Goal: Task Accomplishment & Management: Manage account settings

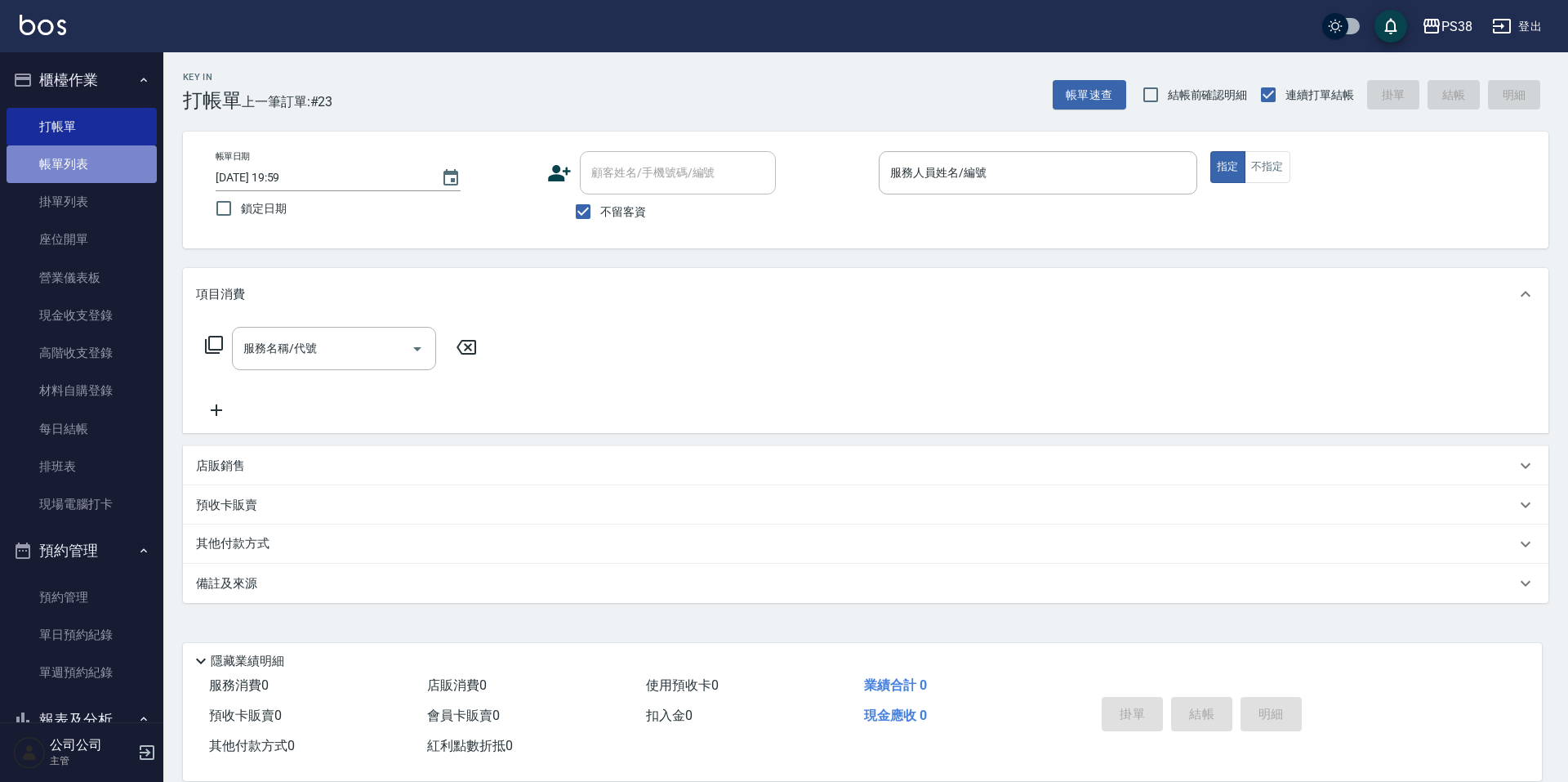
click at [121, 167] on link "帳單列表" at bounding box center [81, 164] width 150 height 38
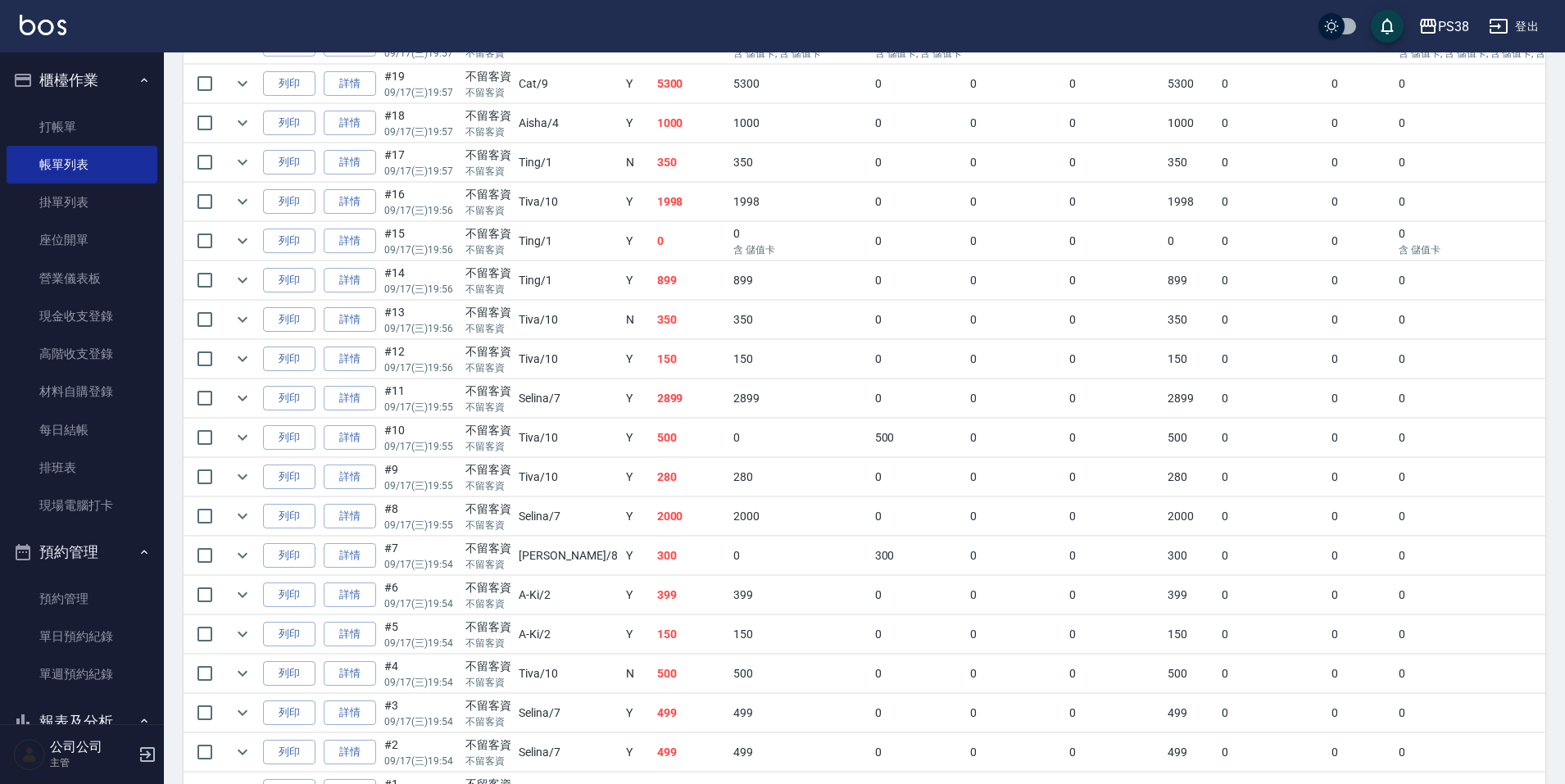
scroll to position [689, 0]
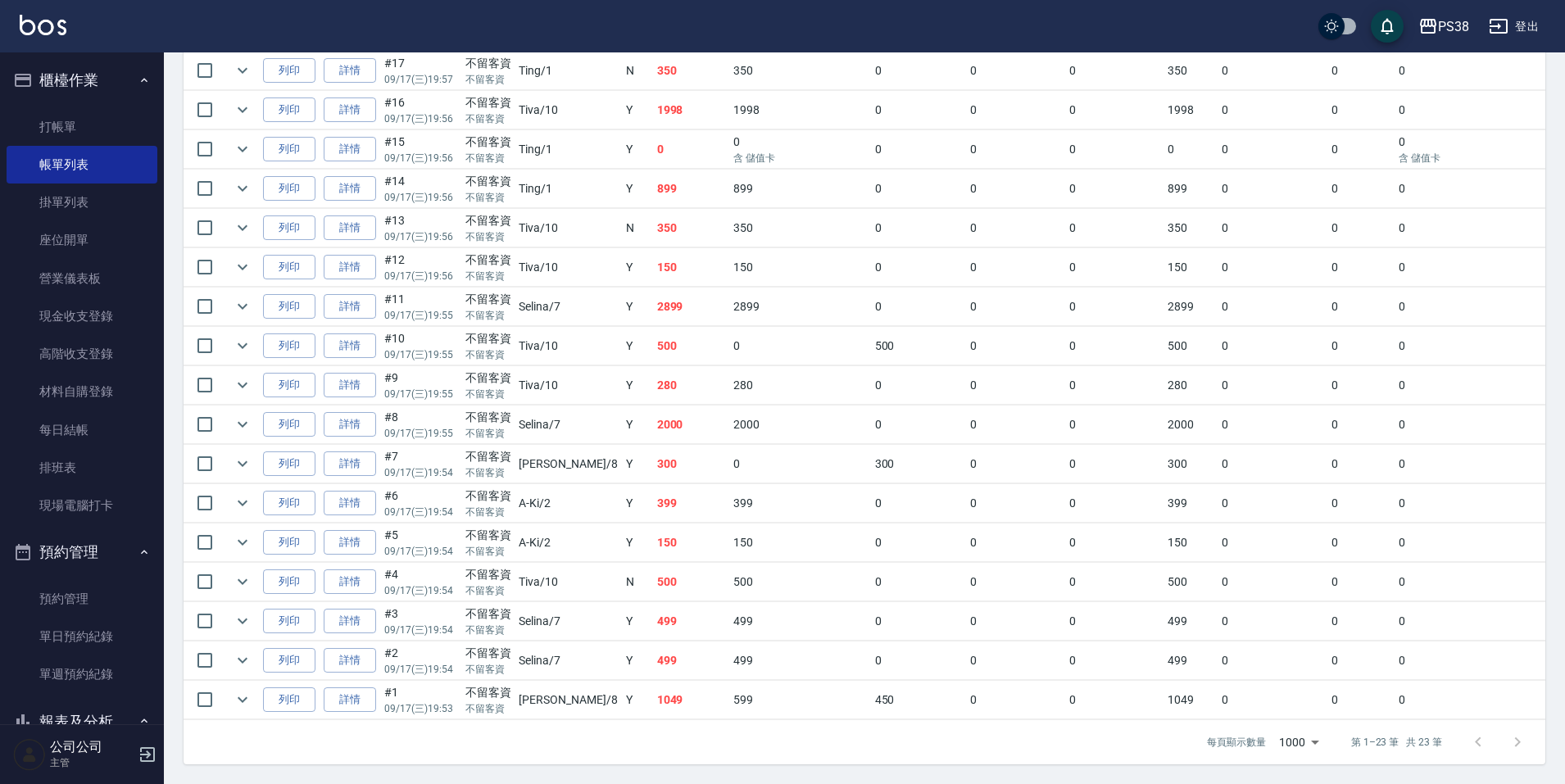
click at [625, 719] on td at bounding box center [527, 719] width 687 height 1
click at [233, 689] on icon "expand row" at bounding box center [242, 699] width 20 height 20
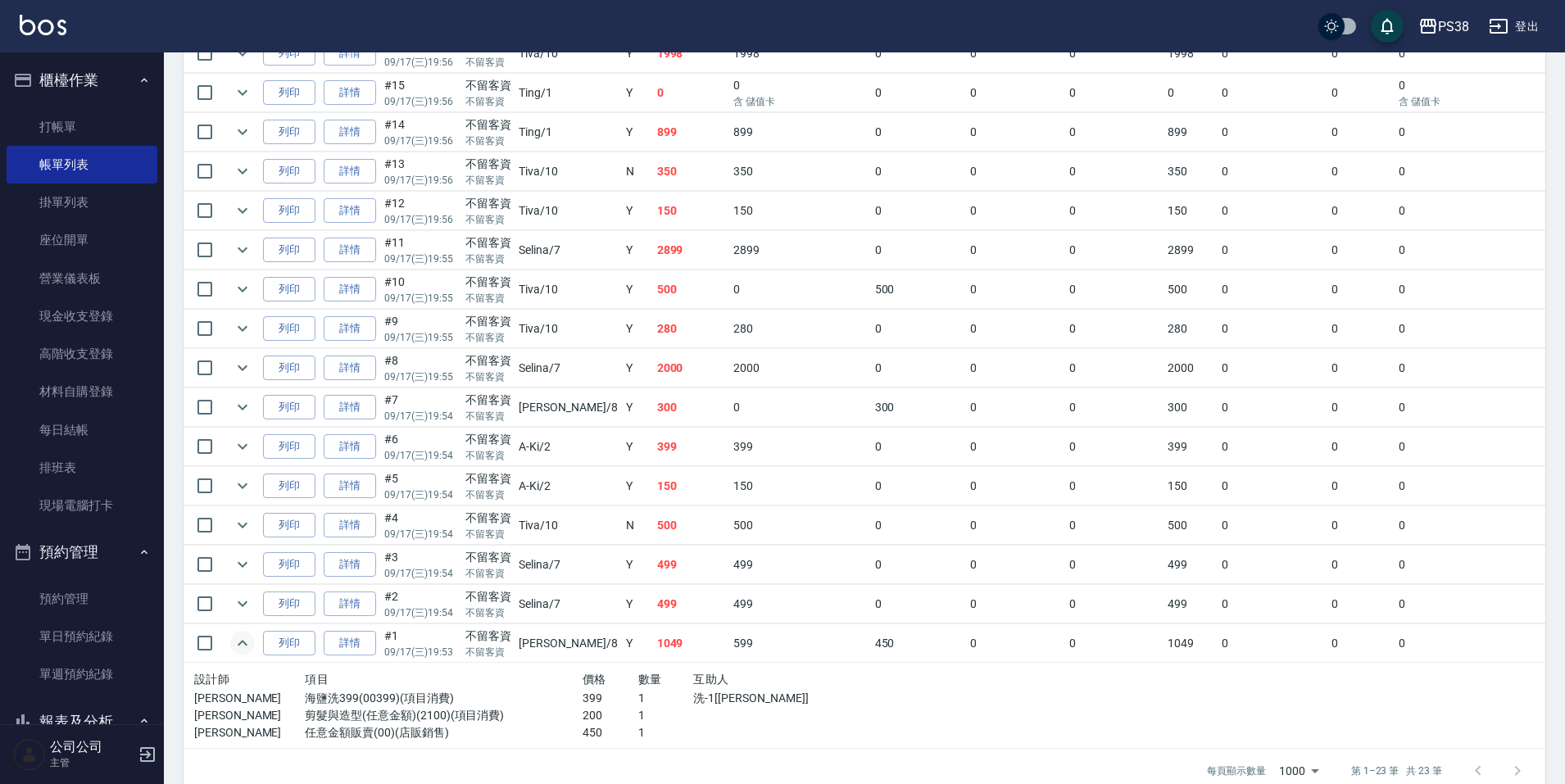
scroll to position [775, 0]
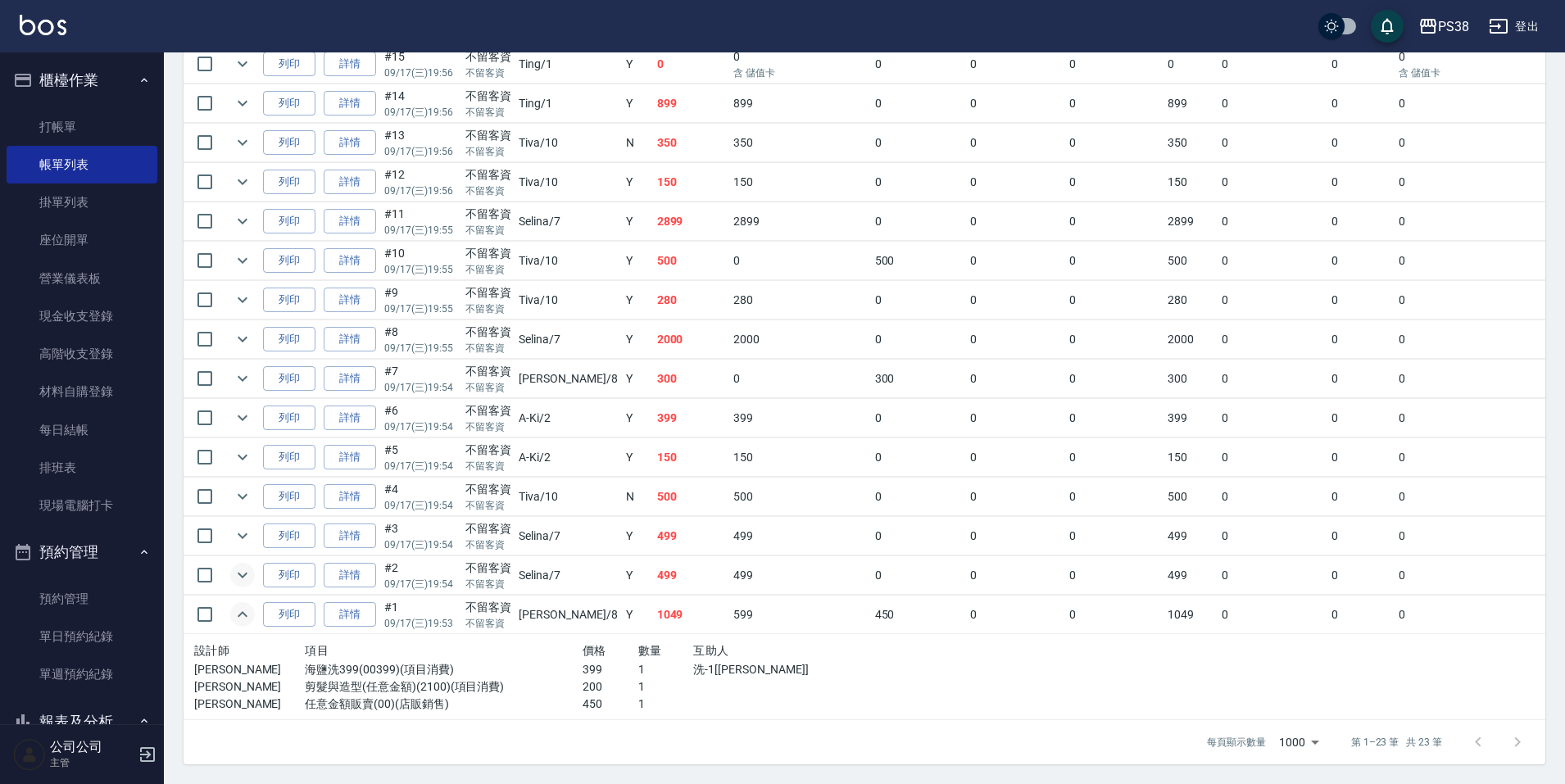
click at [244, 573] on icon "expand row" at bounding box center [242, 575] width 10 height 6
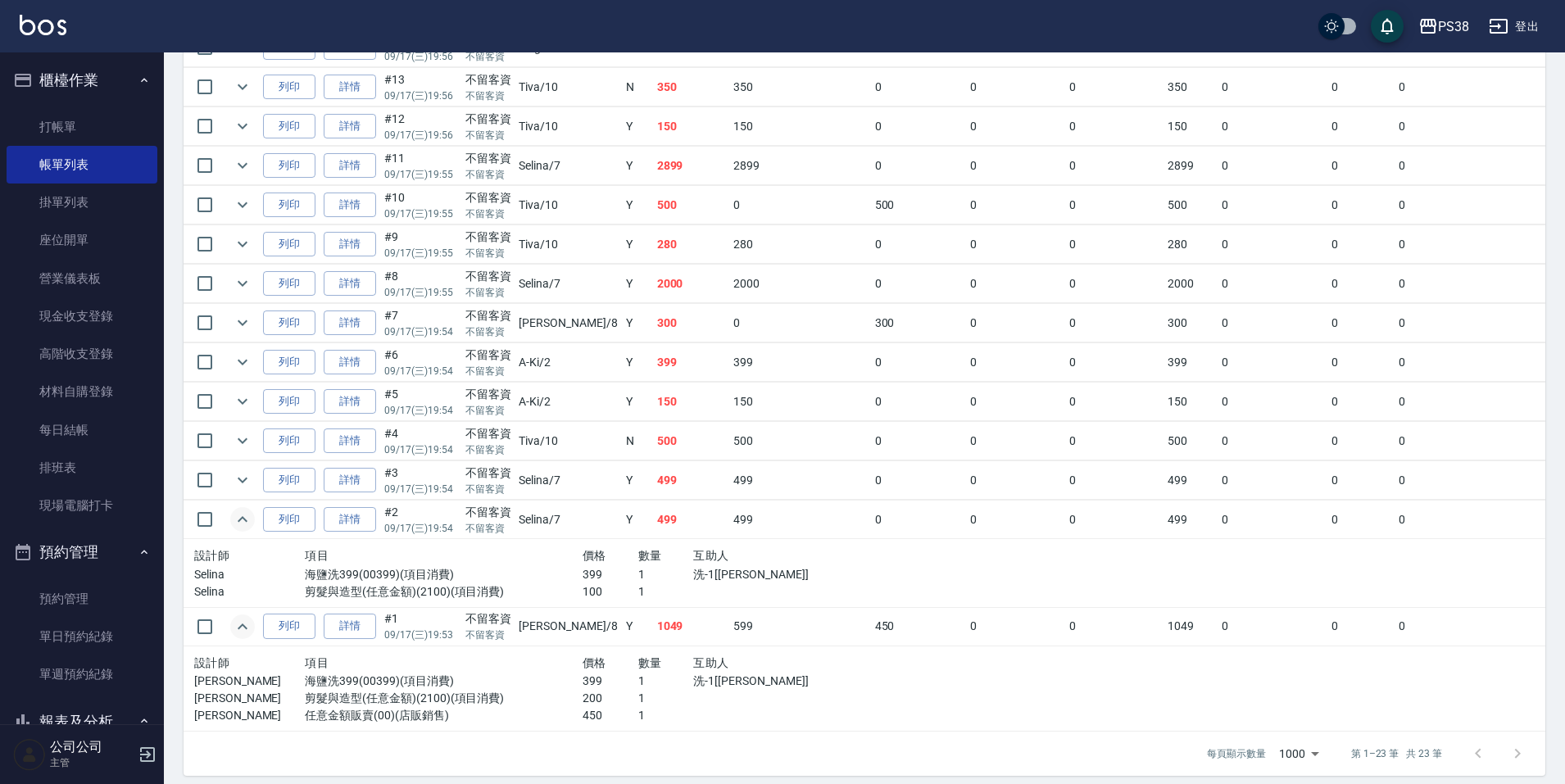
scroll to position [842, 0]
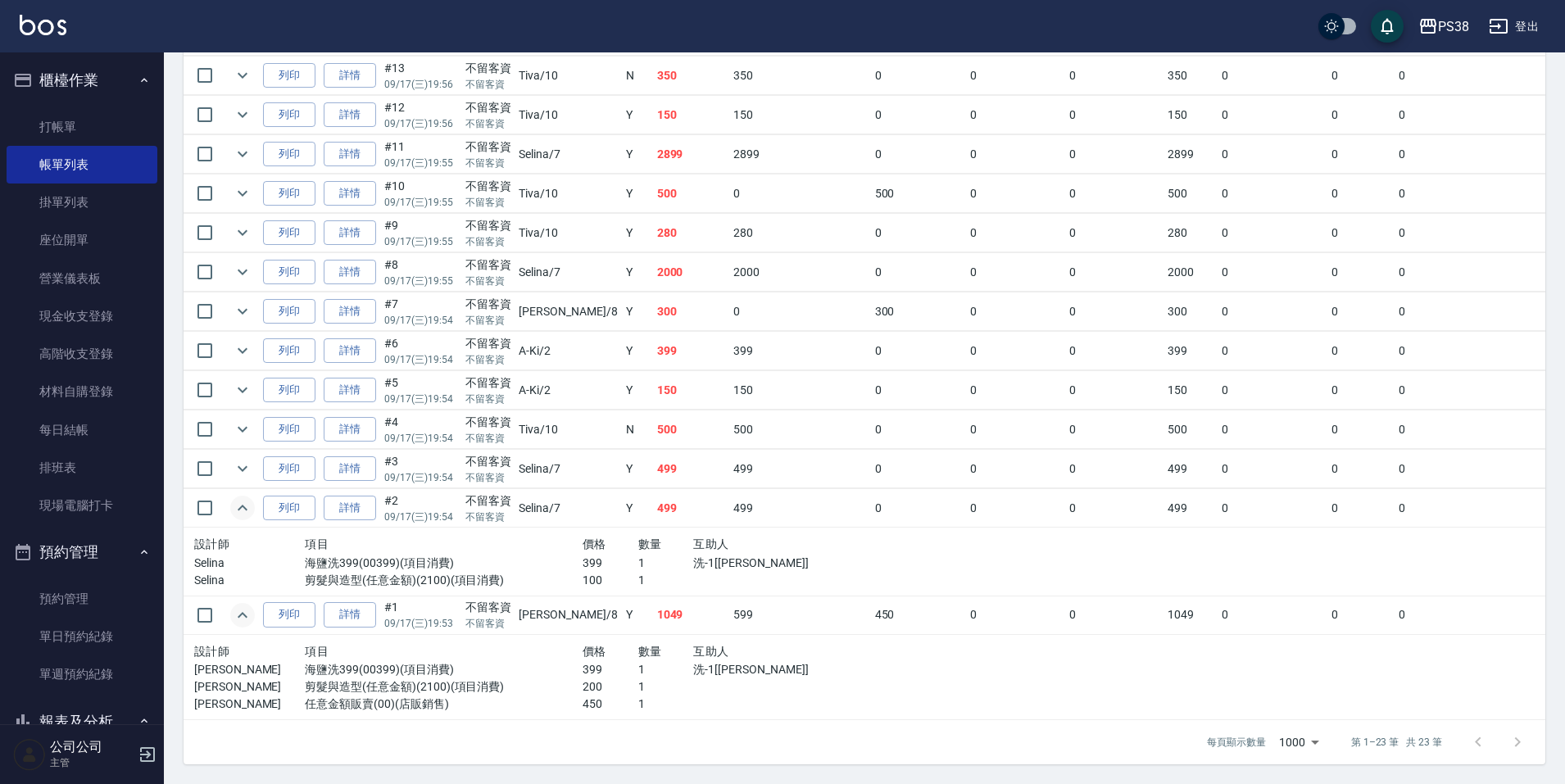
click at [638, 572] on p "1" at bounding box center [666, 580] width 56 height 17
click at [246, 466] on icon "expand row" at bounding box center [242, 468] width 10 height 6
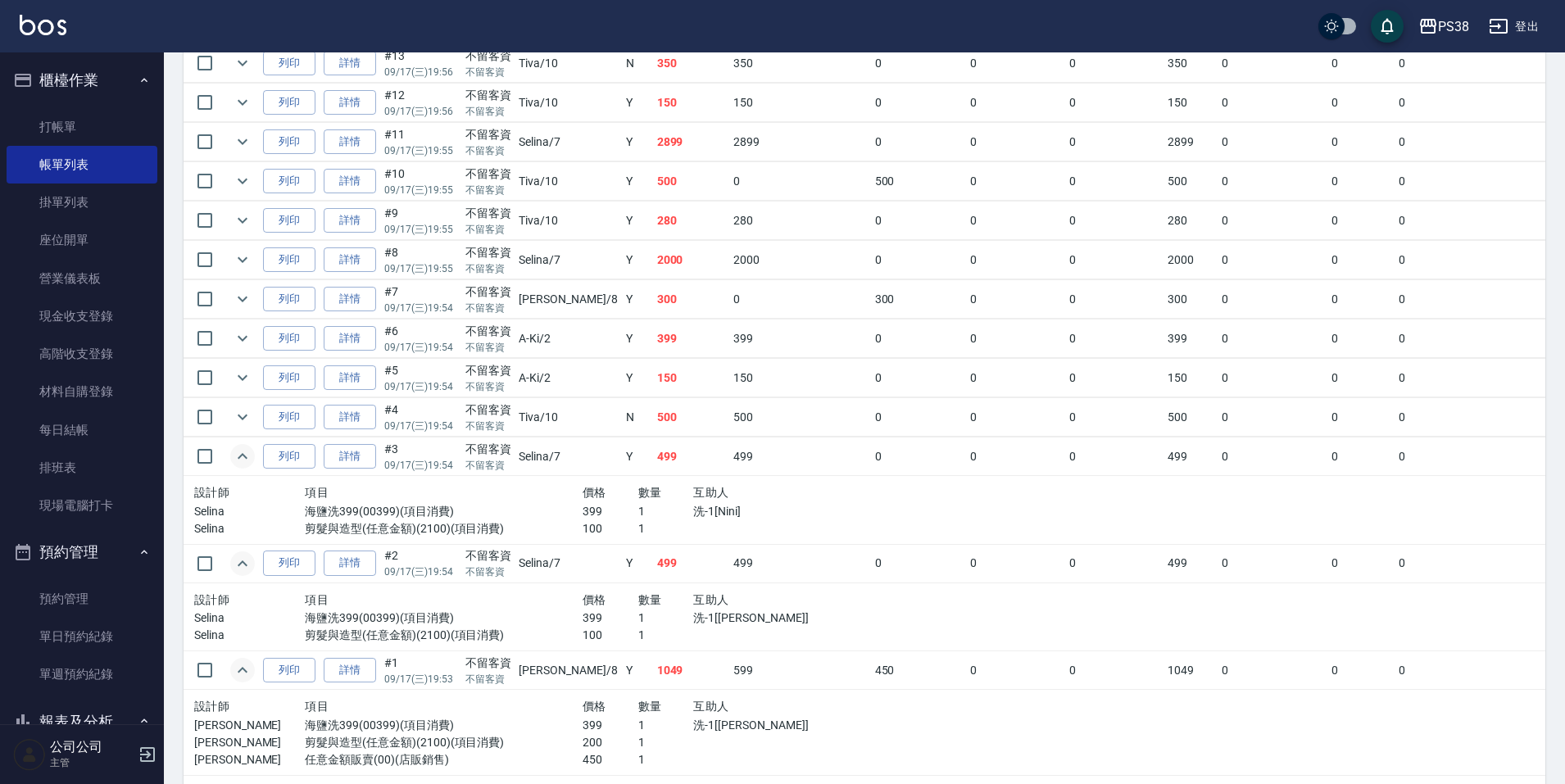
click at [583, 506] on p "399" at bounding box center [611, 511] width 56 height 17
click at [696, 528] on div at bounding box center [776, 528] width 166 height 17
click at [697, 525] on div at bounding box center [776, 528] width 166 height 17
click at [250, 412] on icon "expand row" at bounding box center [242, 417] width 20 height 20
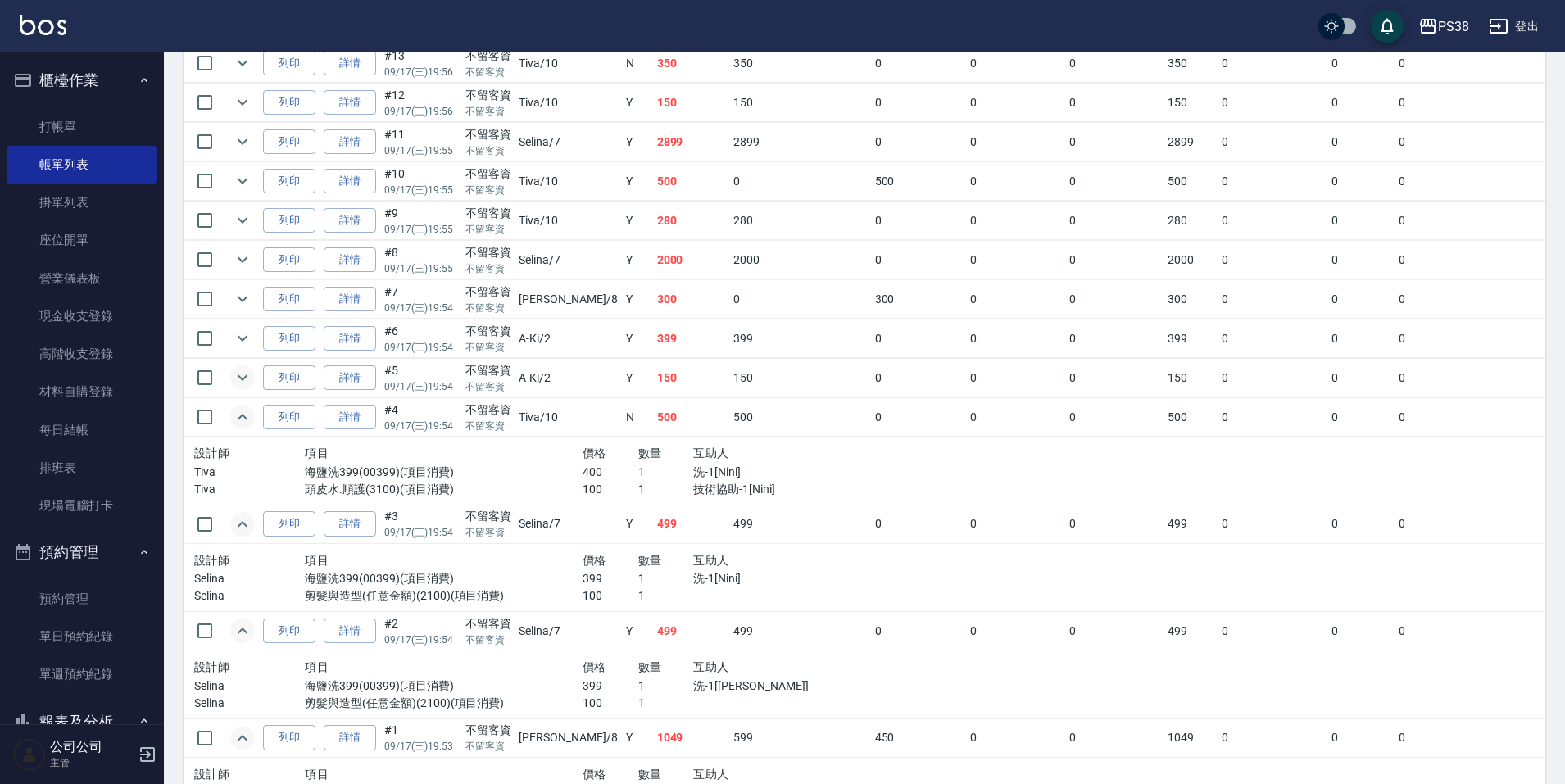
click at [248, 385] on icon "expand row" at bounding box center [242, 378] width 20 height 20
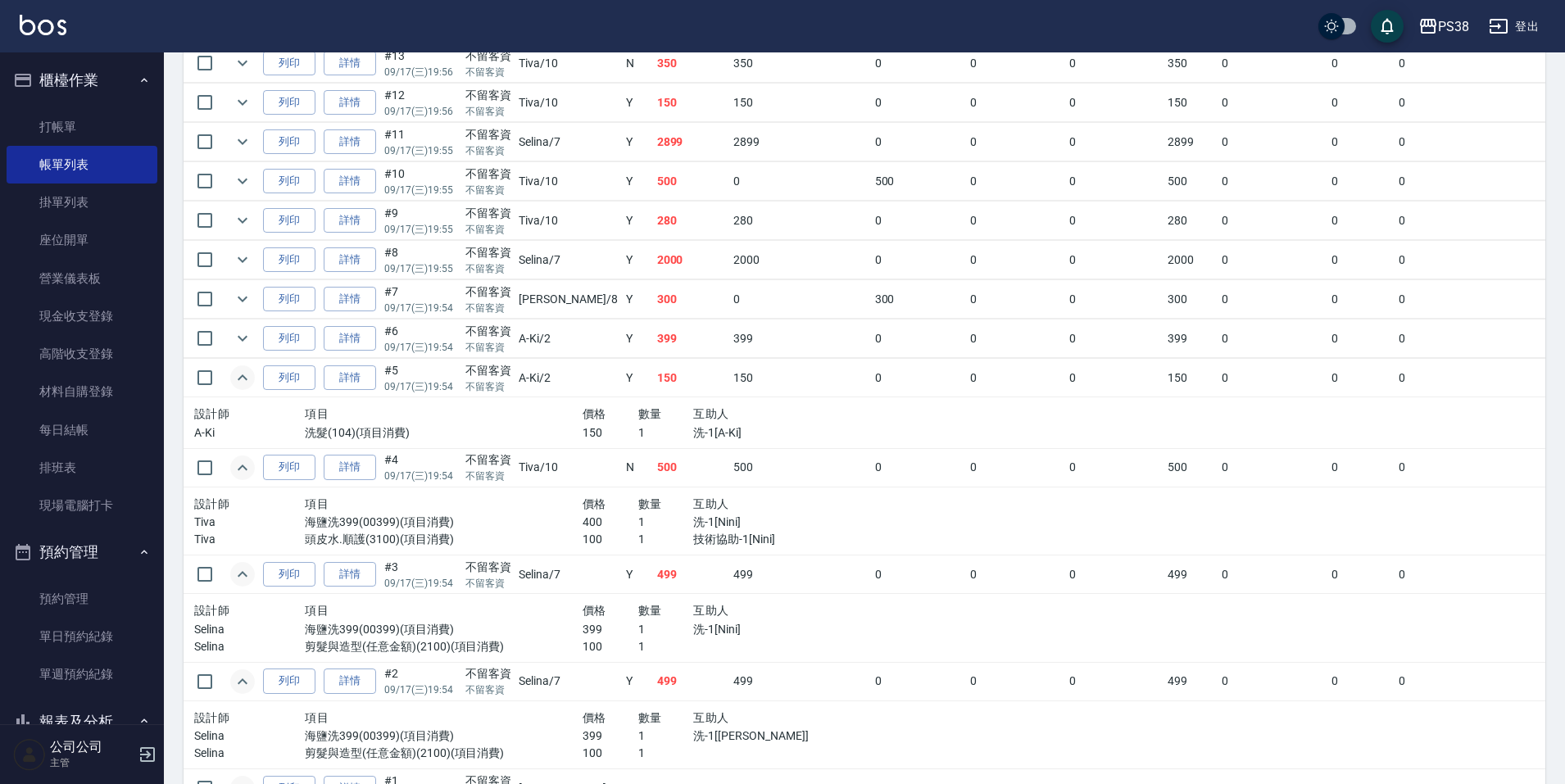
click at [638, 437] on p "1" at bounding box center [666, 432] width 56 height 17
click at [255, 341] on td at bounding box center [242, 339] width 33 height 39
click at [236, 339] on icon "expand row" at bounding box center [242, 339] width 20 height 20
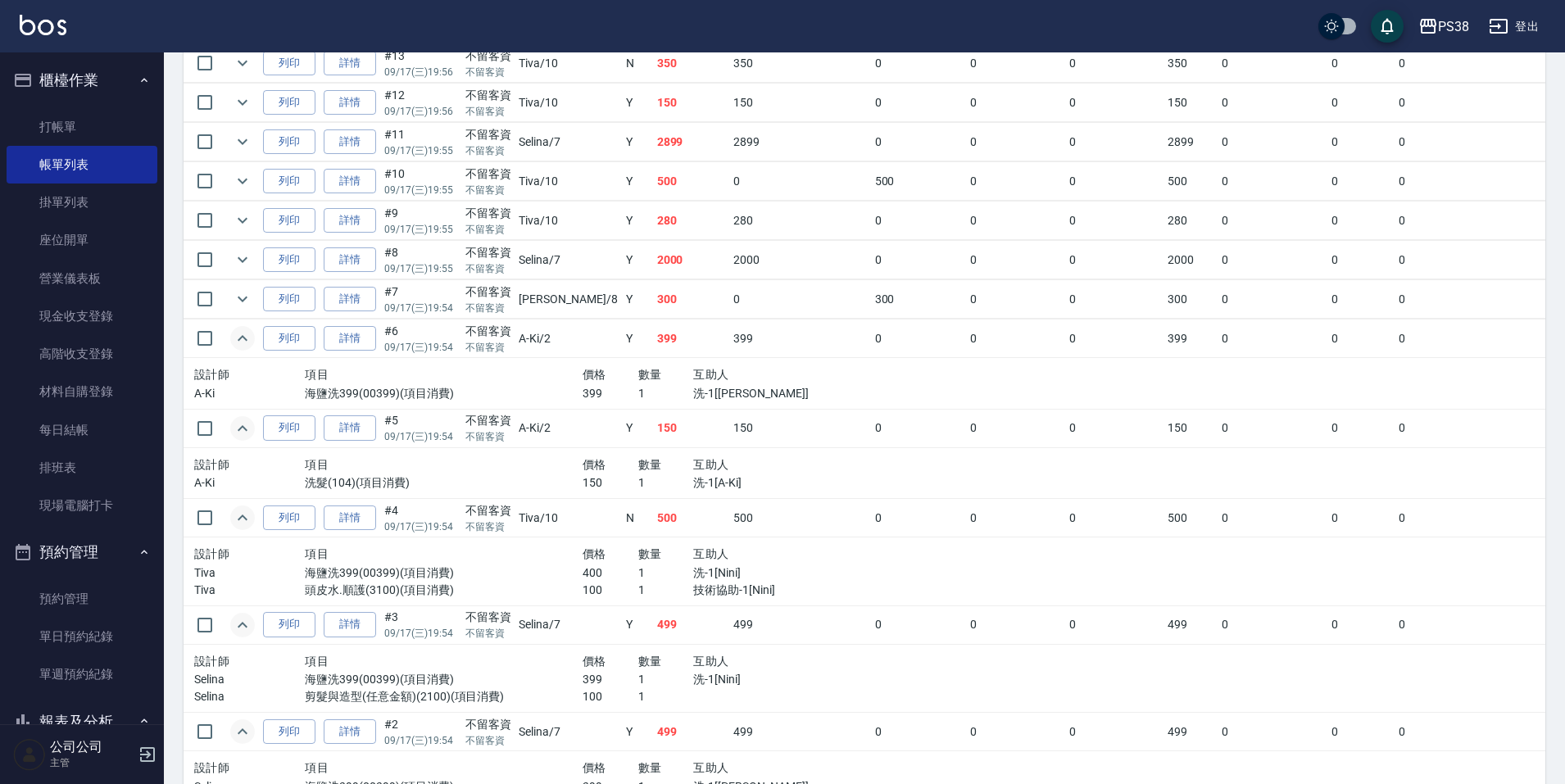
click at [638, 376] on div "數量" at bounding box center [666, 375] width 56 height 21
click at [242, 297] on icon "expand row" at bounding box center [242, 299] width 20 height 20
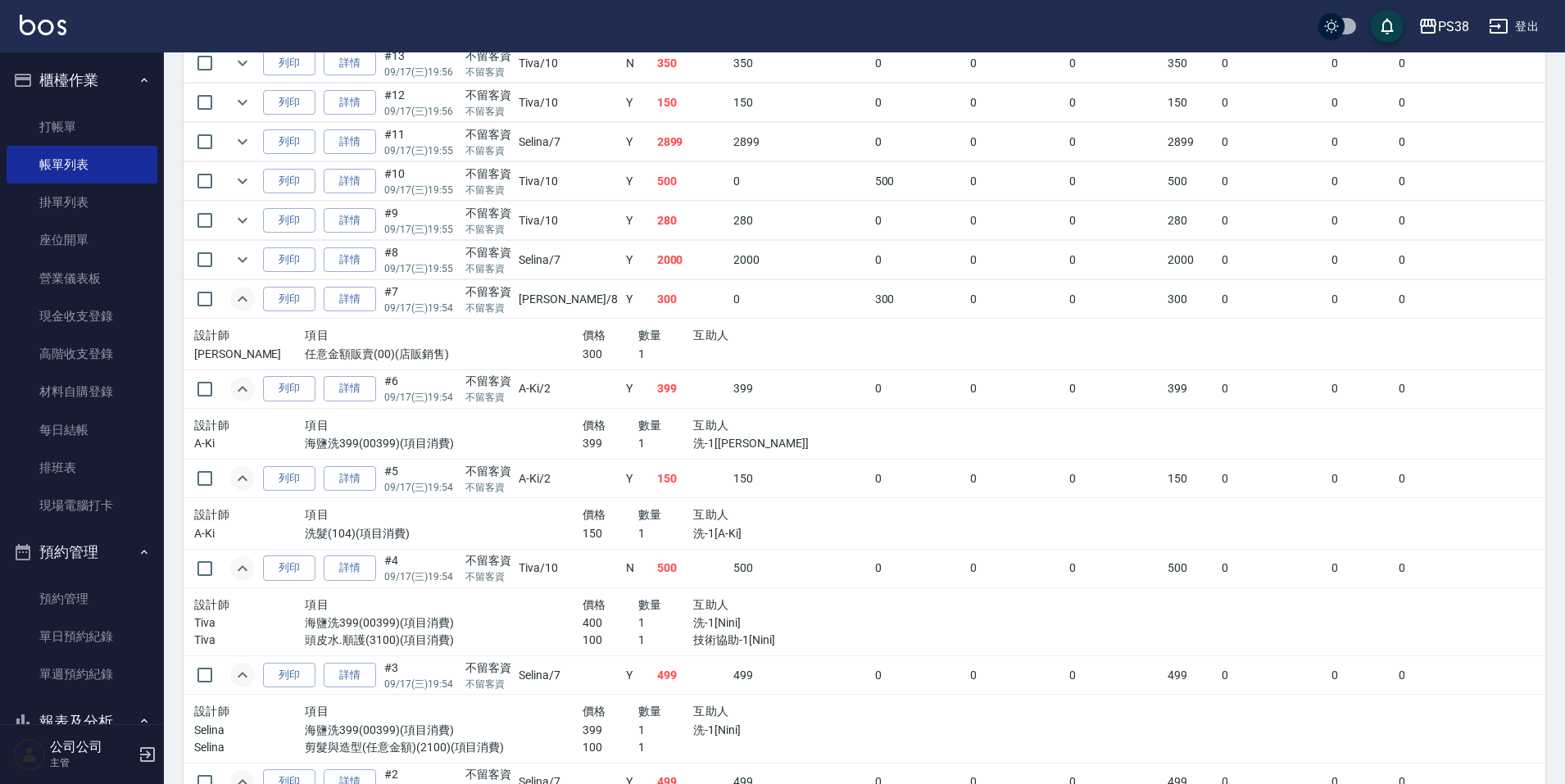
click at [556, 321] on div "設計師 項目 價格 數量 互助人 mika 任意金額販賣(00)(店販銷售) 300 1" at bounding box center [527, 344] width 679 height 51
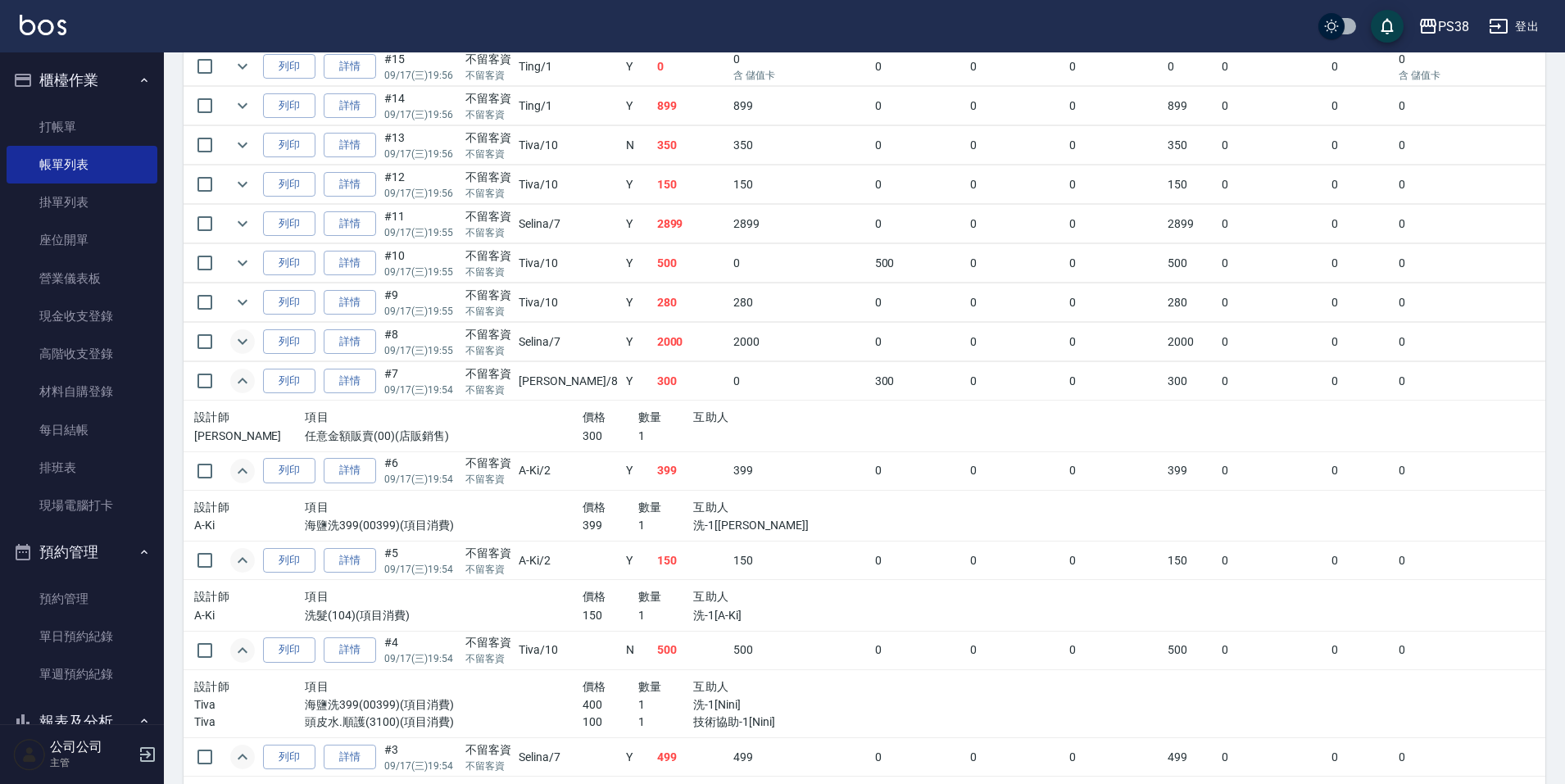
click at [247, 340] on icon "expand row" at bounding box center [242, 342] width 10 height 6
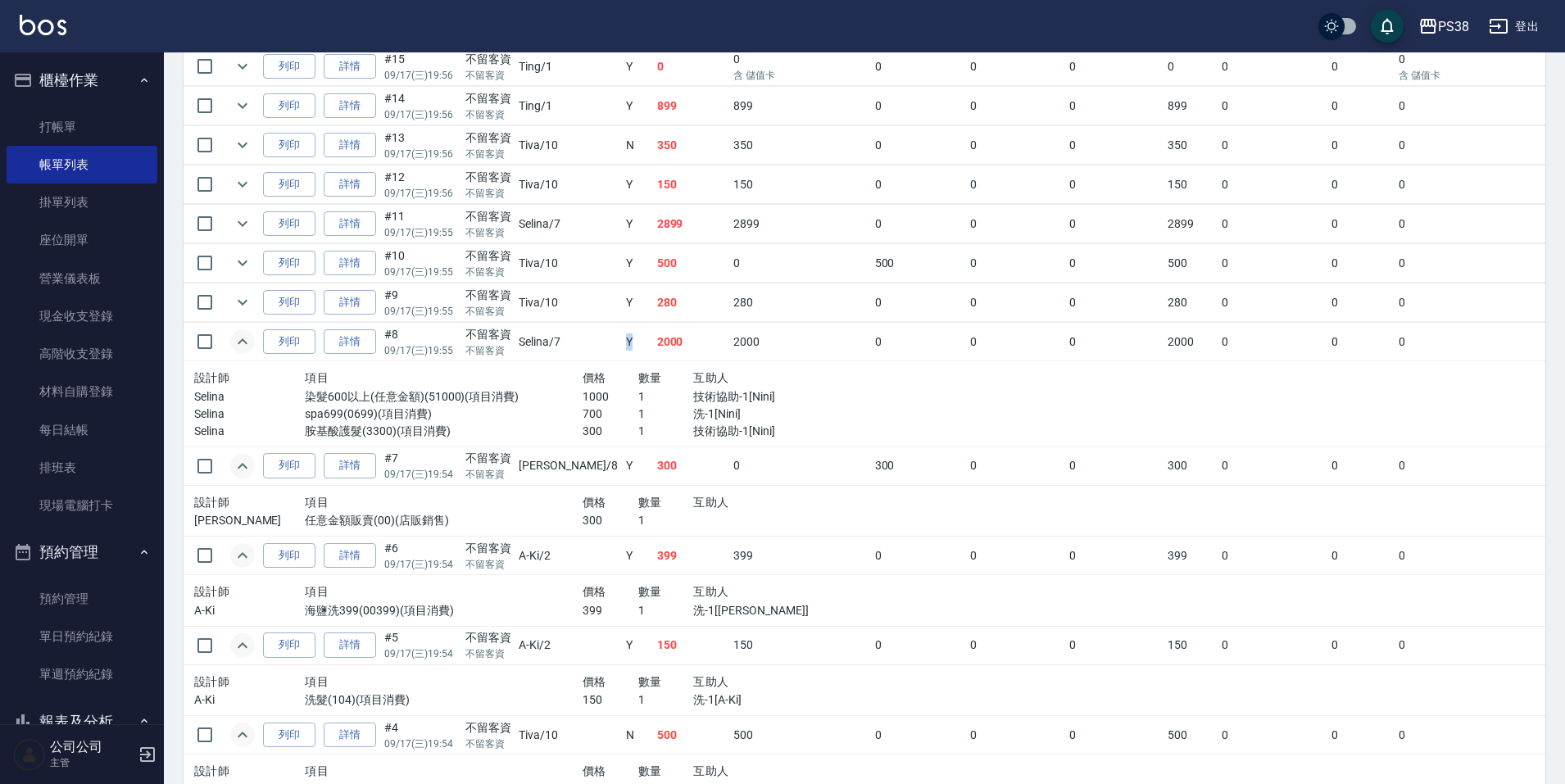
click at [622, 345] on td "Y" at bounding box center [638, 342] width 31 height 39
click at [249, 302] on icon "expand row" at bounding box center [242, 302] width 20 height 20
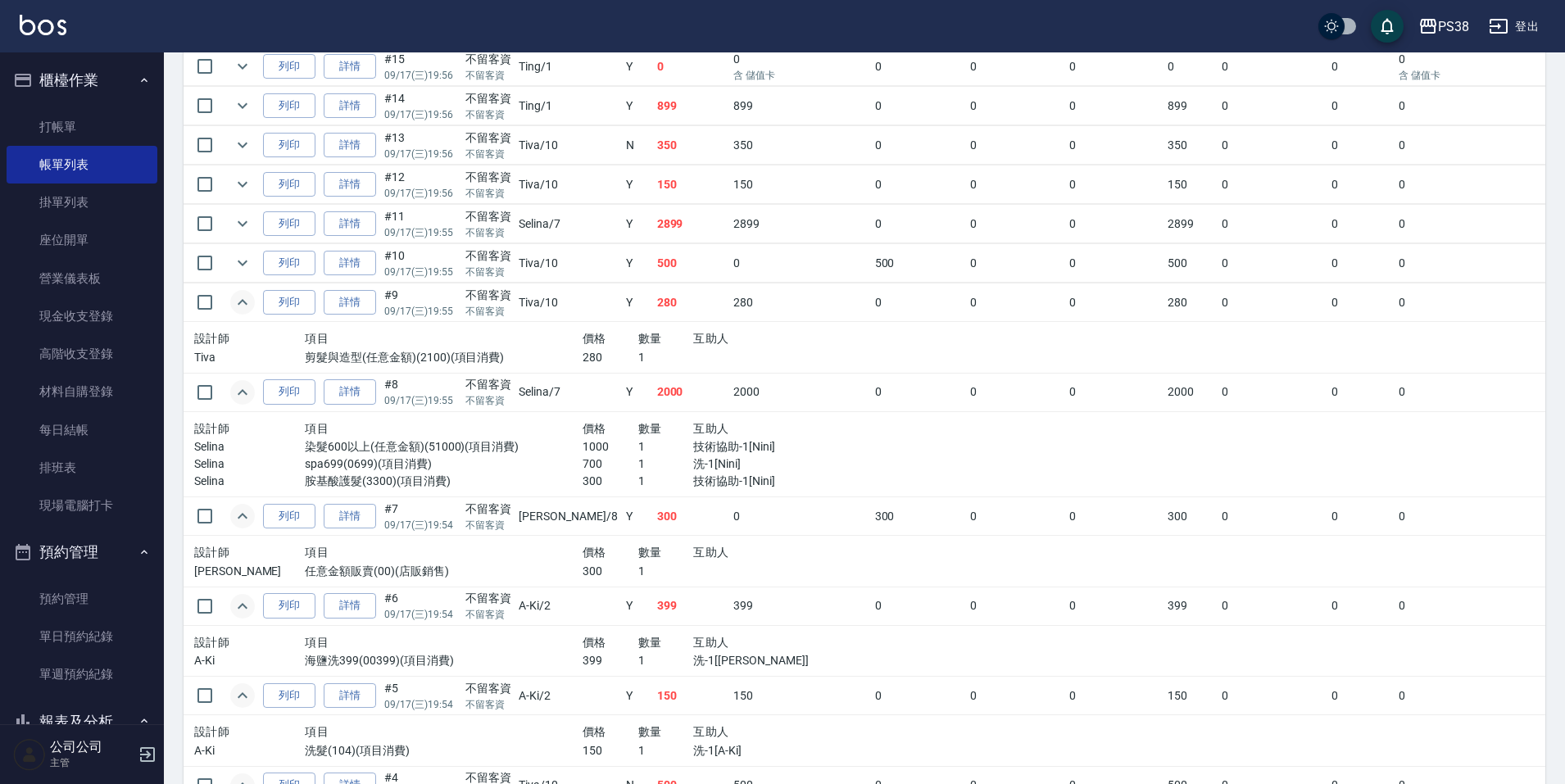
click at [667, 319] on td "280" at bounding box center [691, 302] width 77 height 39
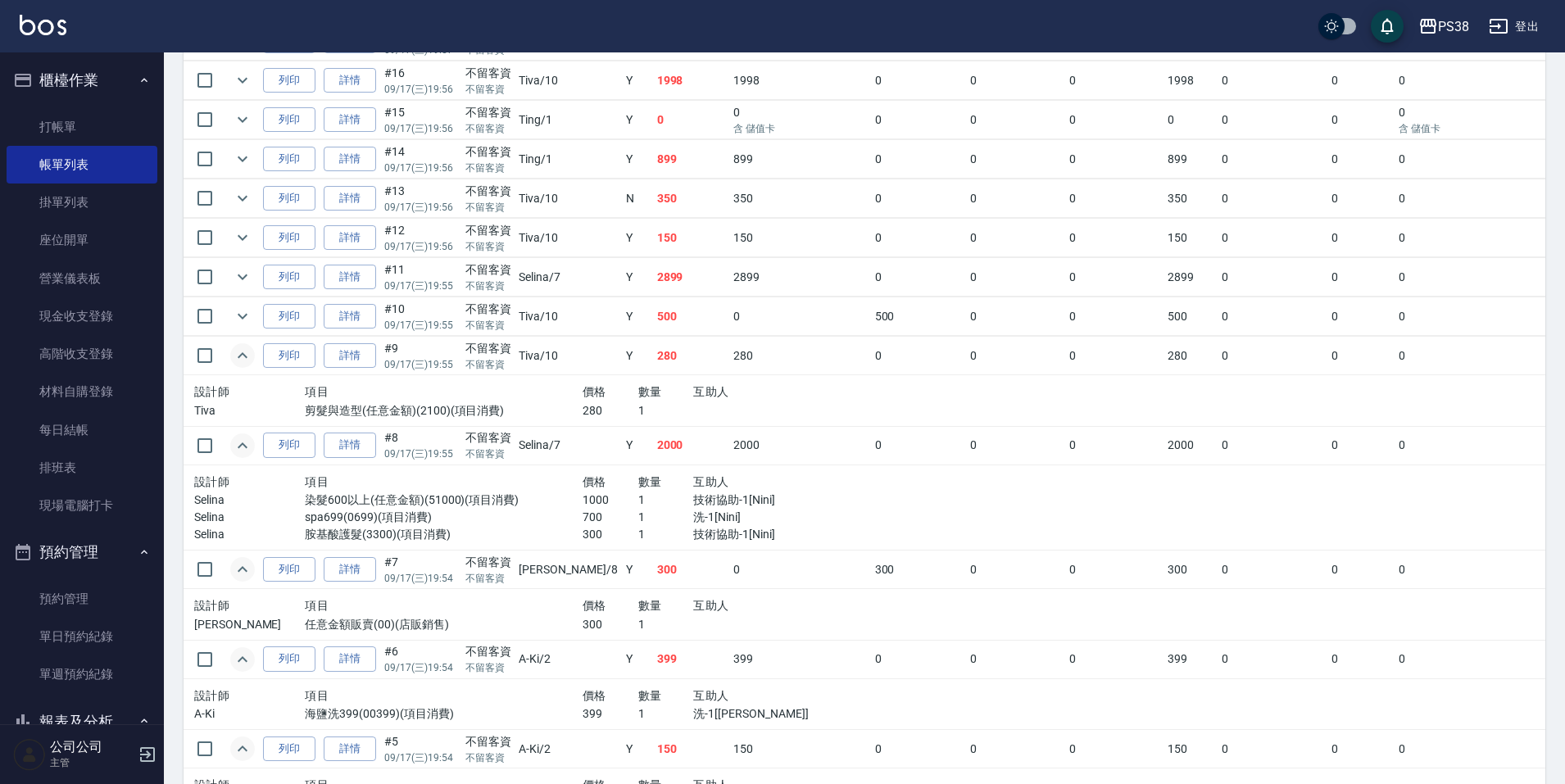
scroll to position [678, 0]
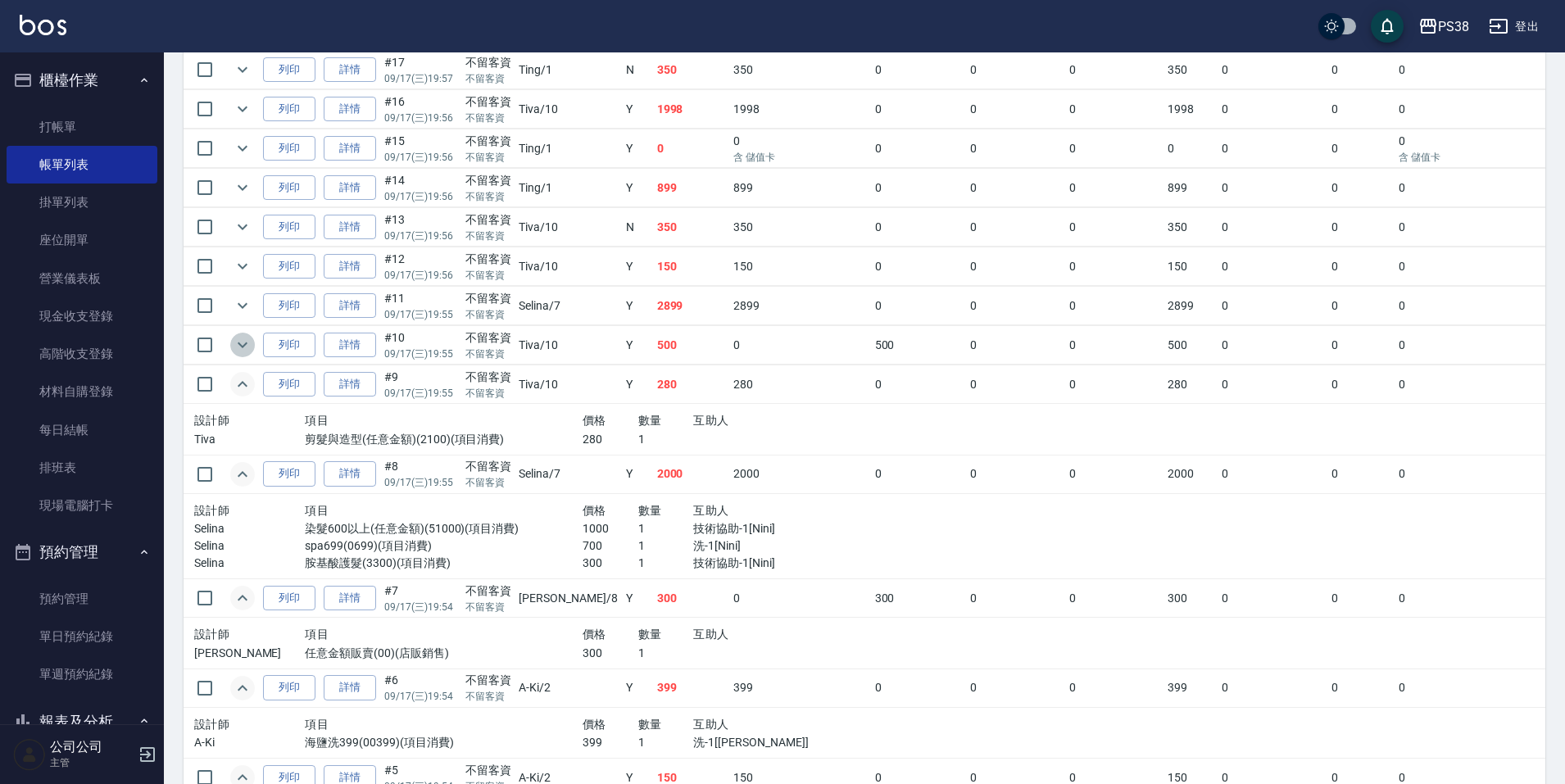
click at [249, 348] on icon "expand row" at bounding box center [242, 345] width 20 height 20
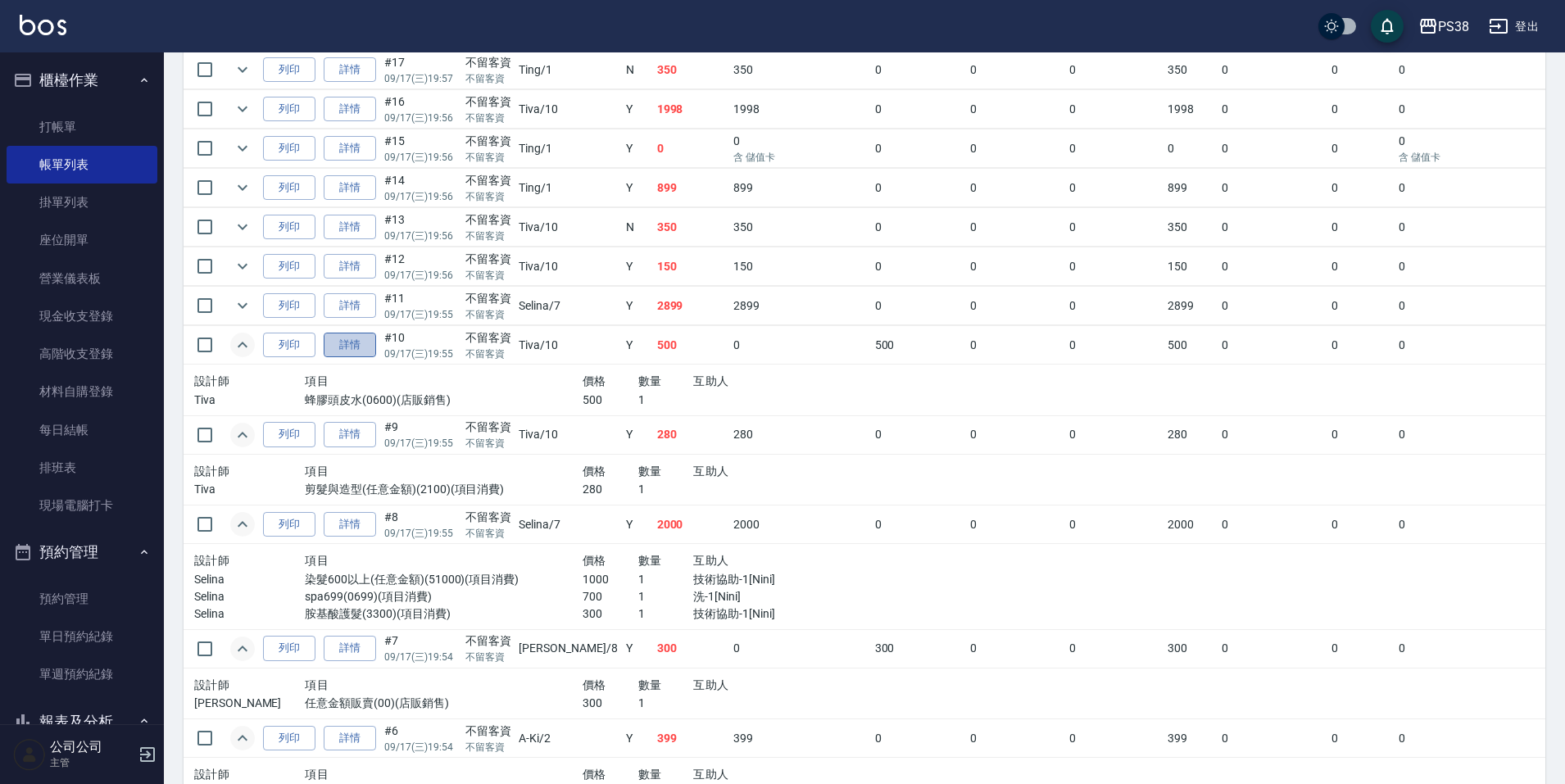
click at [358, 349] on link "詳情" at bounding box center [350, 345] width 53 height 25
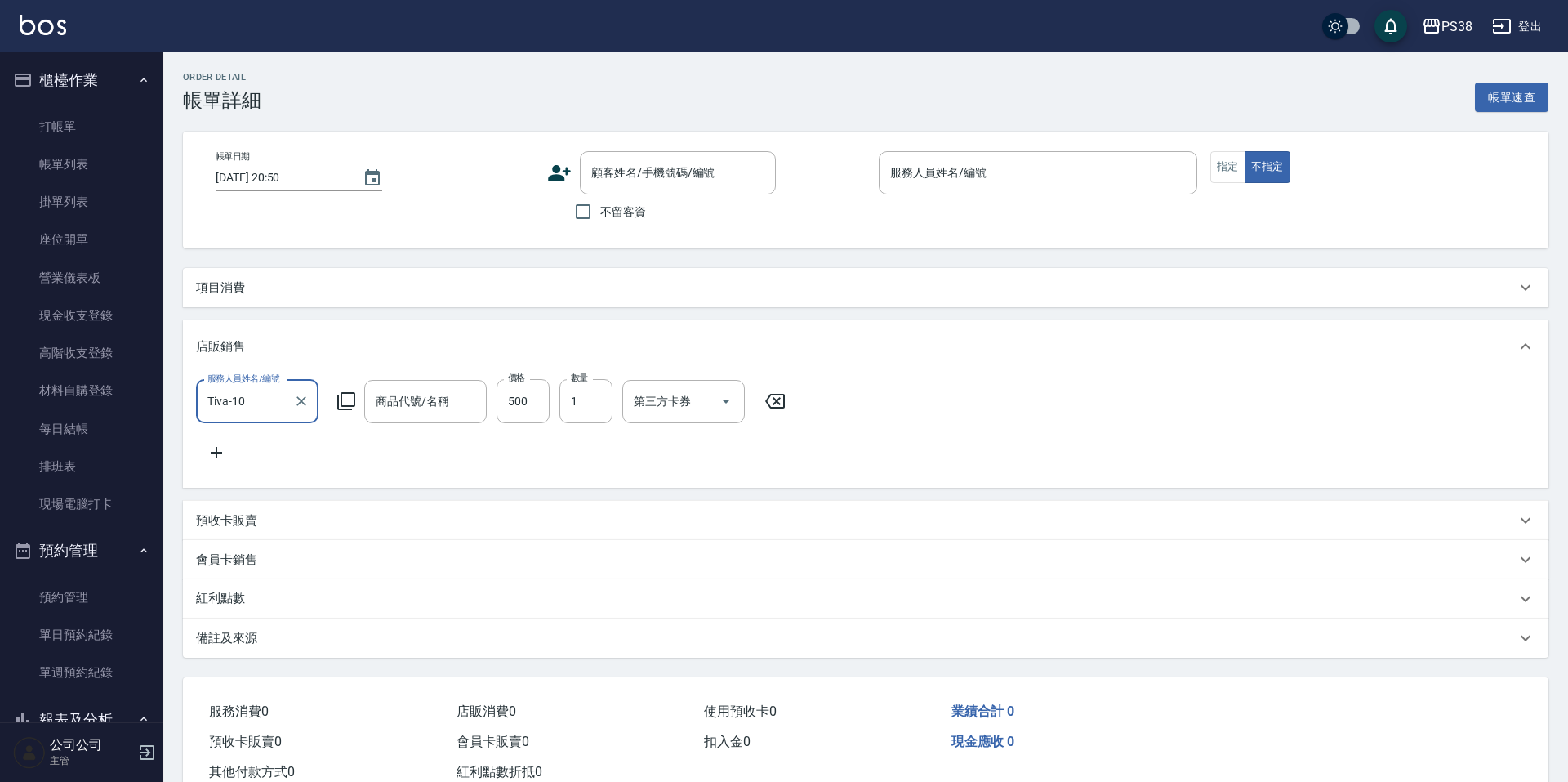
type input "2025/09/17 19:55"
checkbox input "true"
type input "Tiva-10"
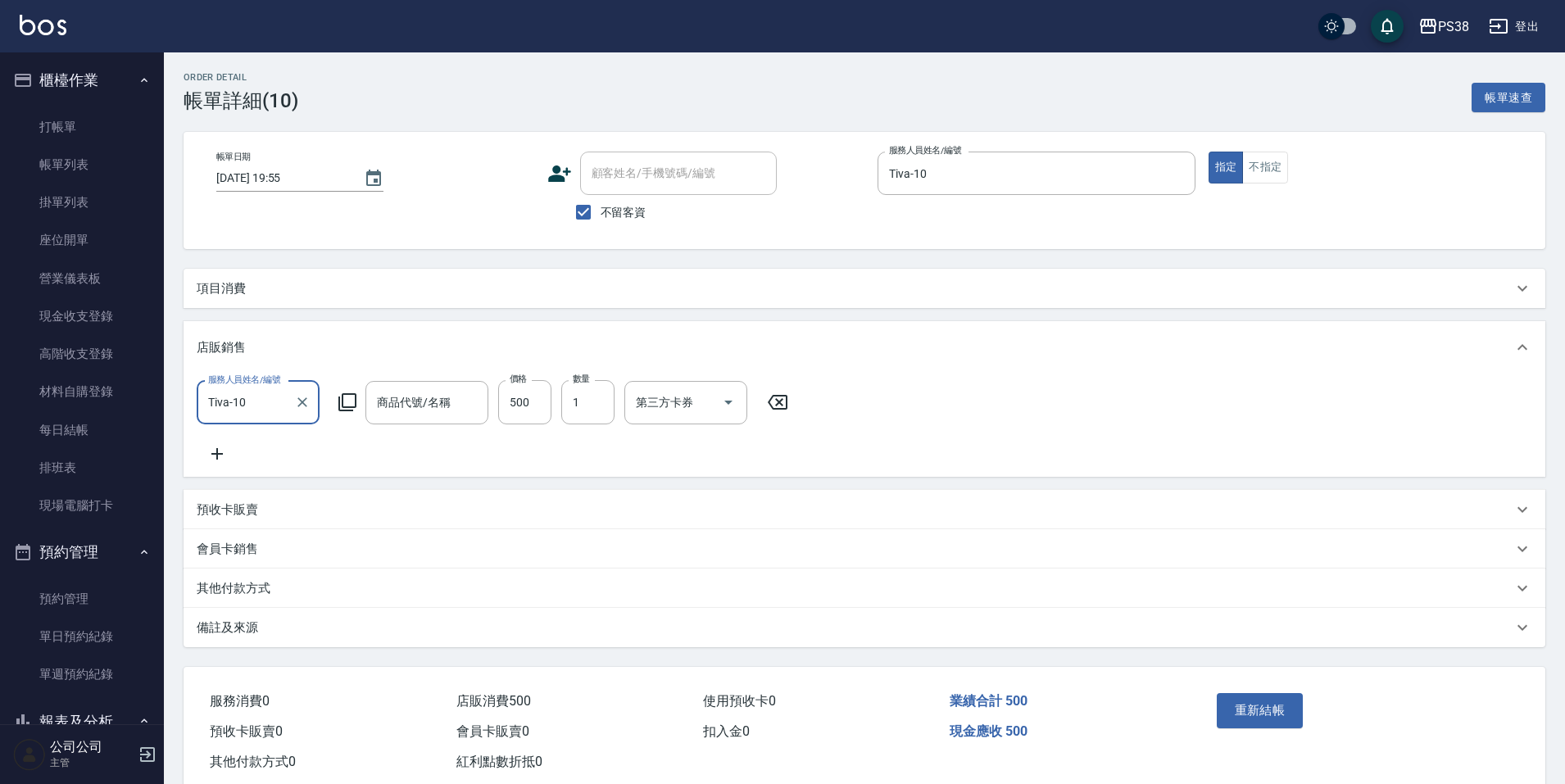
type input "蜂膠頭皮水"
click at [465, 408] on icon "Clear" at bounding box center [471, 402] width 16 height 16
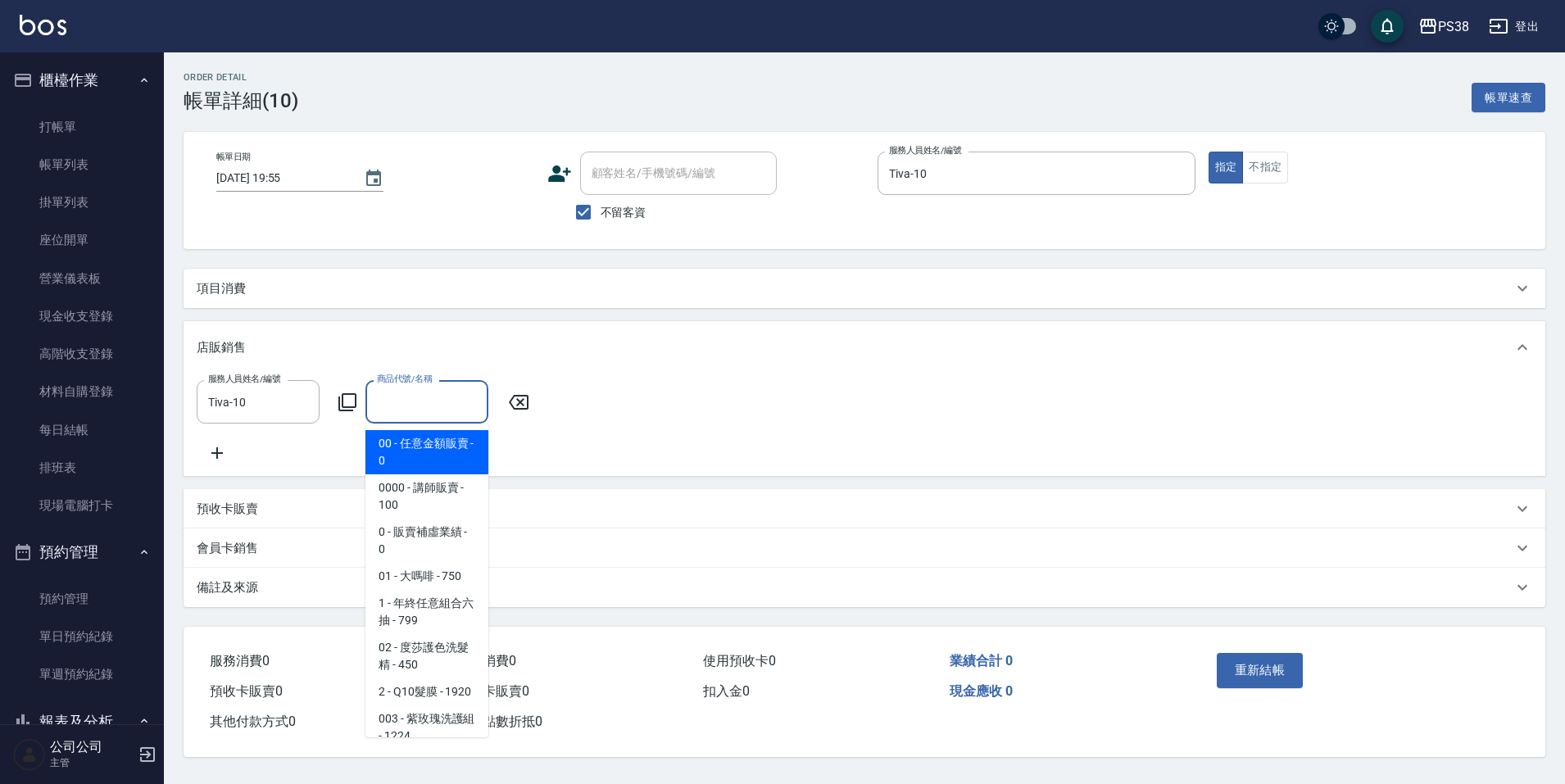
click at [436, 408] on input "商品代號/名稱" at bounding box center [427, 401] width 108 height 29
click at [424, 454] on span "00 - 任意金額販賣 - 0" at bounding box center [427, 452] width 123 height 44
type input "任意金額販賣"
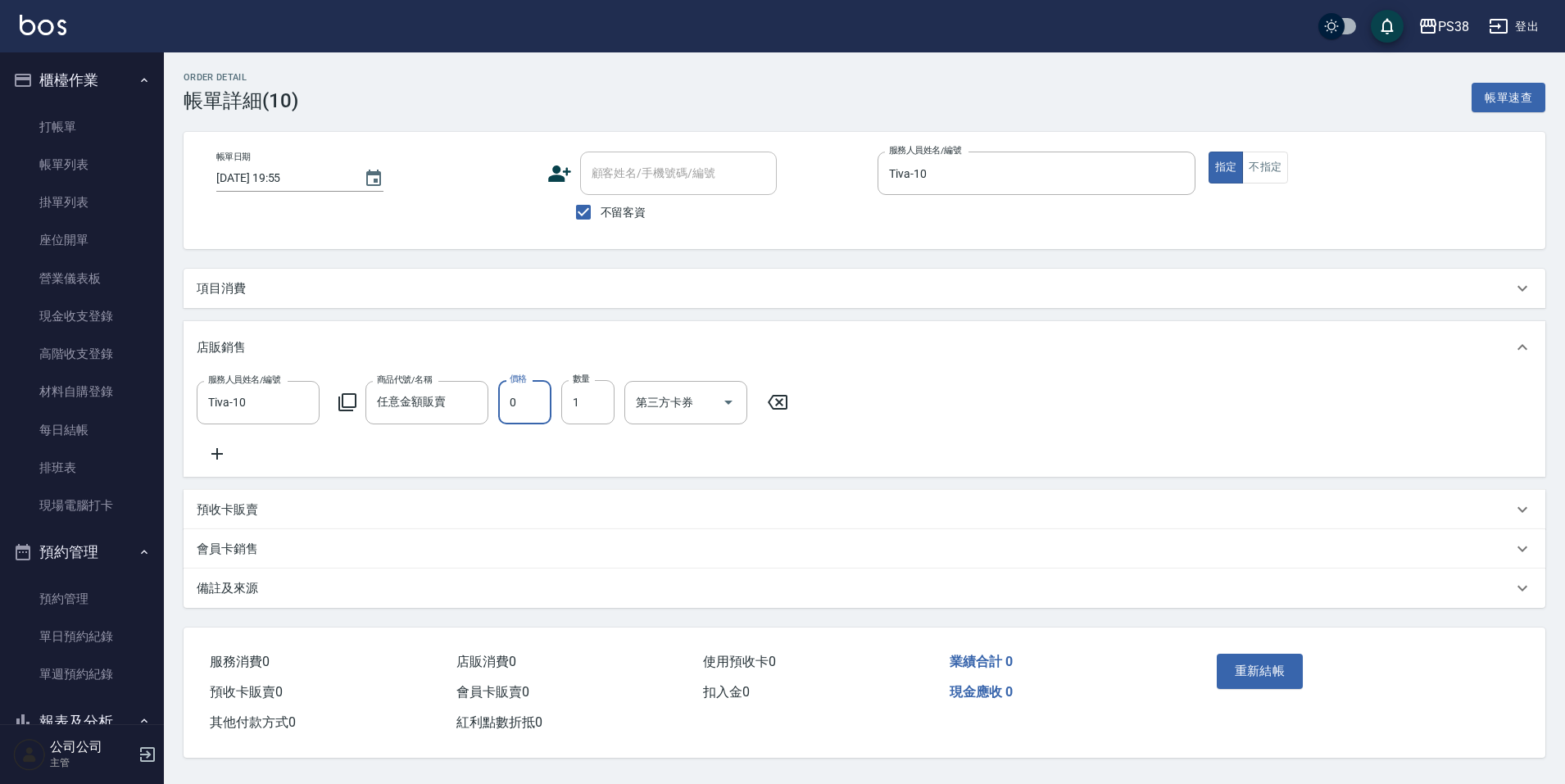
click at [544, 411] on input "0" at bounding box center [524, 402] width 53 height 44
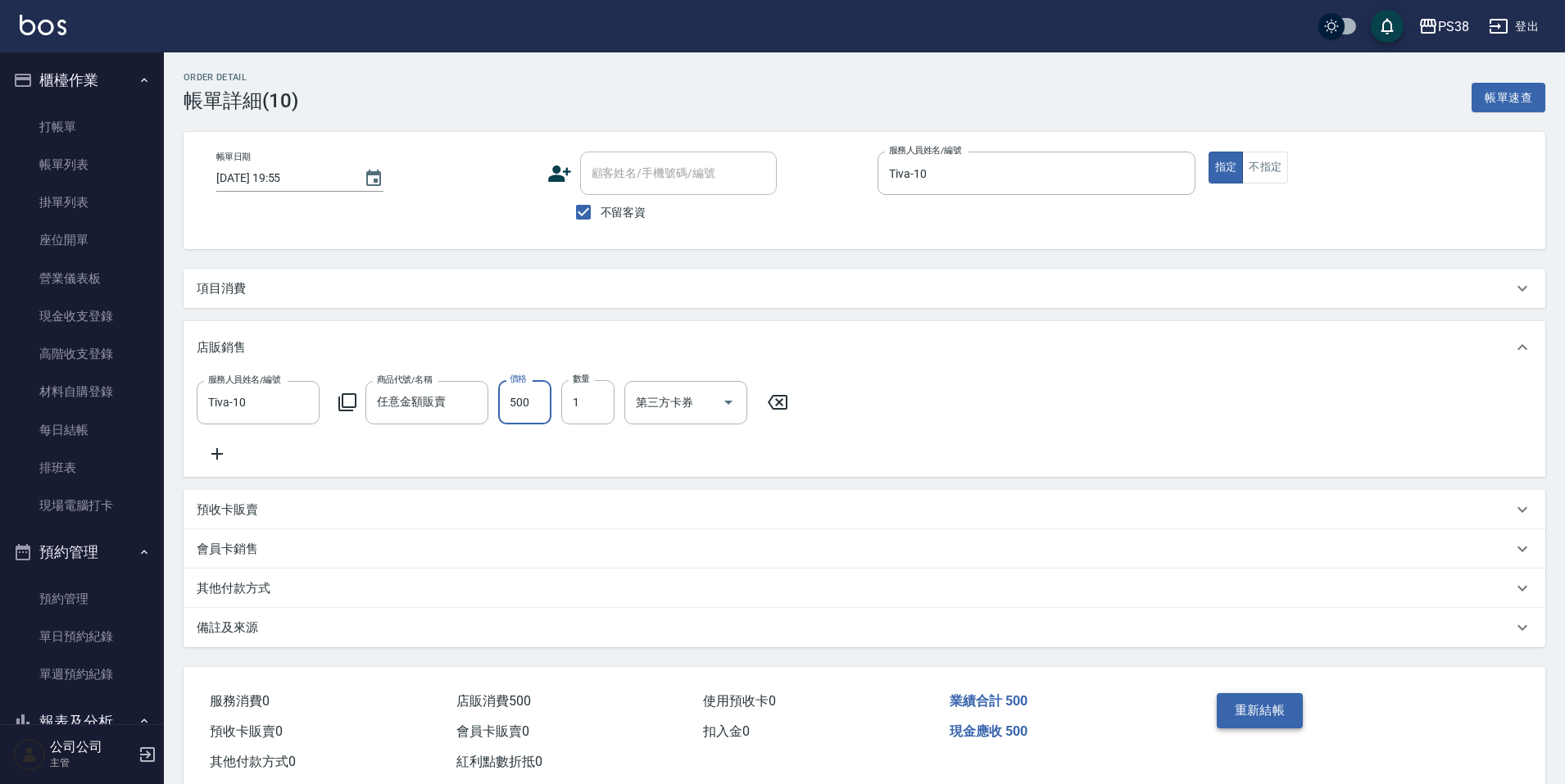
type input "500"
click at [1236, 727] on button "重新結帳" at bounding box center [1260, 710] width 87 height 35
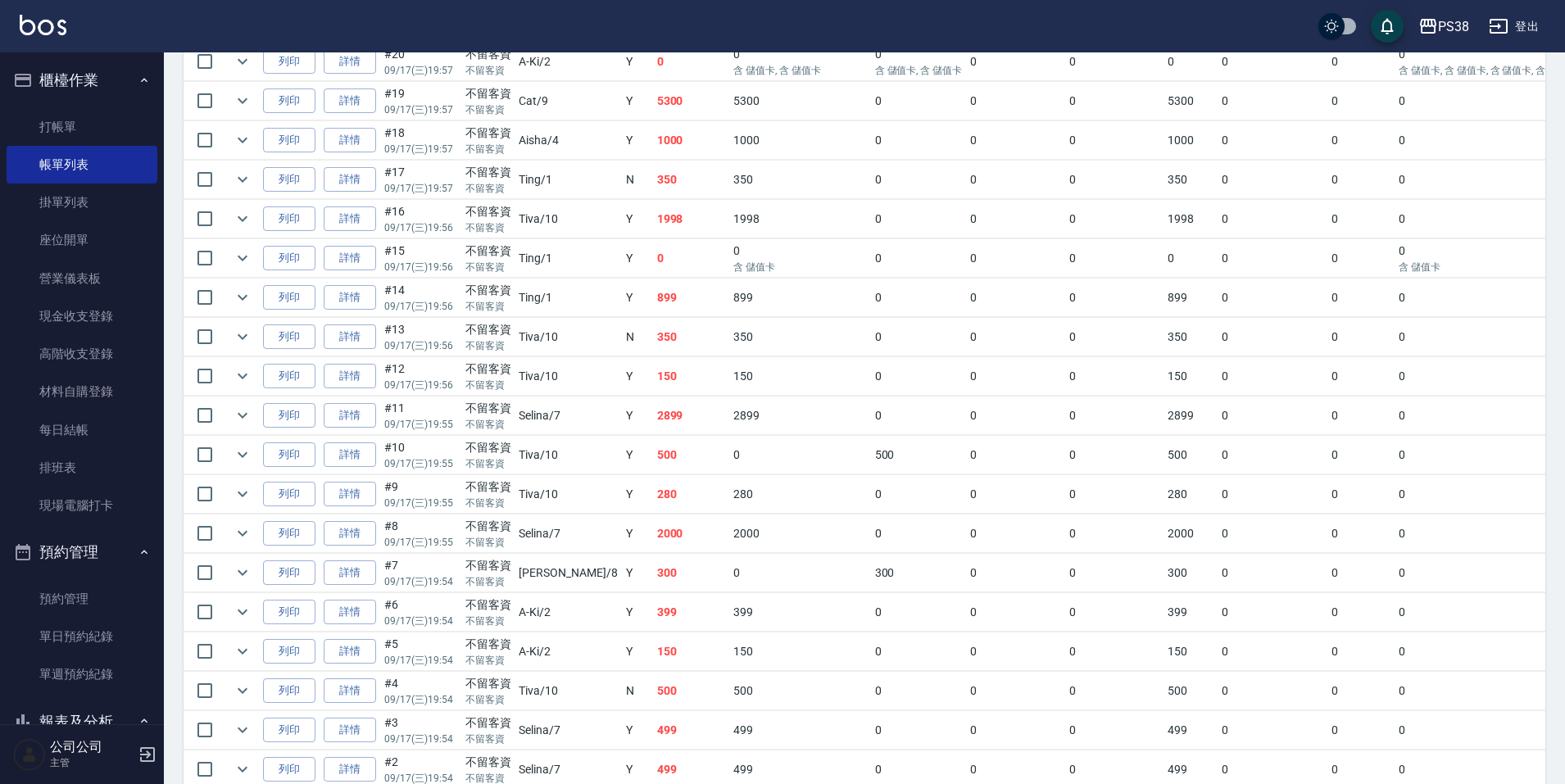
scroll to position [574, 0]
click at [653, 446] on td "500" at bounding box center [691, 450] width 77 height 39
click at [653, 422] on td "2899" at bounding box center [691, 410] width 77 height 39
click at [251, 419] on icon "expand row" at bounding box center [242, 410] width 20 height 20
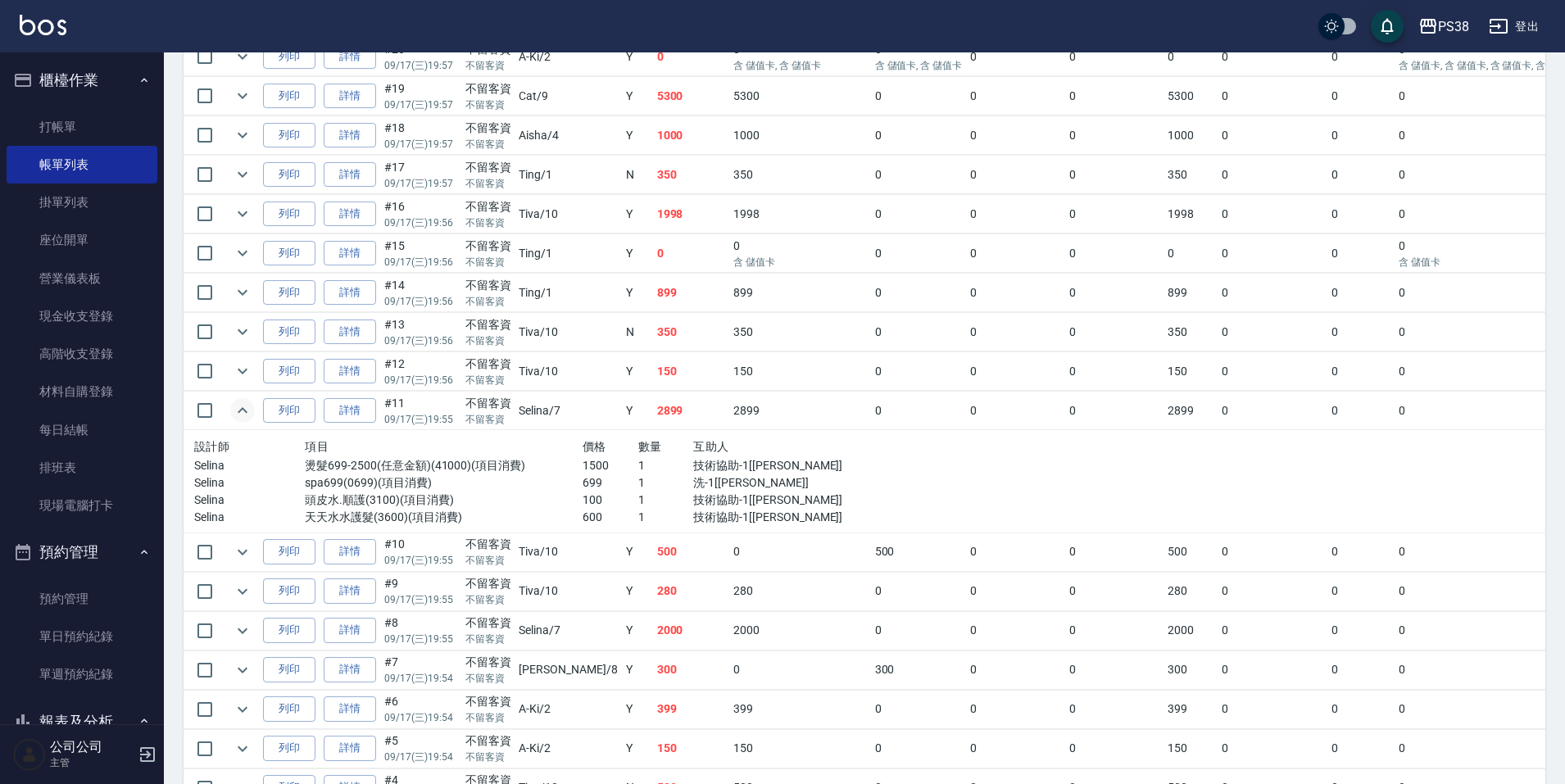
click at [583, 481] on p "699" at bounding box center [611, 482] width 56 height 17
click at [583, 505] on p "100" at bounding box center [611, 500] width 56 height 17
click at [586, 518] on p "600" at bounding box center [611, 517] width 56 height 17
click at [583, 469] on p "1500" at bounding box center [611, 465] width 56 height 17
click at [232, 367] on button "expand row" at bounding box center [242, 371] width 25 height 25
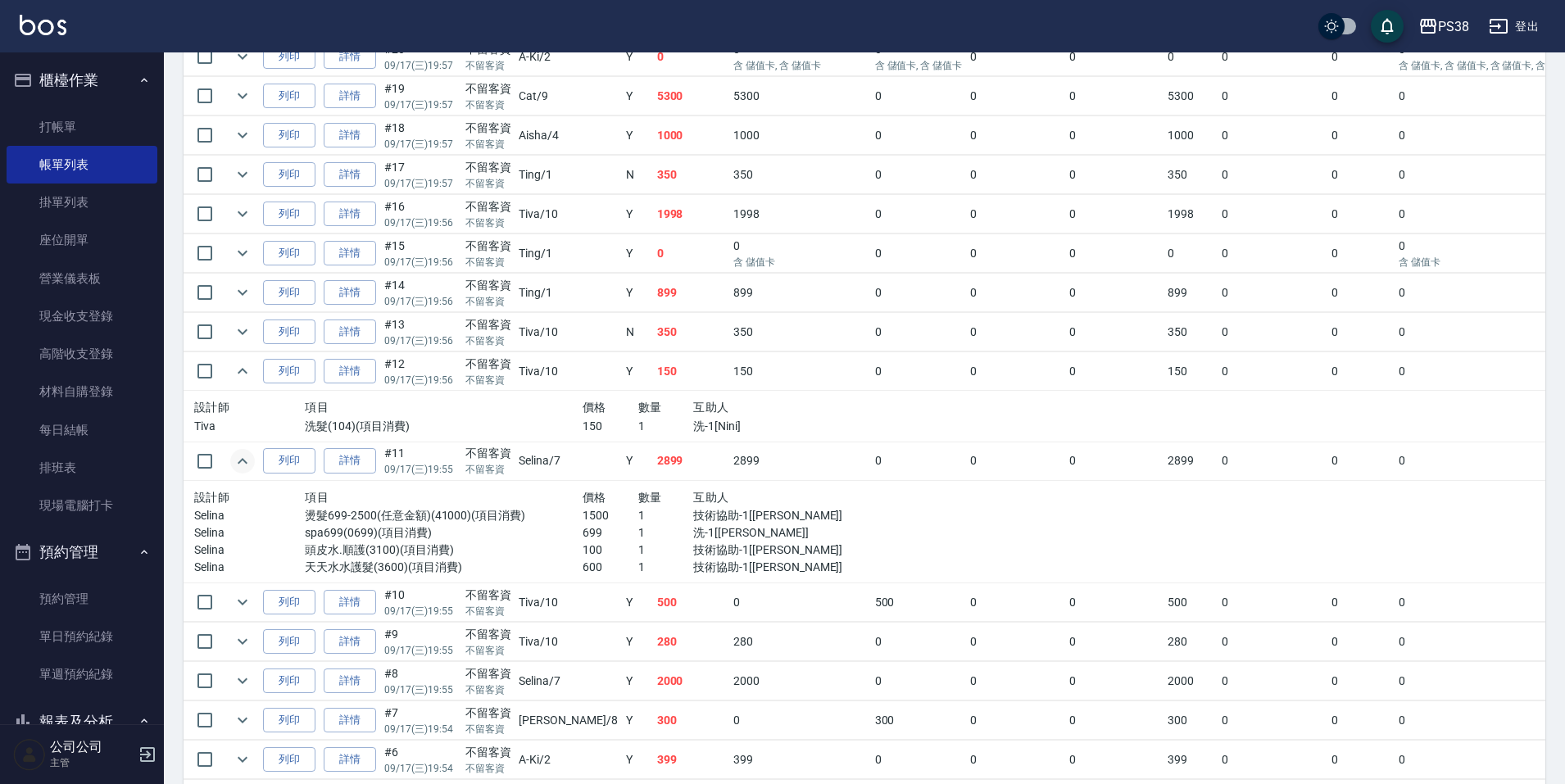
click at [719, 402] on div "互助人" at bounding box center [776, 407] width 166 height 21
click at [252, 325] on button "expand row" at bounding box center [242, 332] width 25 height 25
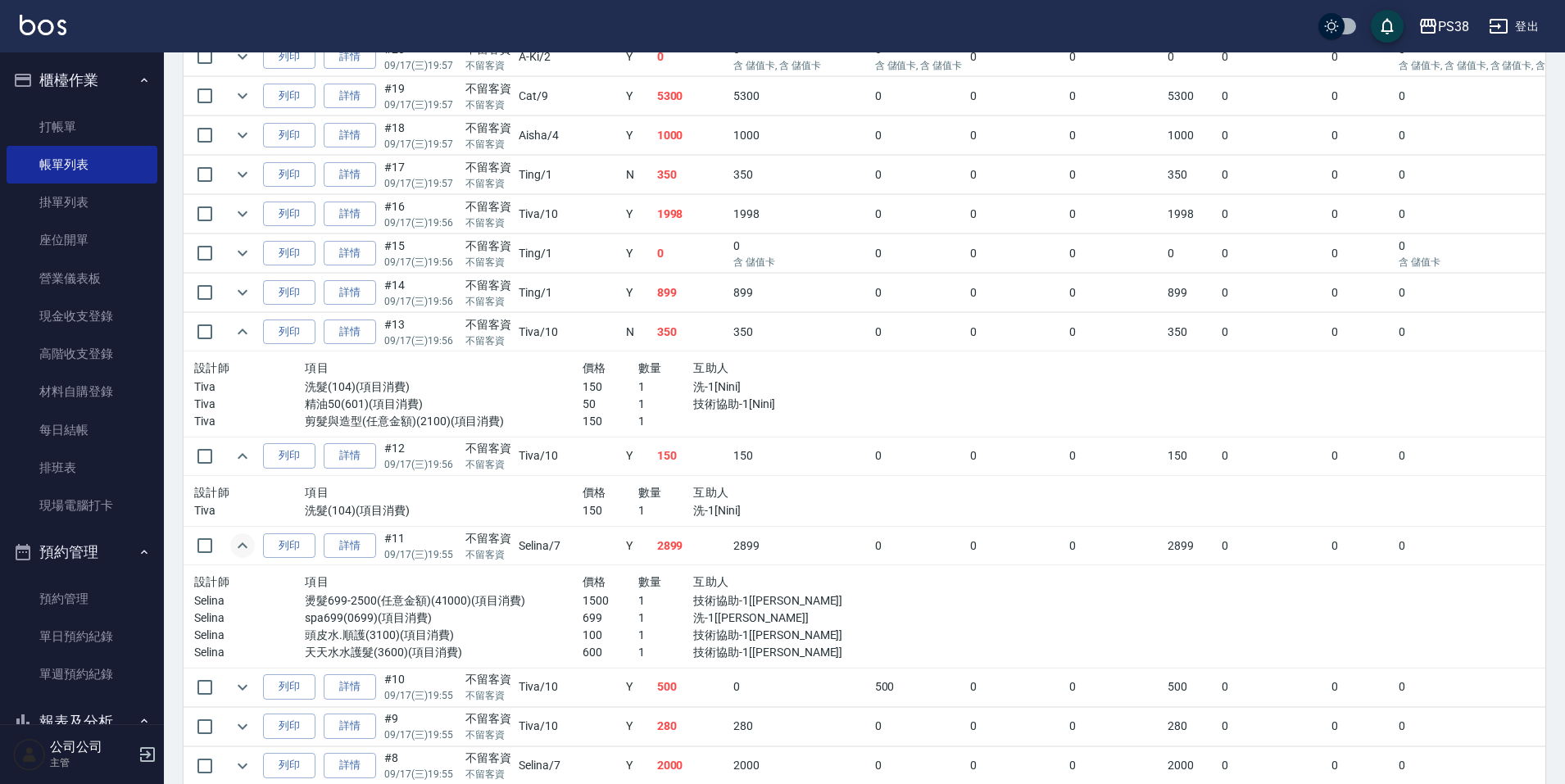
click at [693, 394] on p "洗-1[Nini]" at bounding box center [776, 386] width 166 height 17
click at [238, 293] on icon "expand row" at bounding box center [242, 293] width 20 height 20
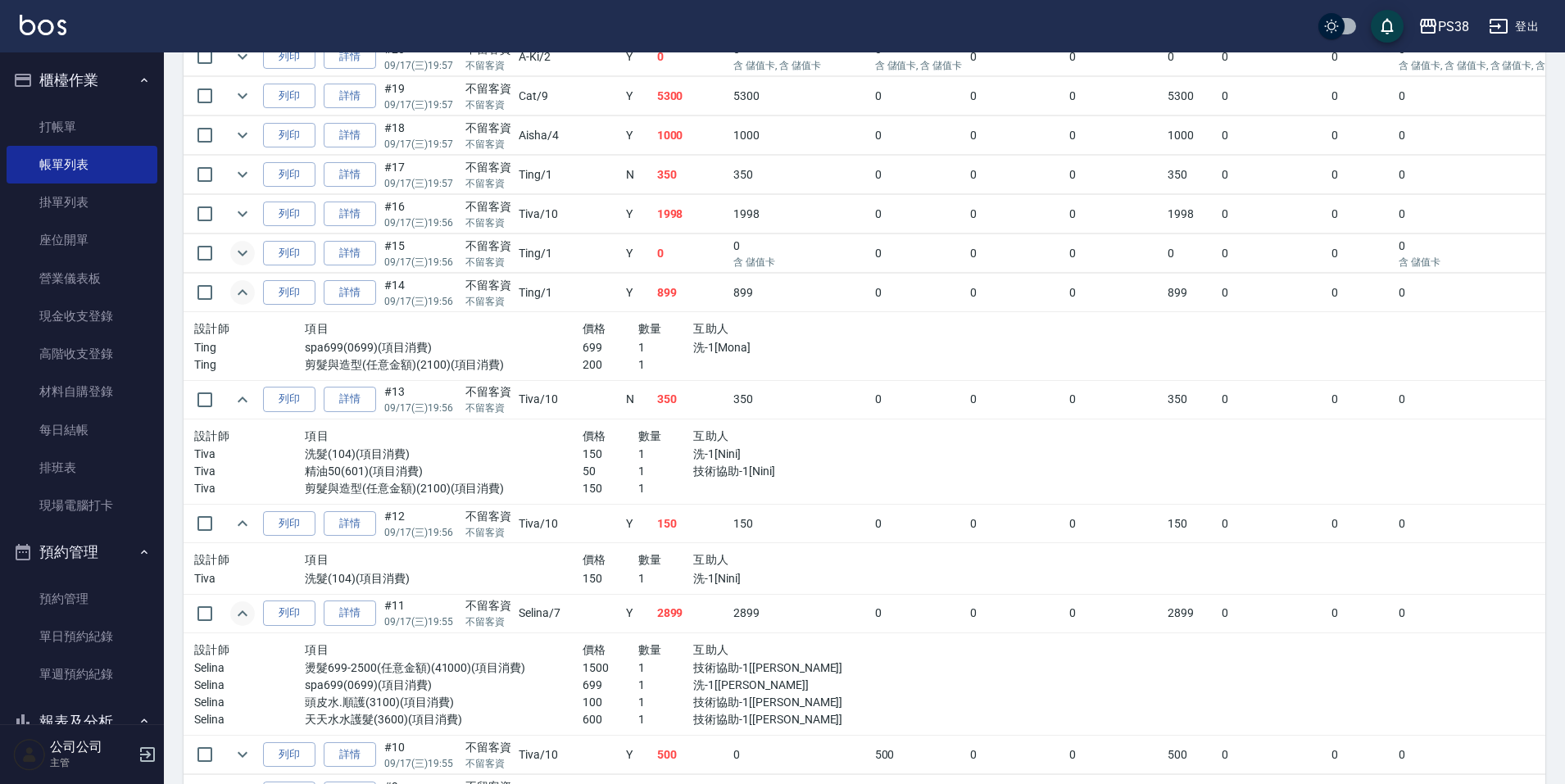
click at [236, 242] on button "expand row" at bounding box center [242, 253] width 25 height 25
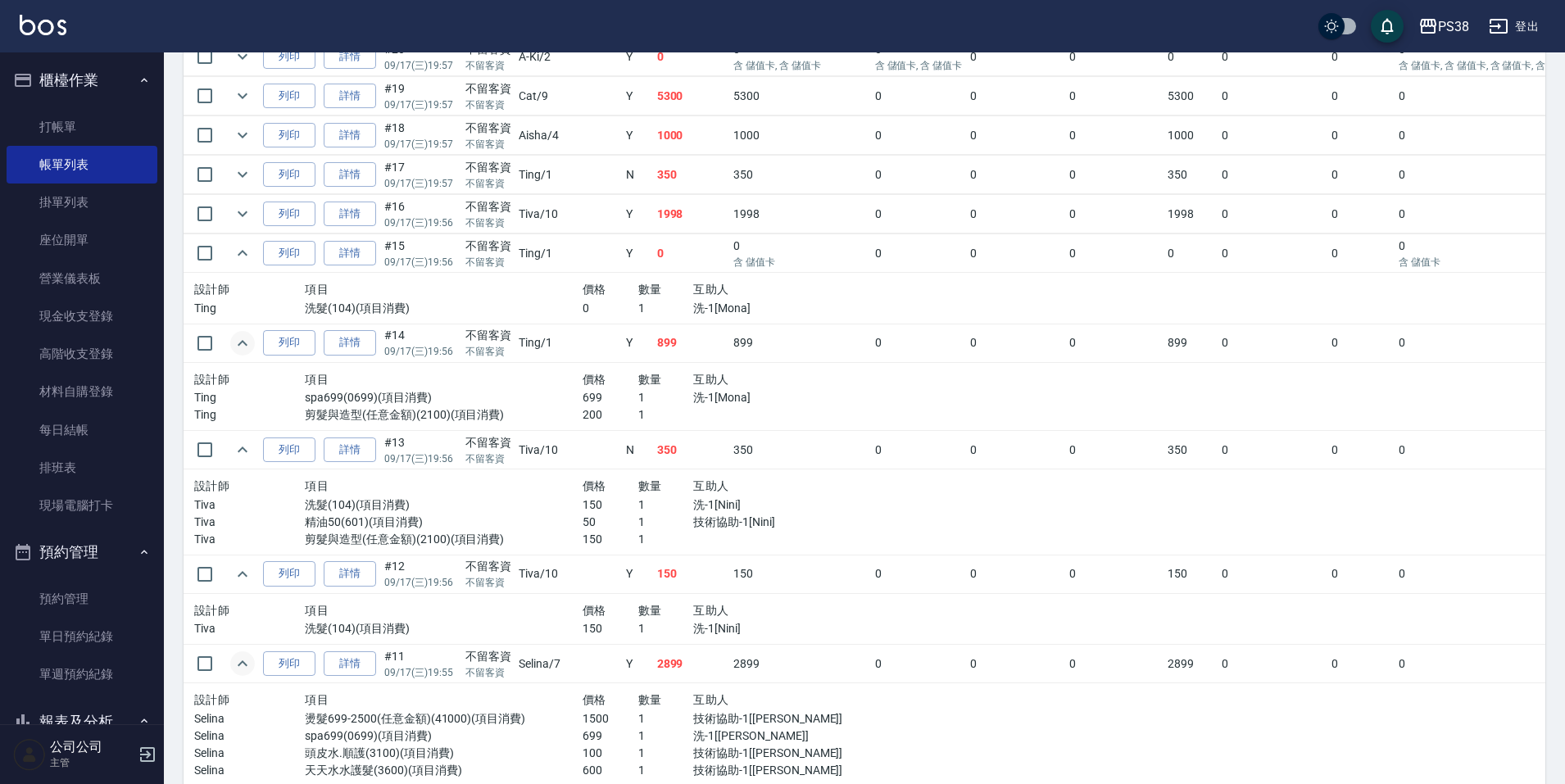
click at [871, 298] on td at bounding box center [1133, 298] width 524 height 52
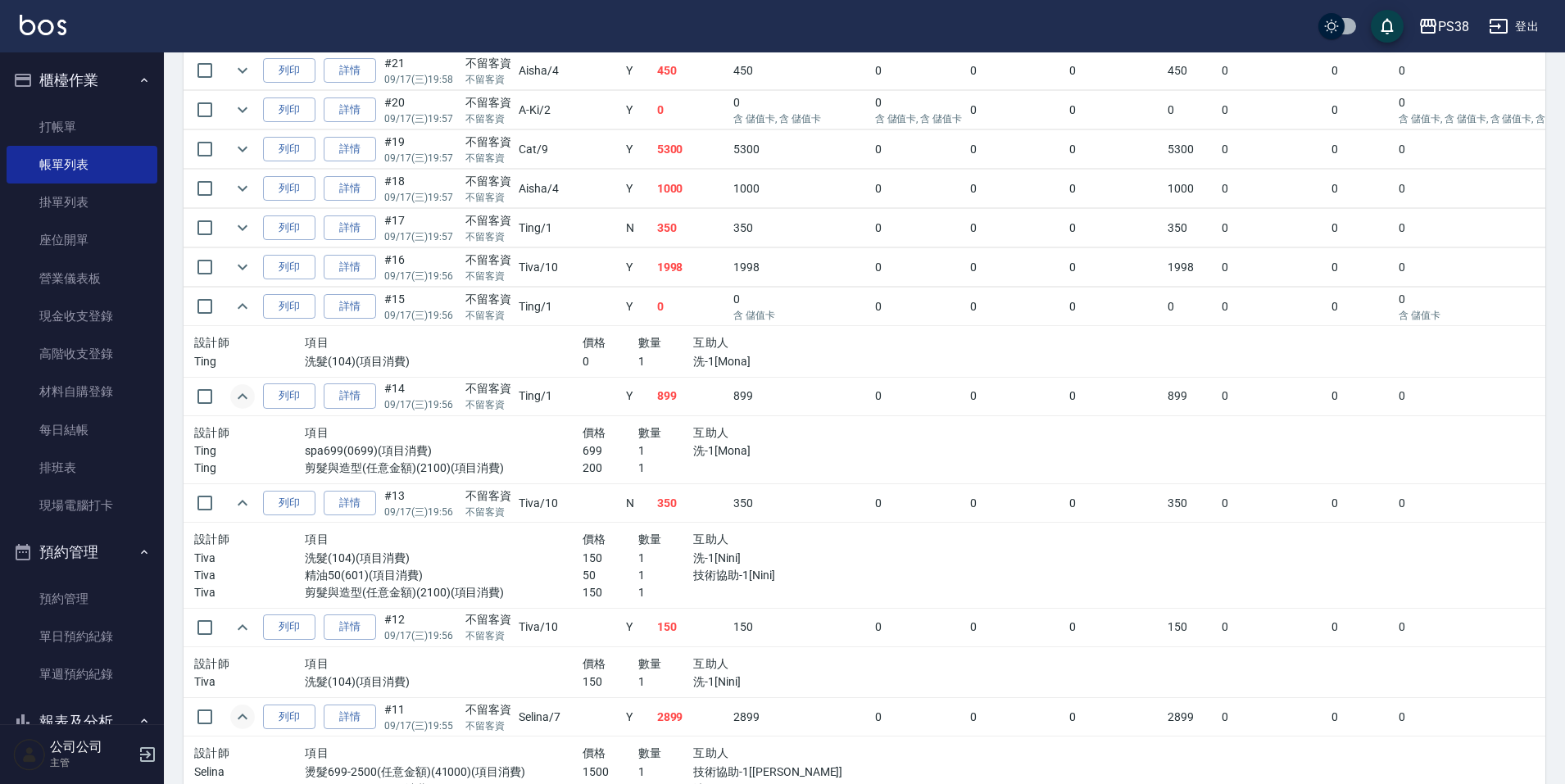
scroll to position [491, 0]
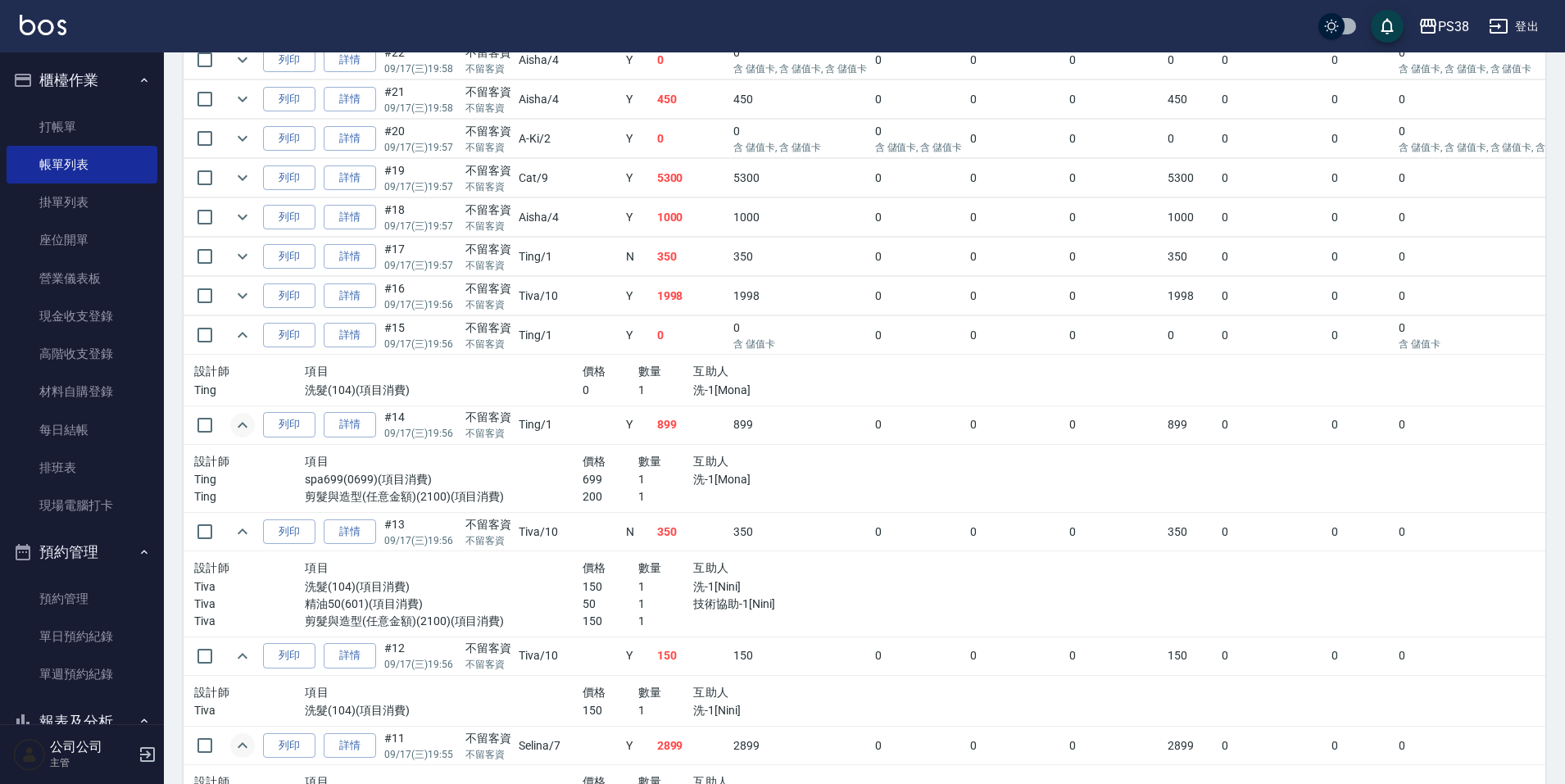
click at [776, 337] on p "含 儲值卡" at bounding box center [799, 344] width 132 height 15
click at [765, 340] on p "含 儲值卡" at bounding box center [799, 344] width 132 height 15
click at [729, 287] on td "1998" at bounding box center [799, 296] width 141 height 39
click at [729, 298] on td "1998" at bounding box center [799, 296] width 141 height 39
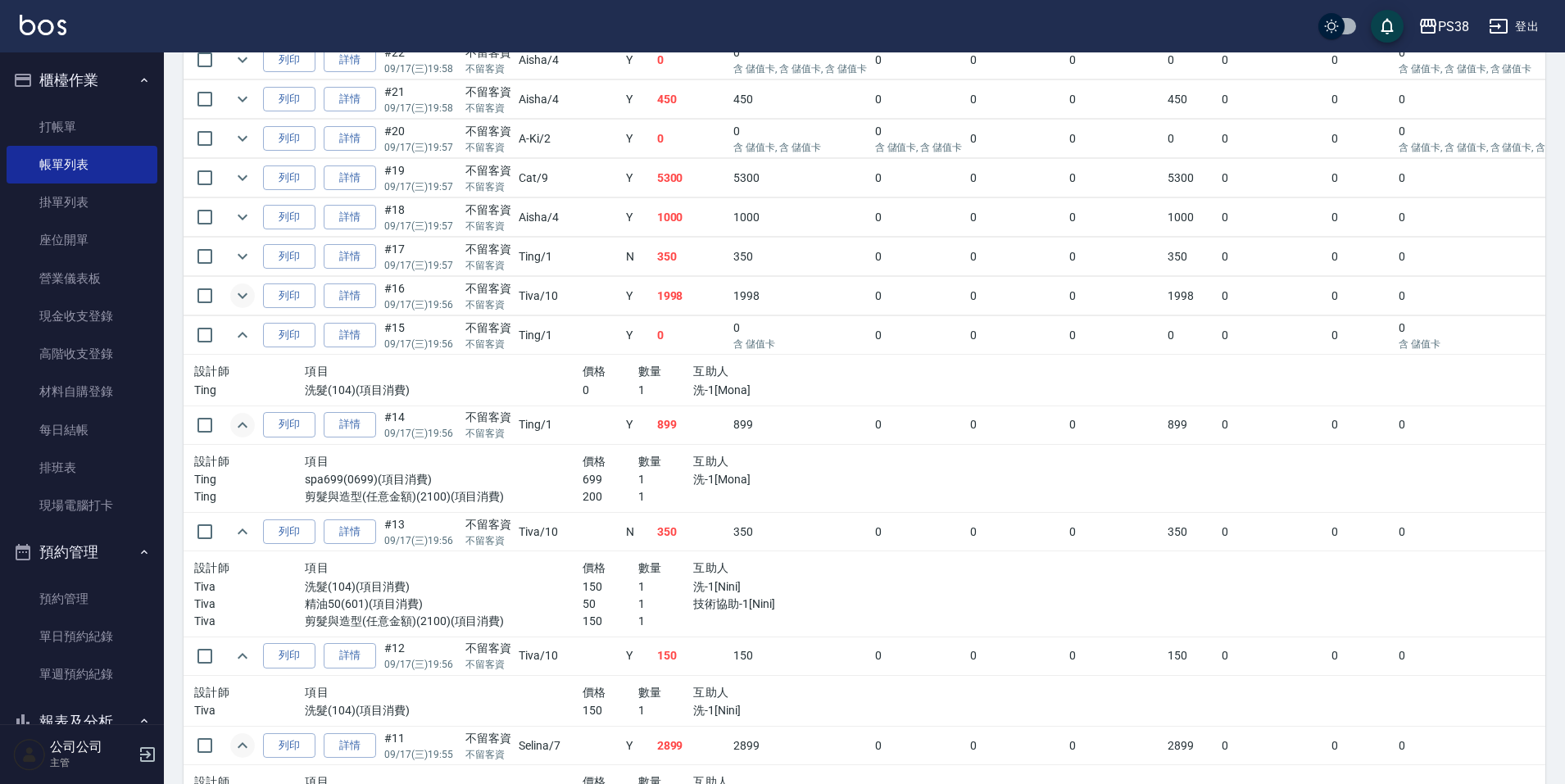
click at [238, 296] on icon "expand row" at bounding box center [242, 296] width 20 height 20
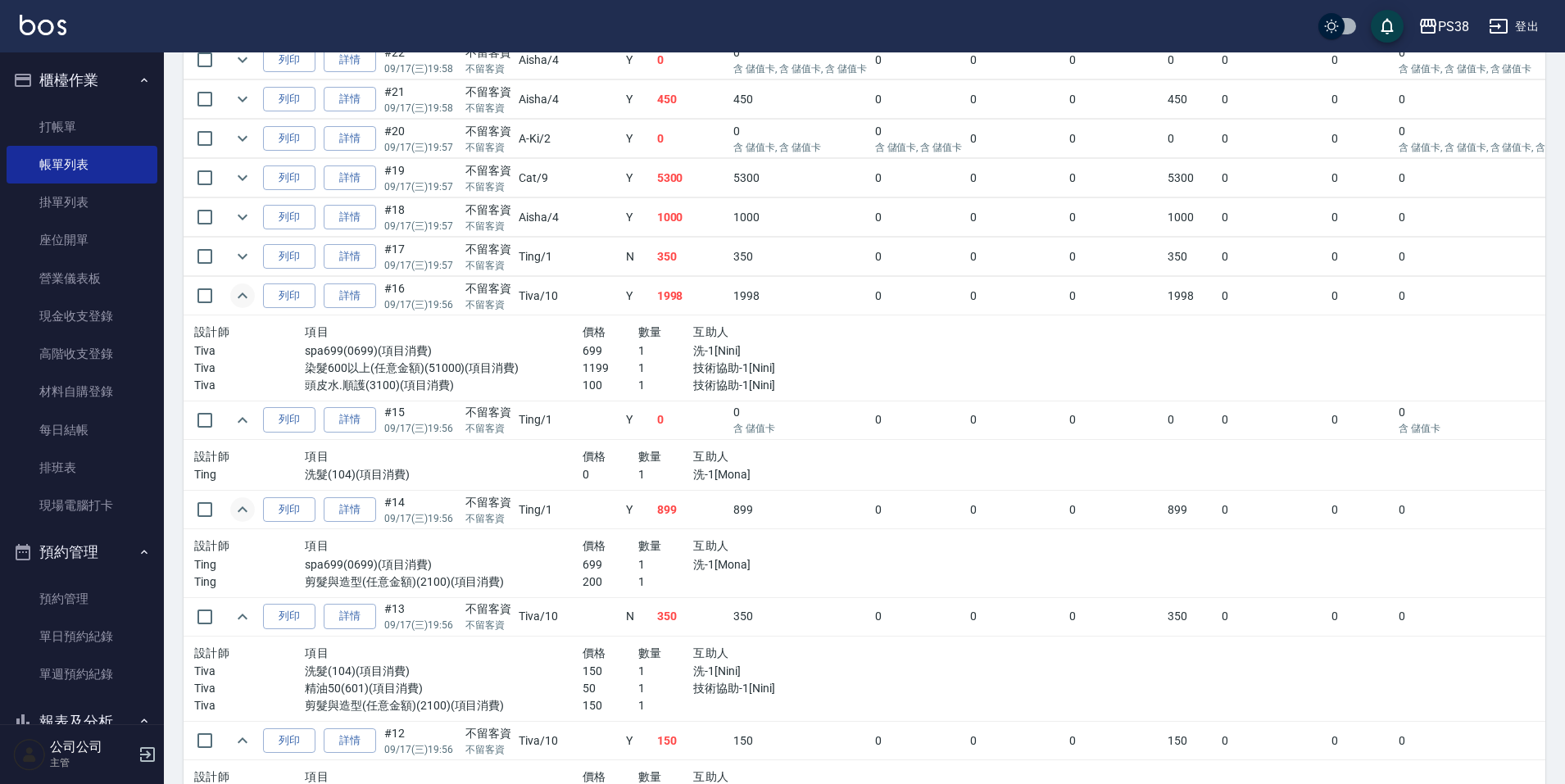
click at [723, 381] on p "技術協助-1[Nini]" at bounding box center [776, 385] width 166 height 17
click at [253, 256] on button "expand row" at bounding box center [242, 256] width 25 height 25
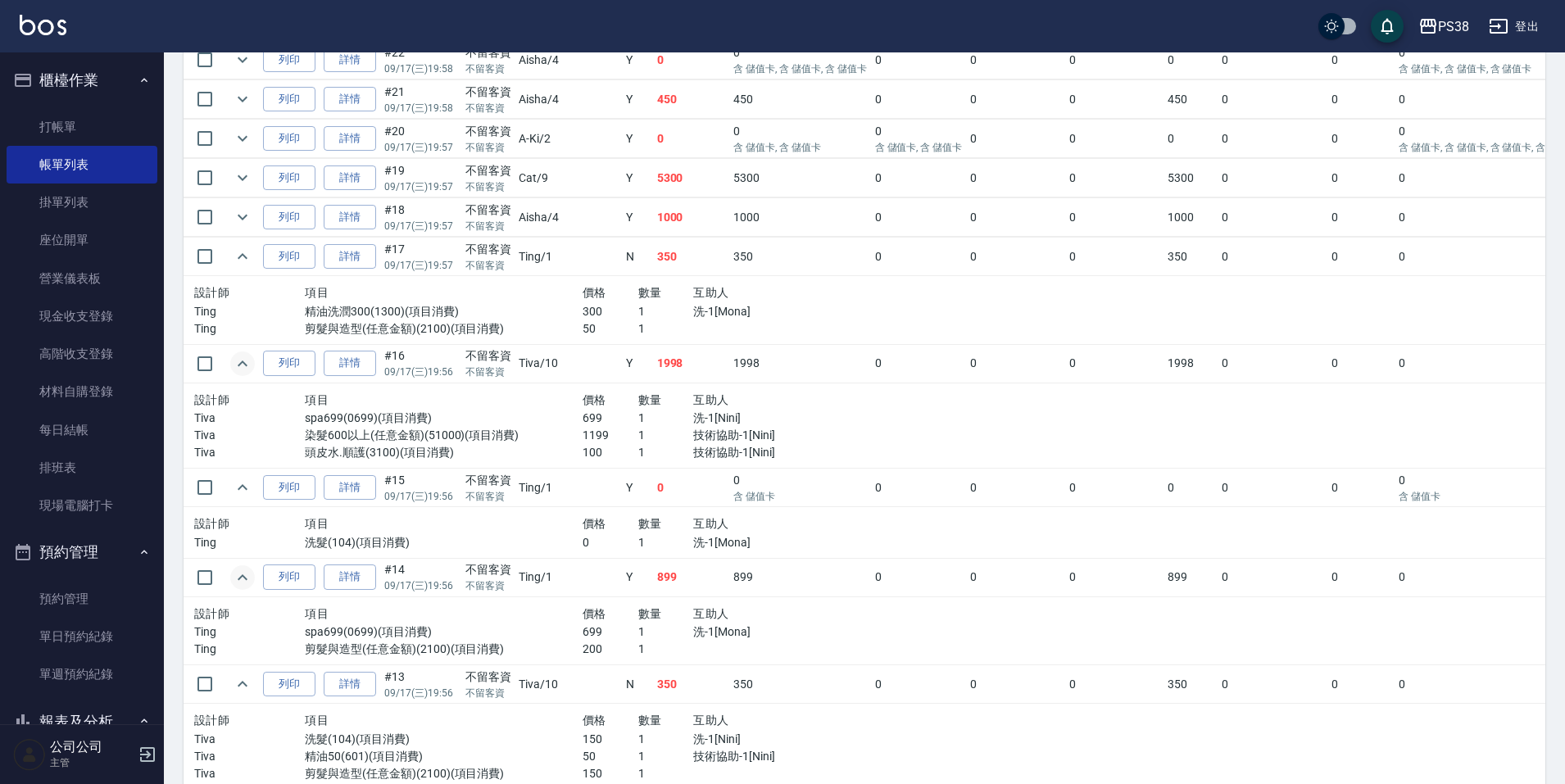
click at [707, 325] on div at bounding box center [776, 329] width 166 height 17
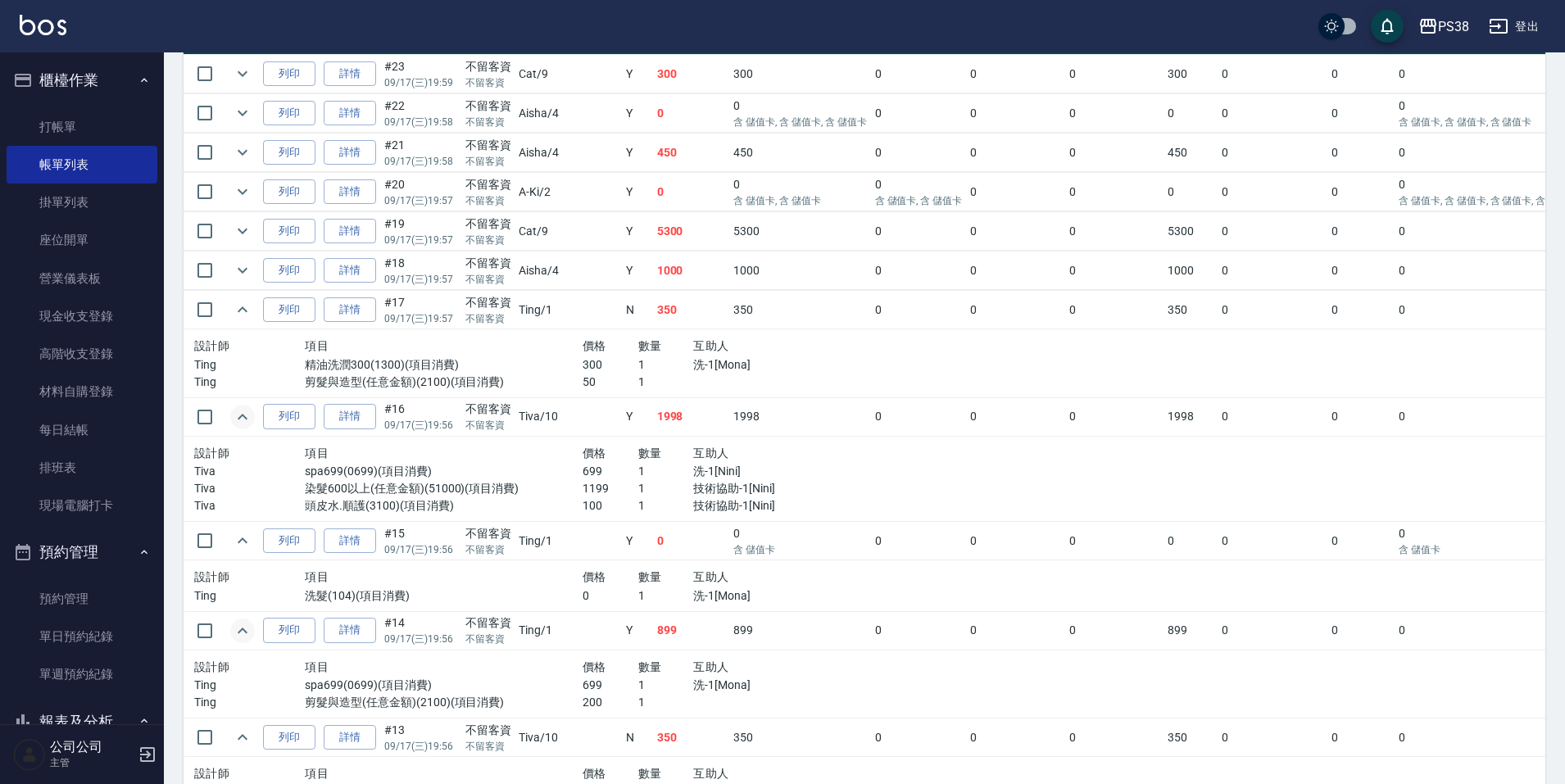
scroll to position [409, 0]
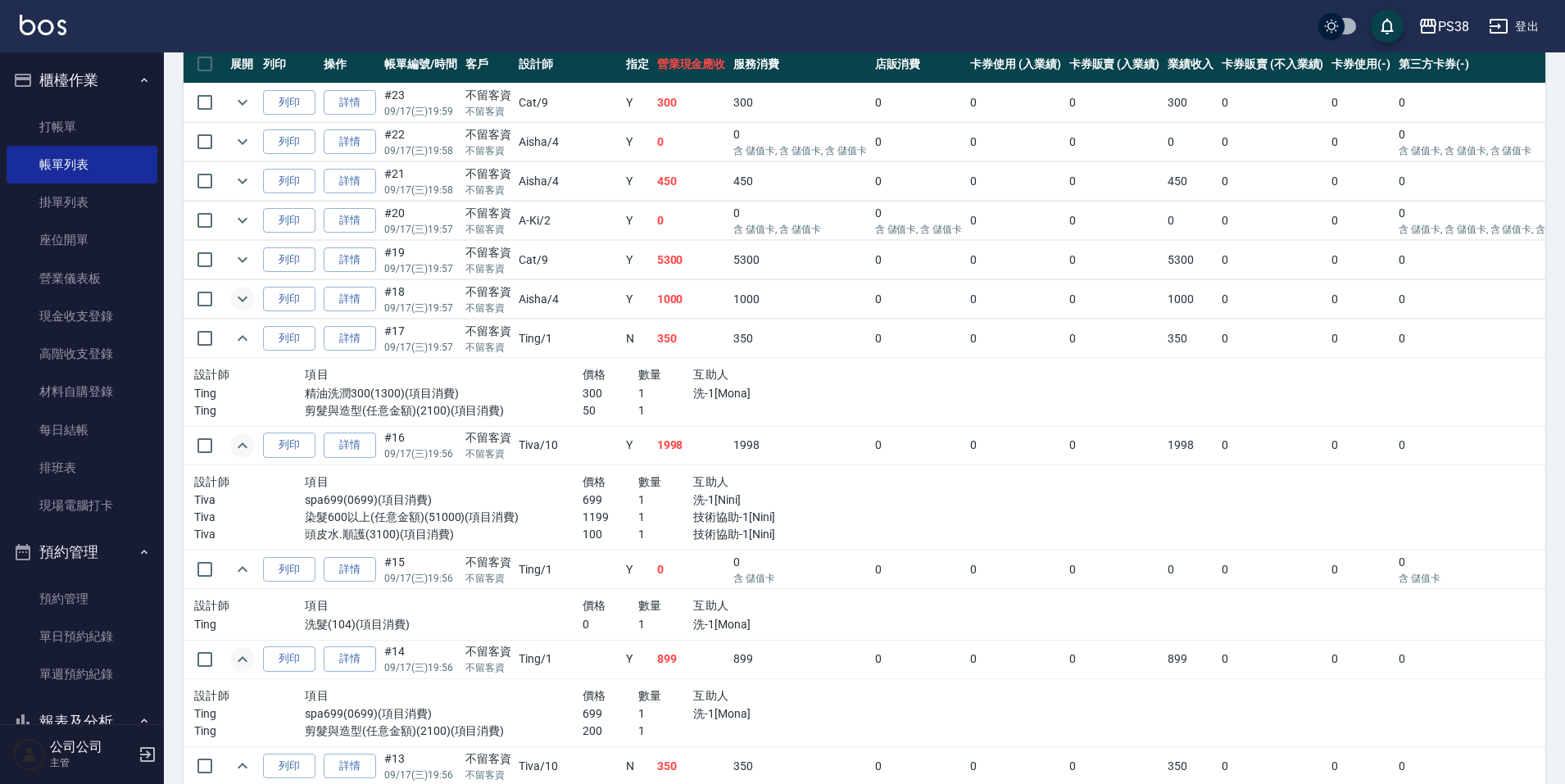
click at [248, 306] on icon "expand row" at bounding box center [242, 299] width 20 height 20
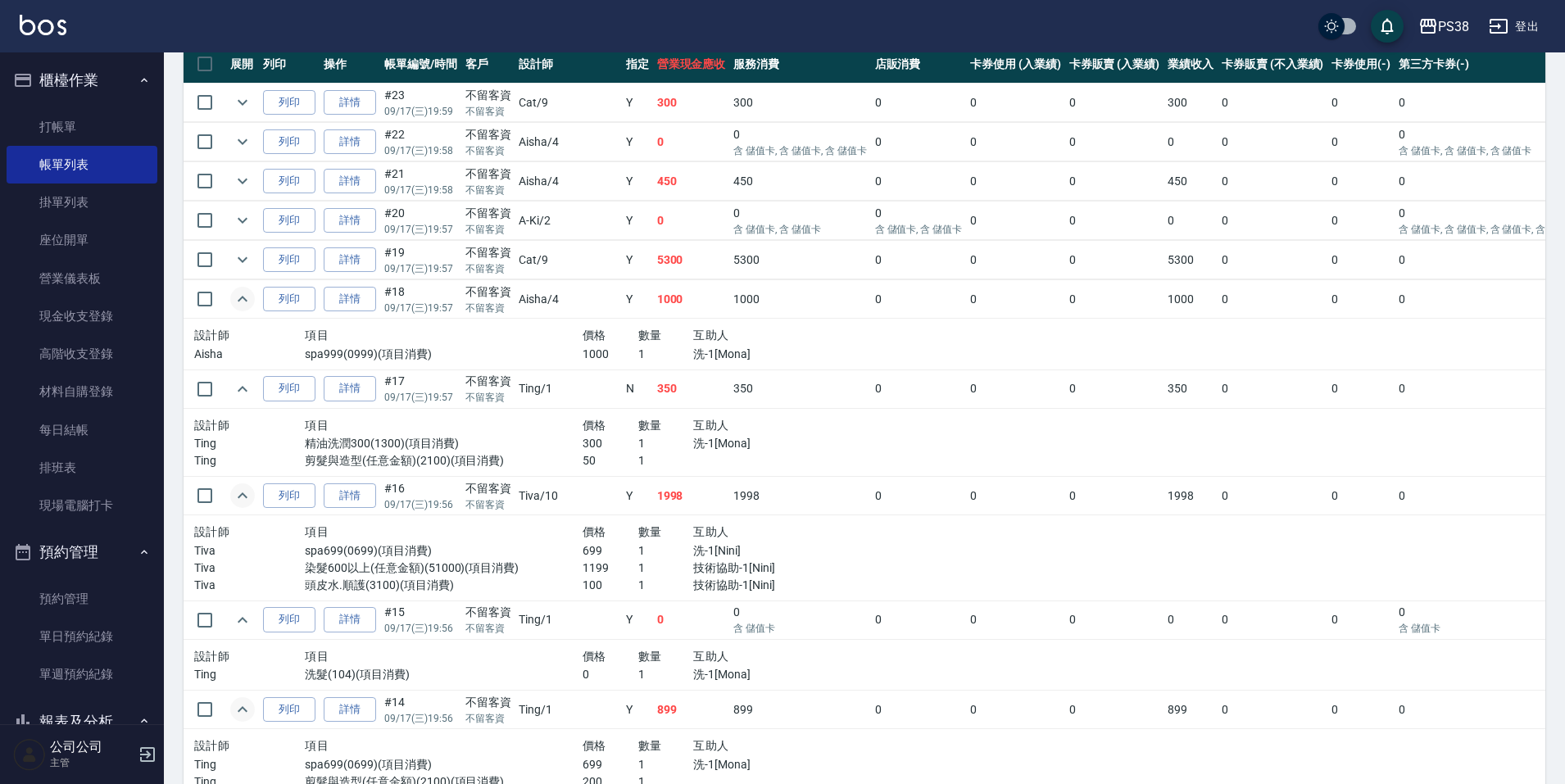
click at [801, 314] on td "1000" at bounding box center [799, 299] width 141 height 39
click at [749, 362] on p "洗-1[Mona]" at bounding box center [776, 354] width 166 height 17
click at [238, 261] on icon "expand row" at bounding box center [242, 260] width 20 height 20
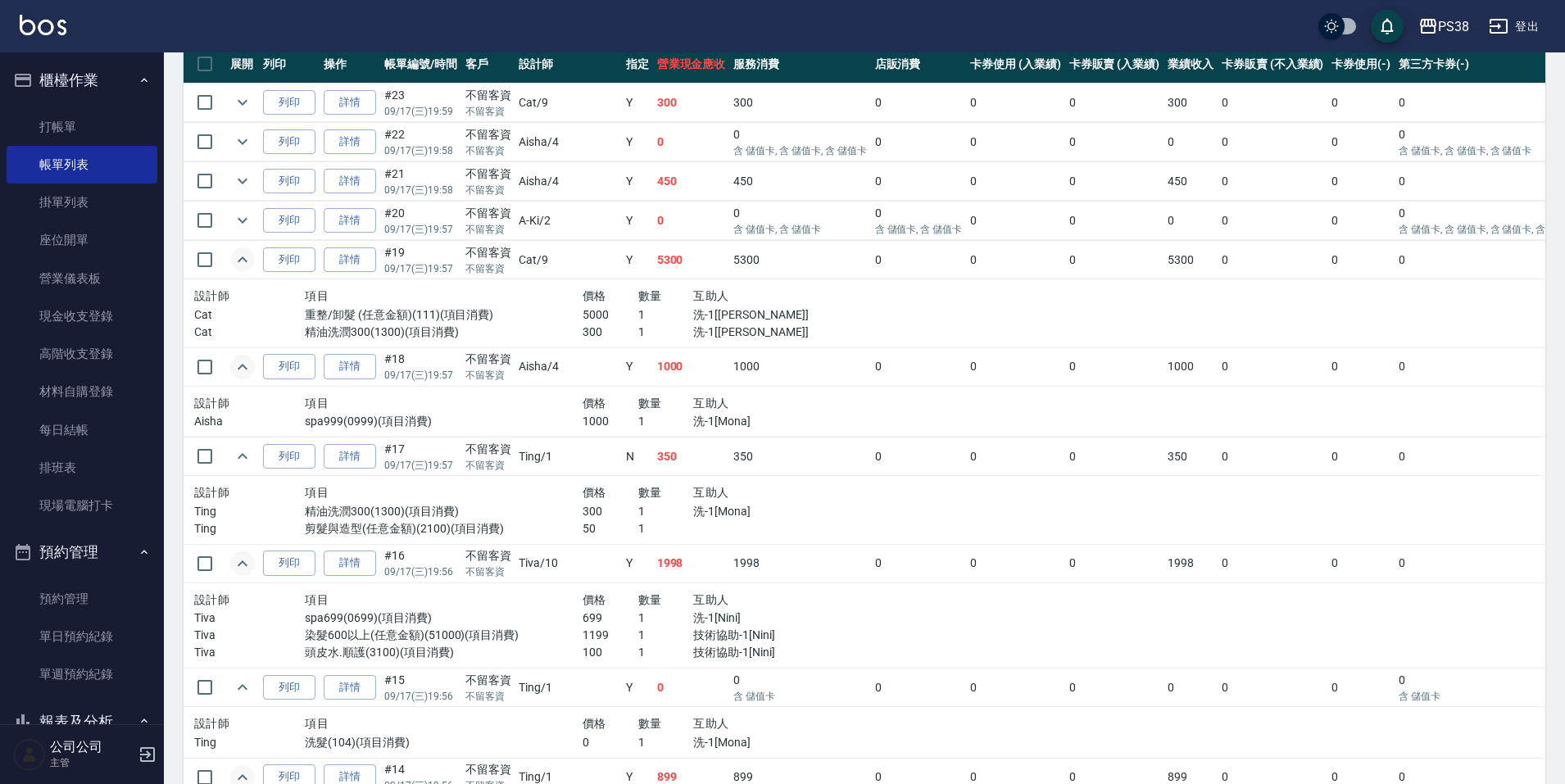
scroll to position [328, 0]
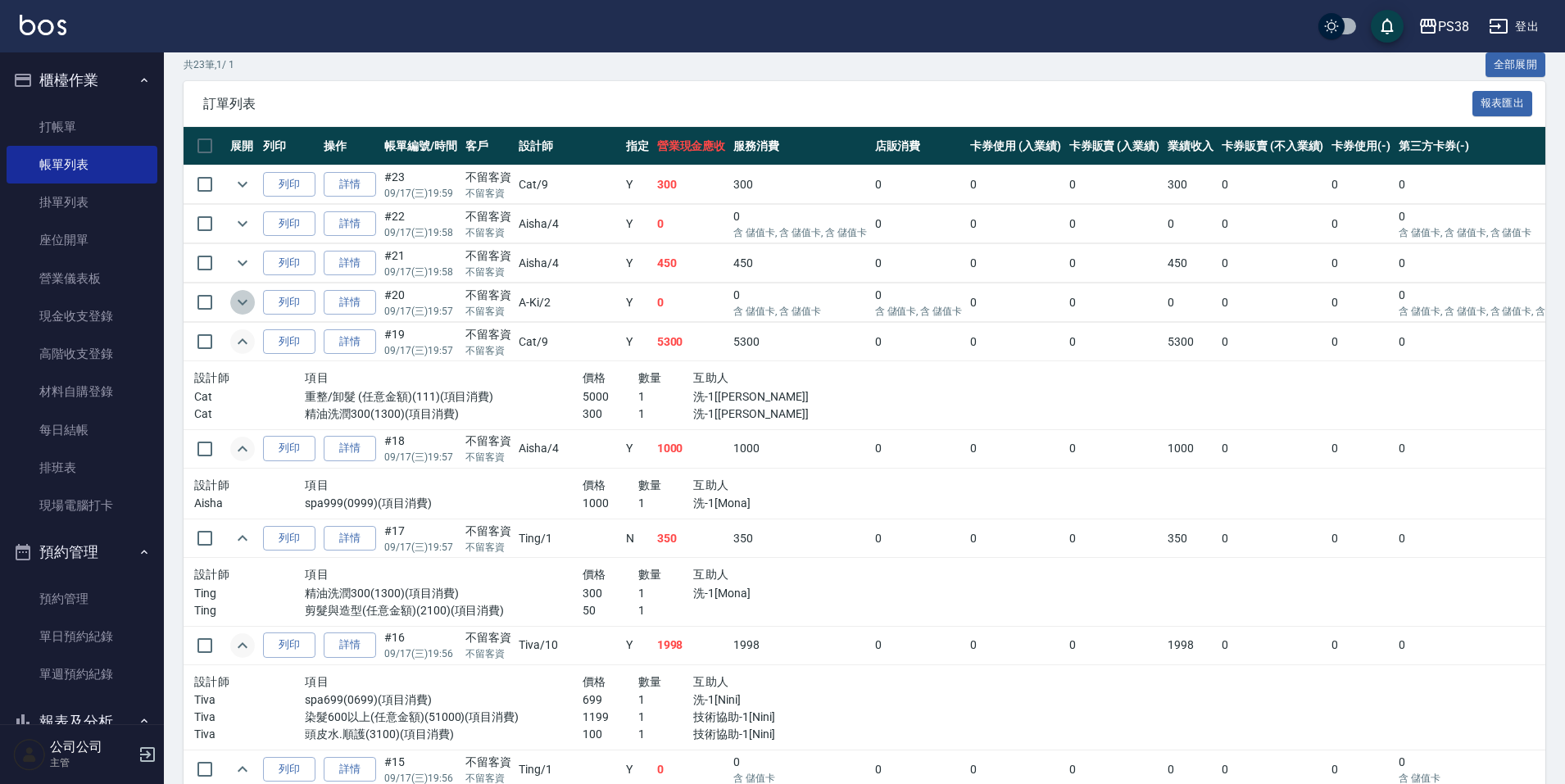
click at [249, 306] on icon "expand row" at bounding box center [242, 302] width 20 height 20
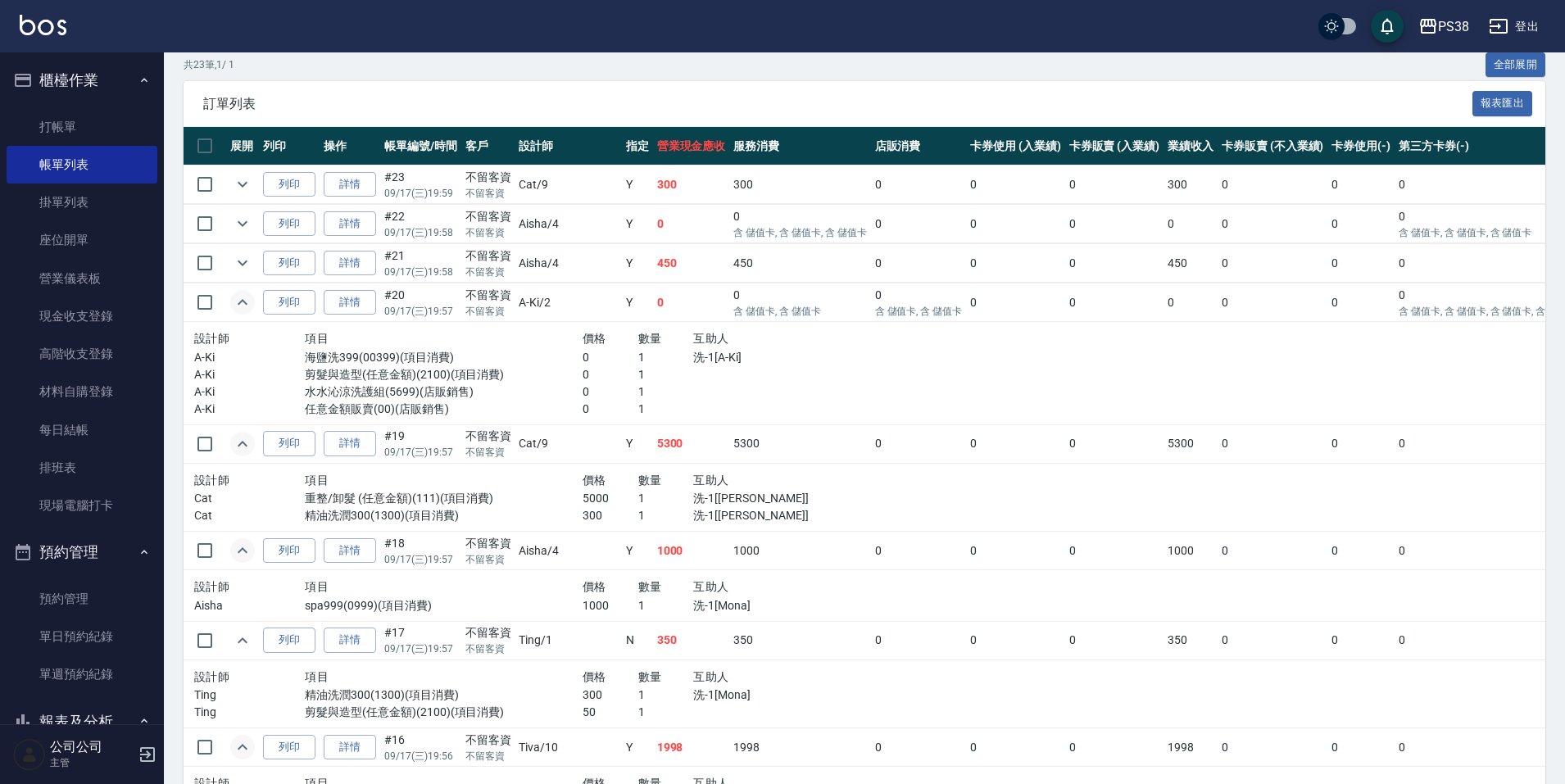
click at [733, 399] on div at bounding box center [776, 391] width 166 height 17
click at [348, 299] on link "詳情" at bounding box center [350, 302] width 53 height 25
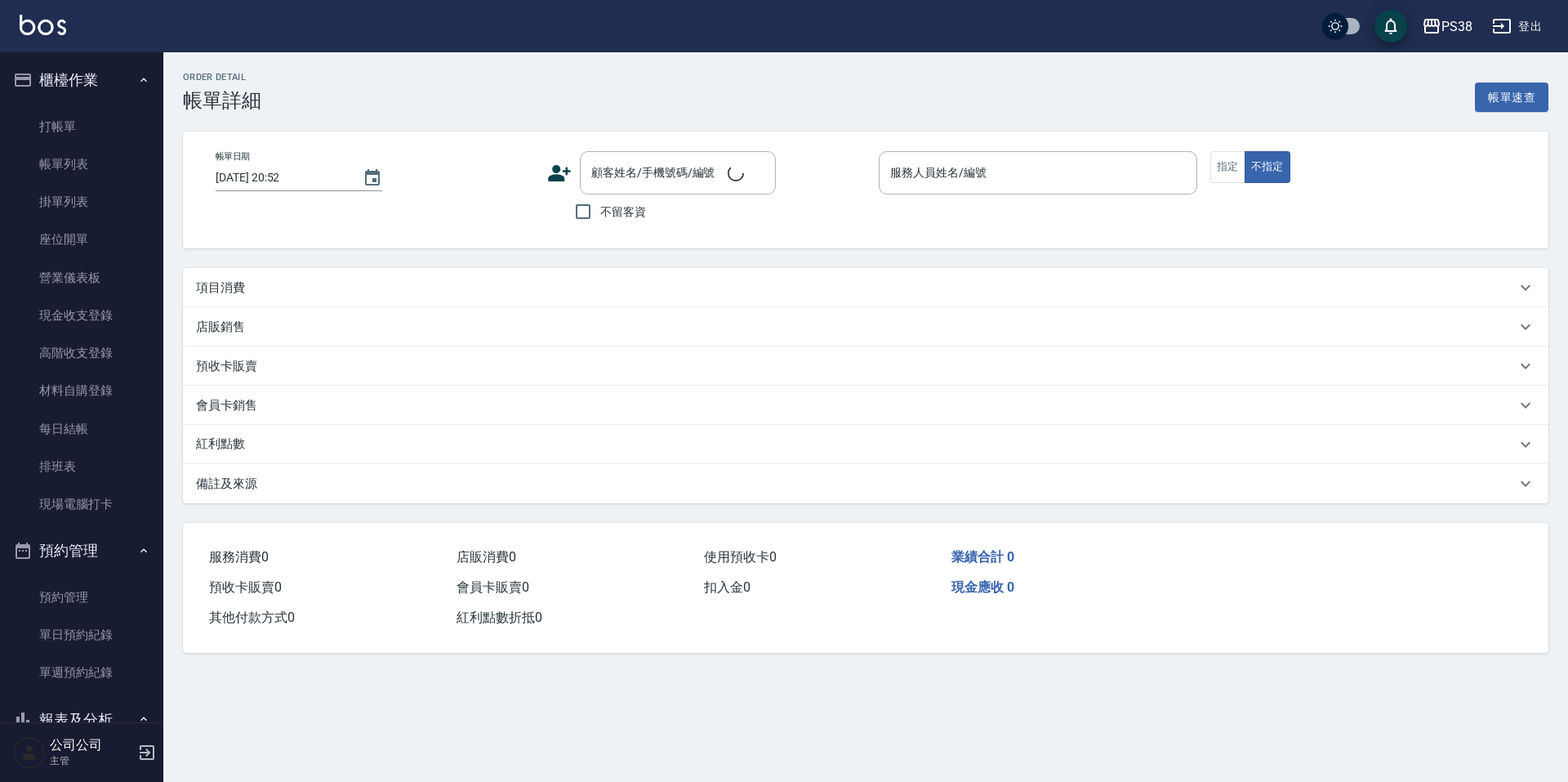
type input "2025/09/17 19:57"
checkbox input "true"
type input "A-Ki-2"
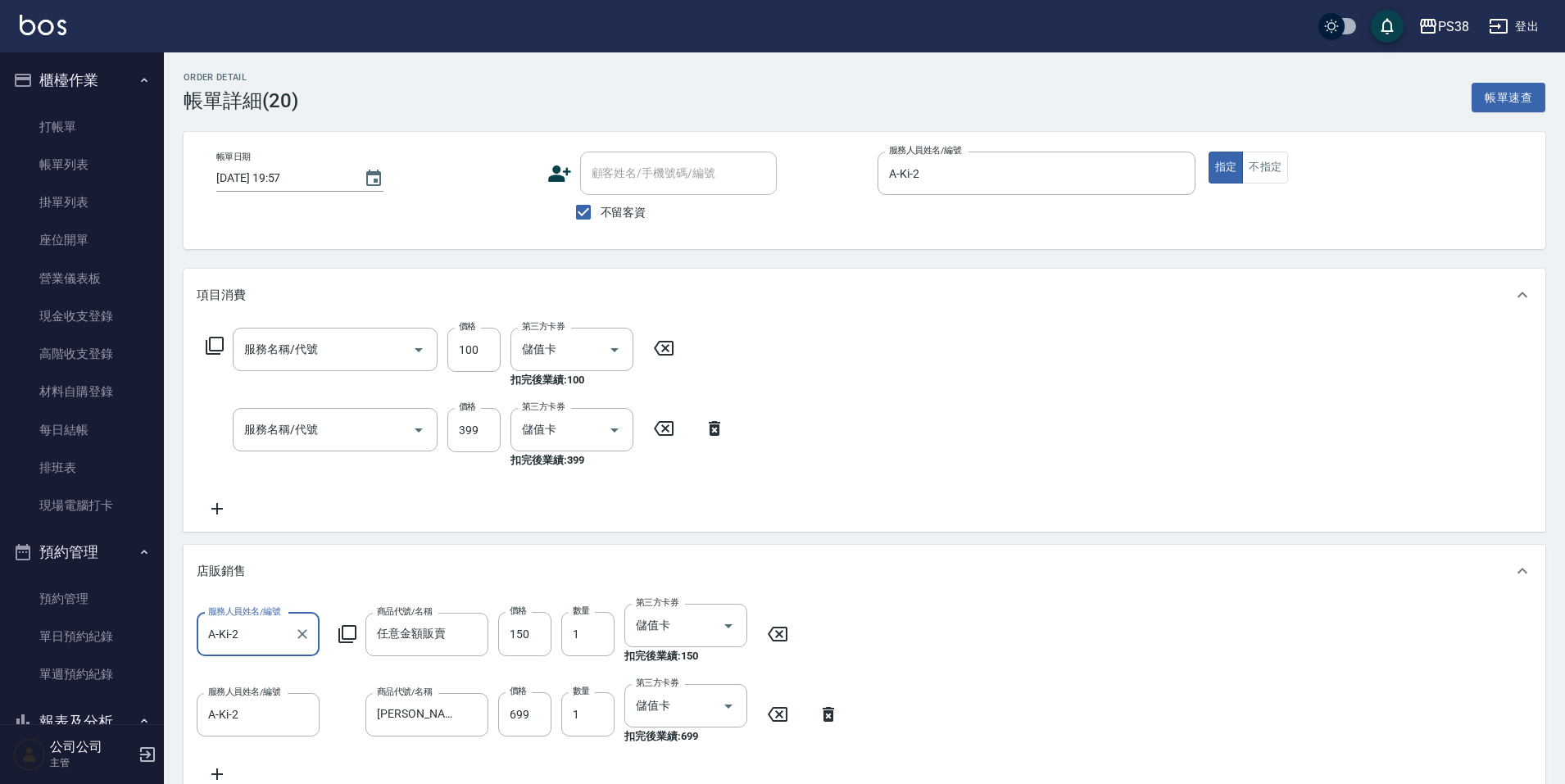
type input "剪髮與造型(任意金額)(2100)"
type input "海鹽洗399(00399)"
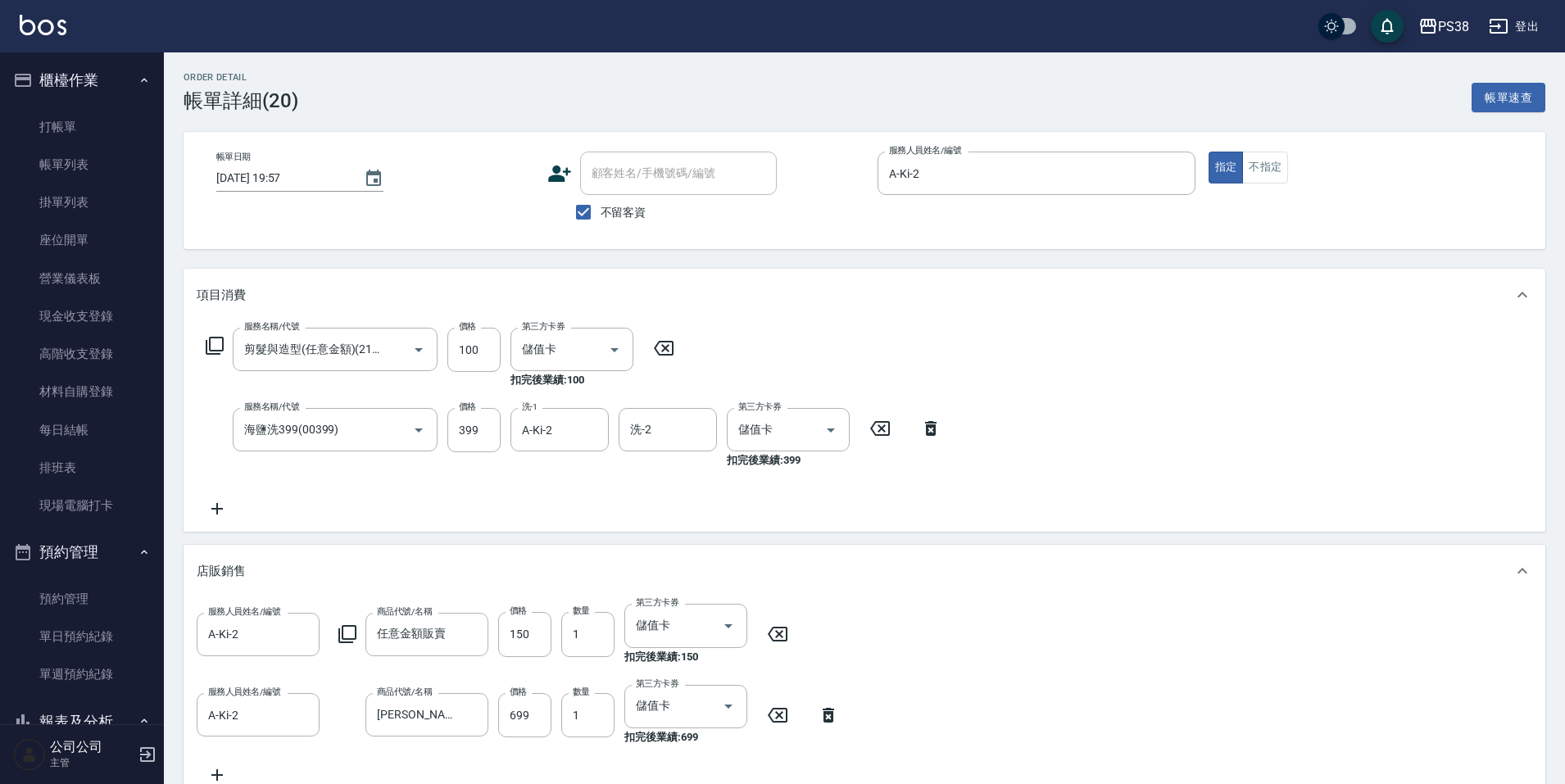
click at [553, 499] on div "服務名稱/代號 剪髮與造型(任意金額)(2100) 服務名稱/代號 價格 100 價格 第三方卡券 儲值卡 第三方卡券 扣完後業績: 100 服務名稱/代號 …" at bounding box center [574, 423] width 755 height 191
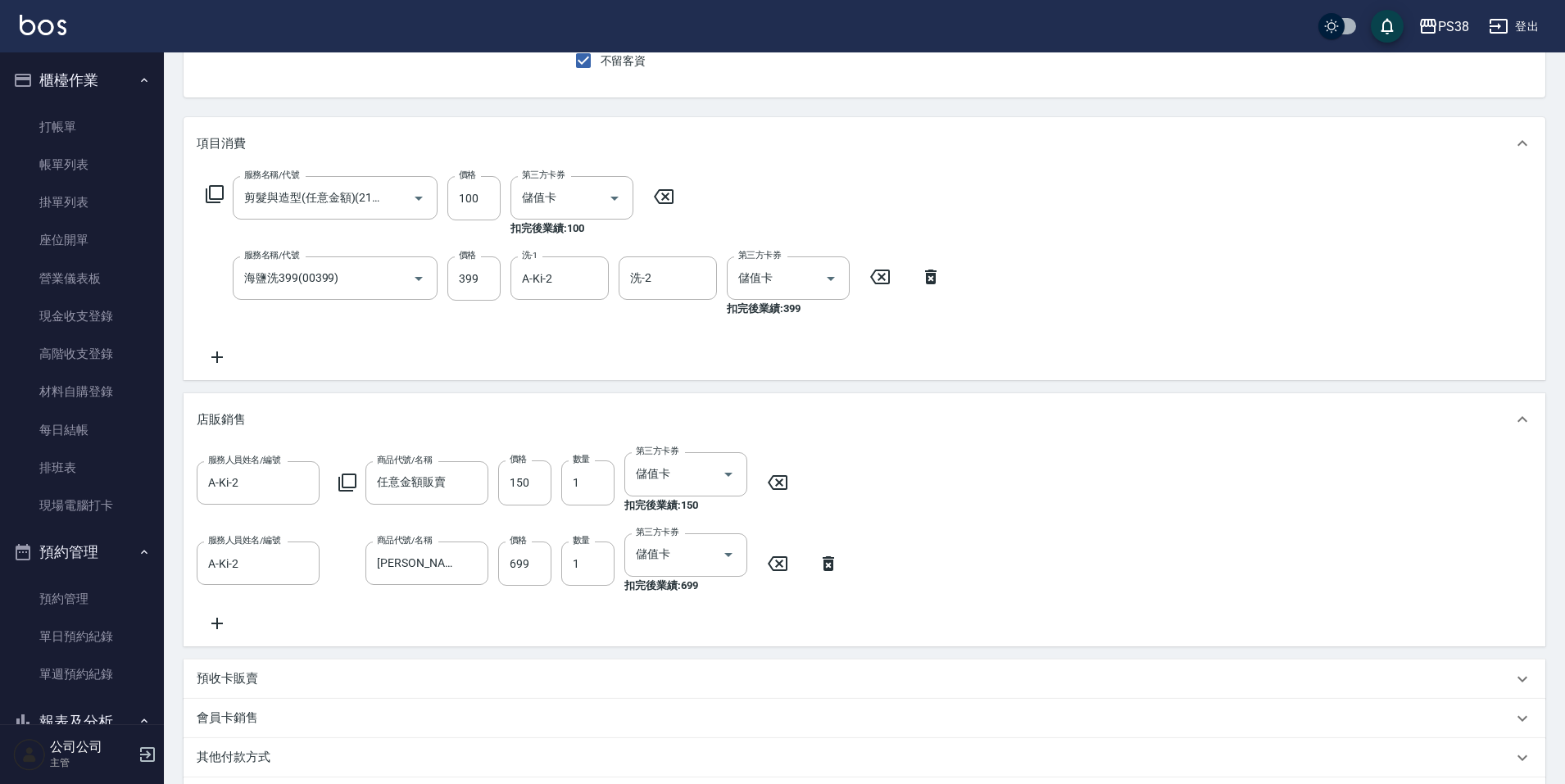
scroll to position [164, 0]
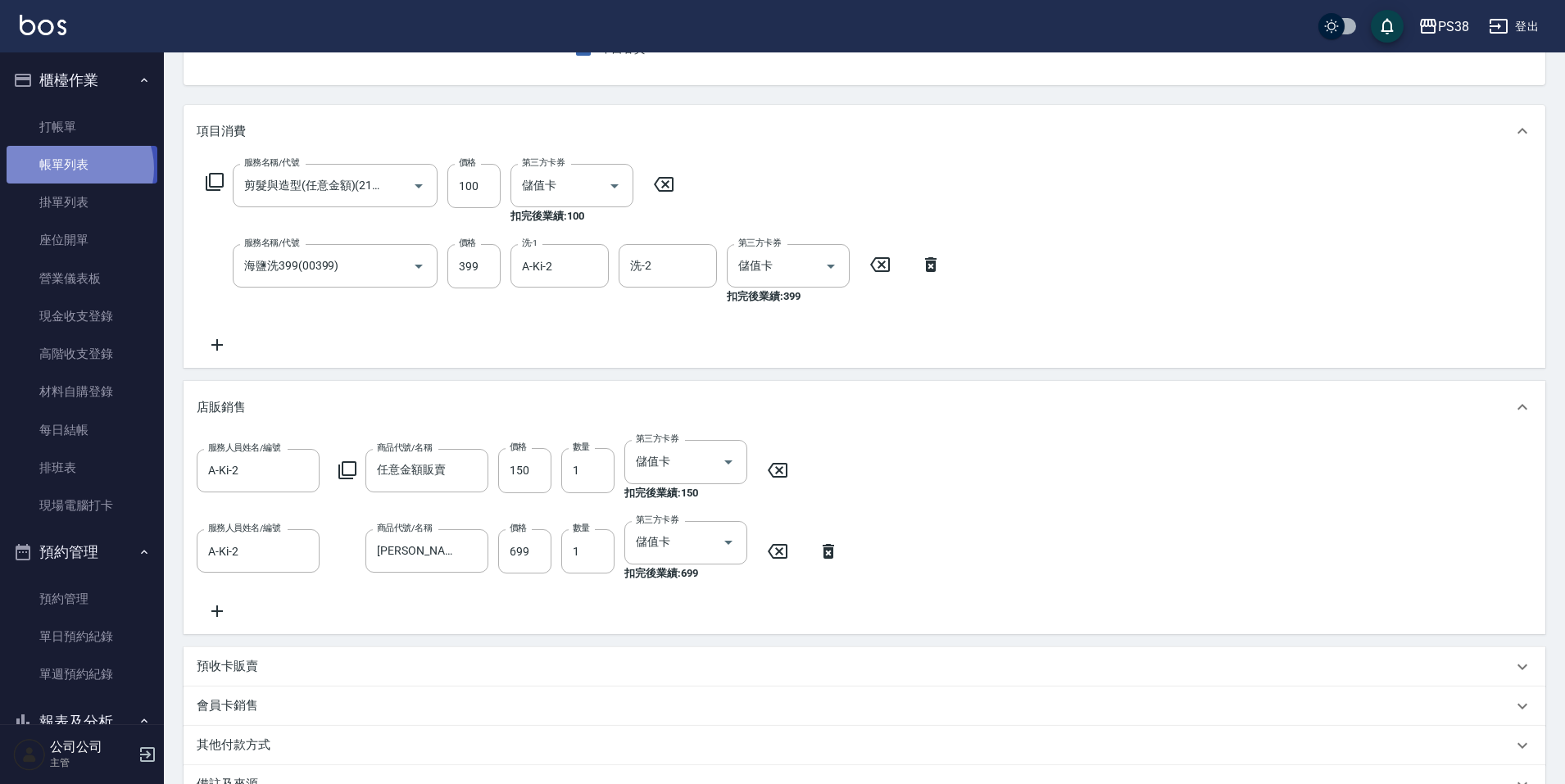
click at [76, 168] on link "帳單列表" at bounding box center [81, 164] width 150 height 38
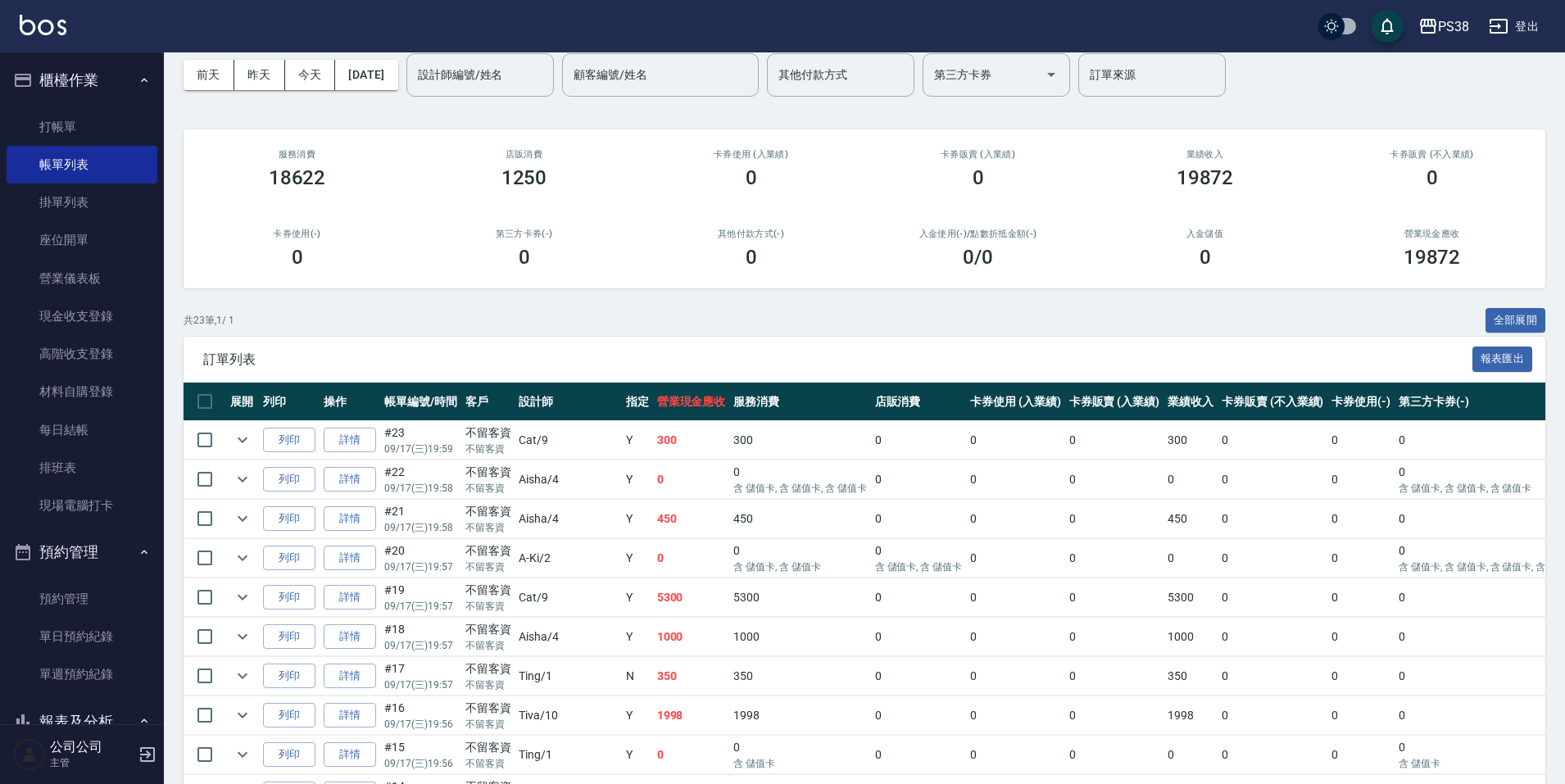
scroll to position [164, 0]
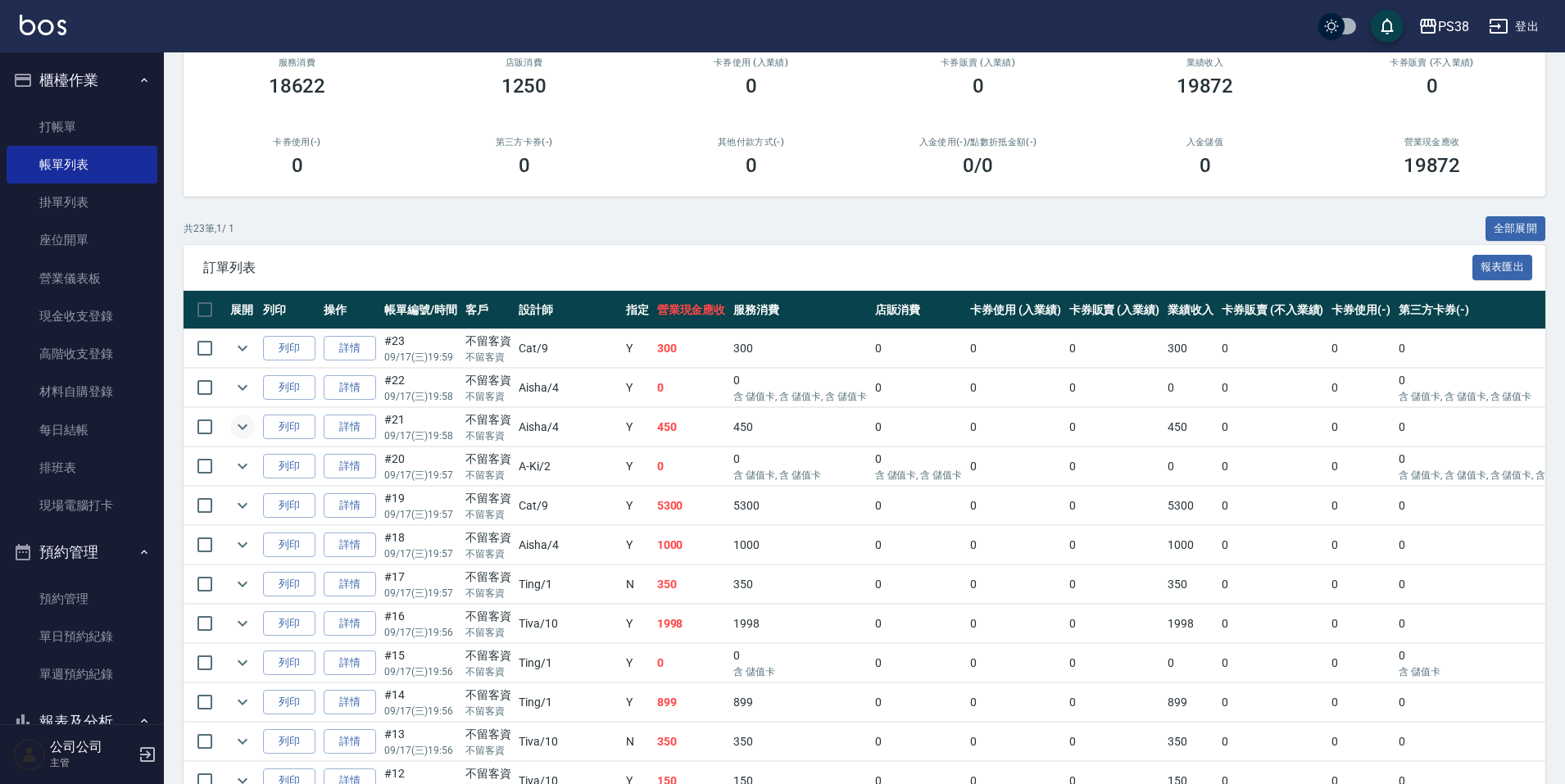
click at [241, 431] on icon "expand row" at bounding box center [242, 427] width 20 height 20
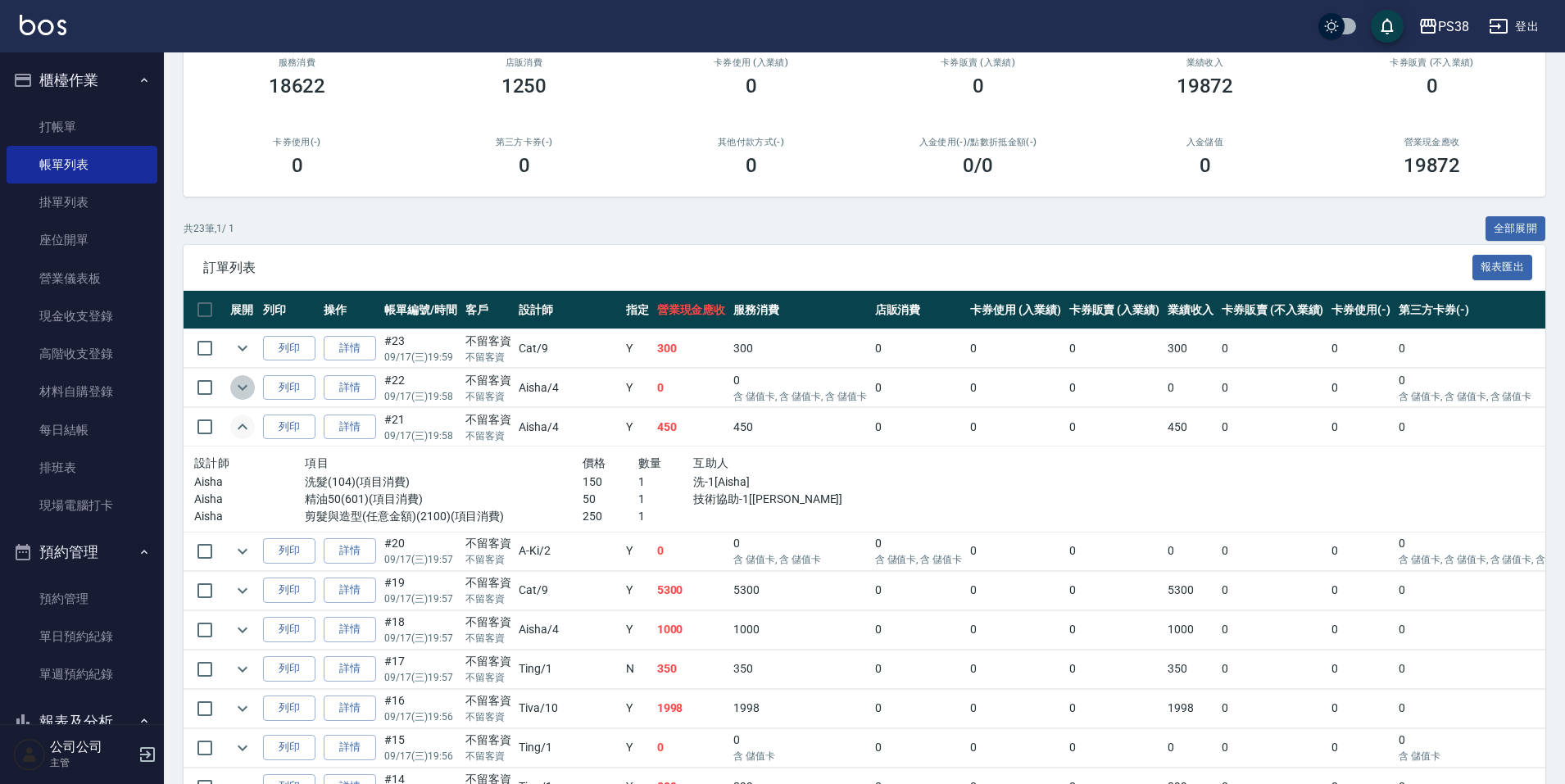
click at [251, 394] on icon "expand row" at bounding box center [242, 388] width 20 height 20
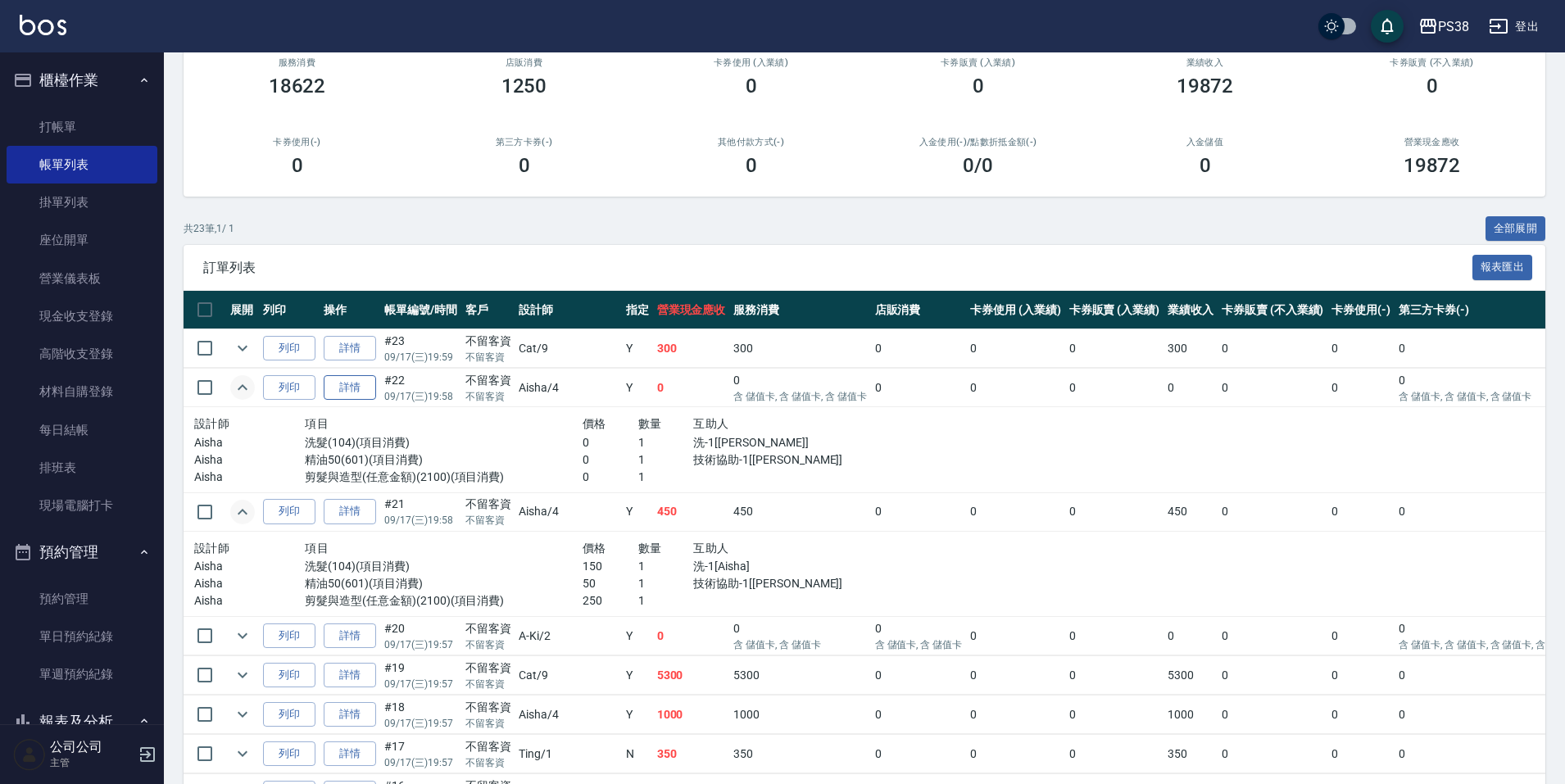
click at [356, 389] on link "詳情" at bounding box center [350, 388] width 53 height 25
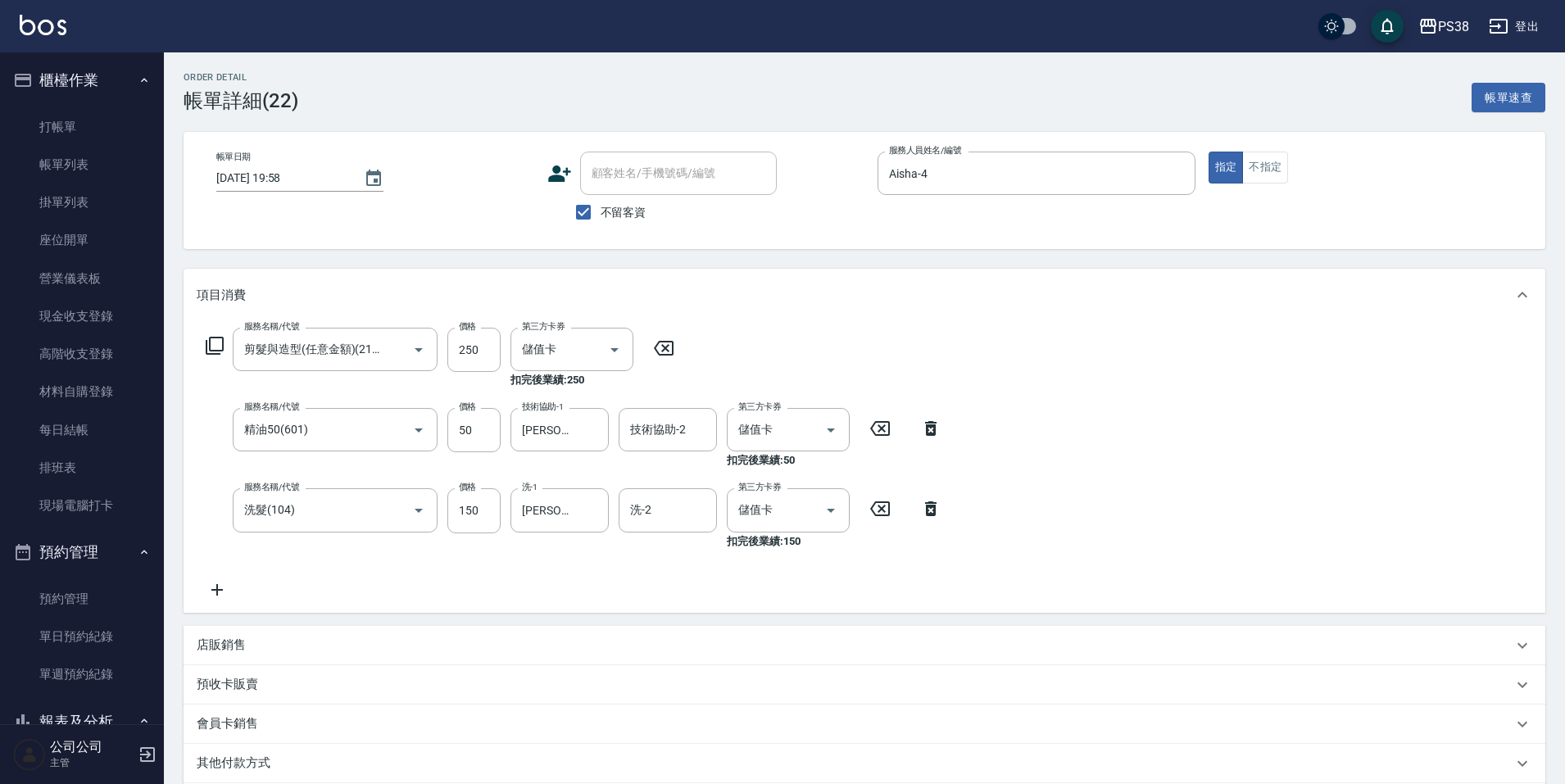
type input "2025/09/17 19:58"
checkbox input "true"
type input "Aisha-4"
type input "剪髮與造型(任意金額)(2100)"
type input "精油50(601)"
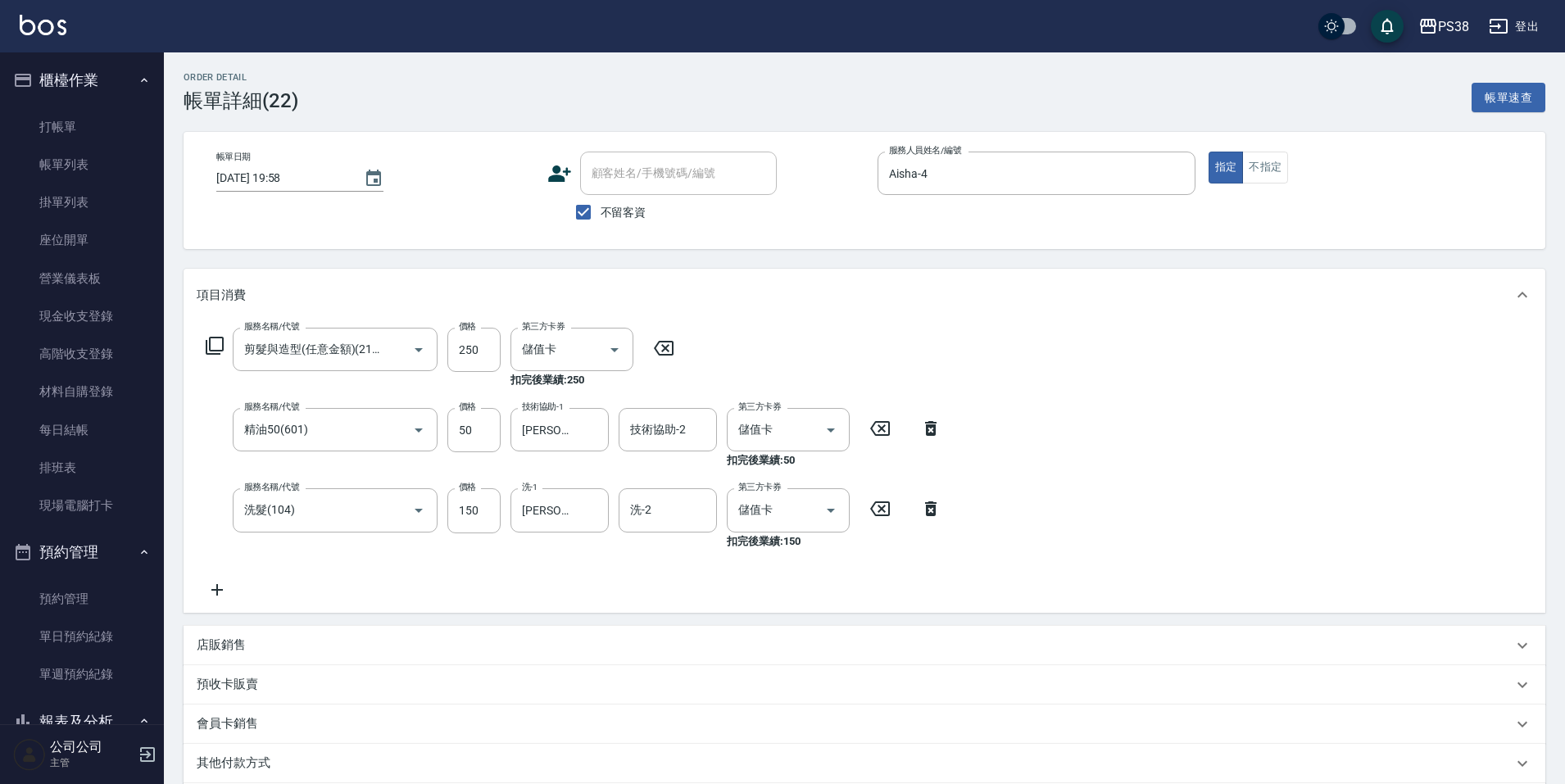
type input "洗髮(104)"
click at [106, 145] on link "帳單列表" at bounding box center [81, 164] width 150 height 38
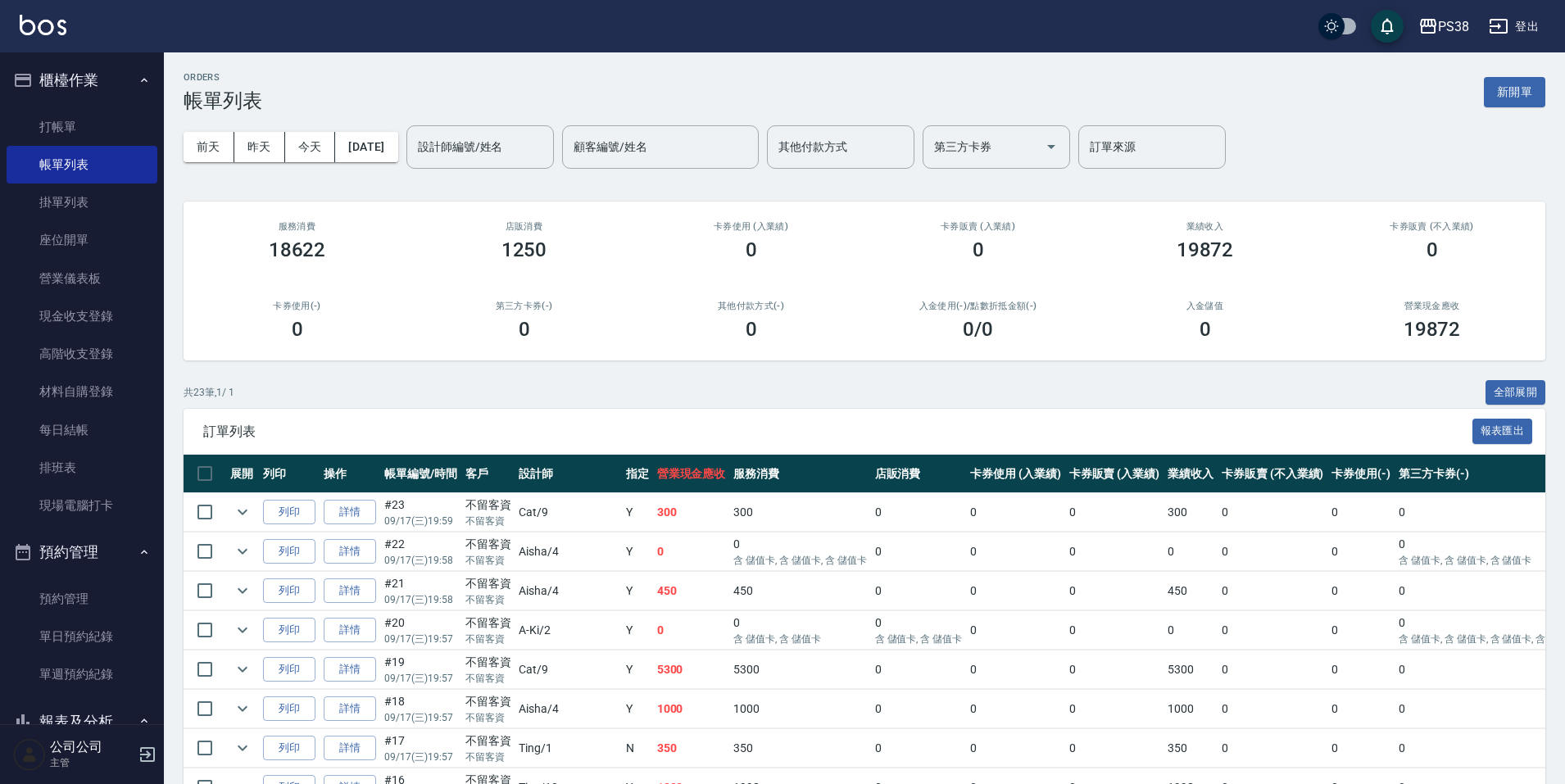
click at [653, 526] on td "300" at bounding box center [691, 512] width 77 height 39
click at [73, 432] on link "每日結帳" at bounding box center [81, 430] width 150 height 38
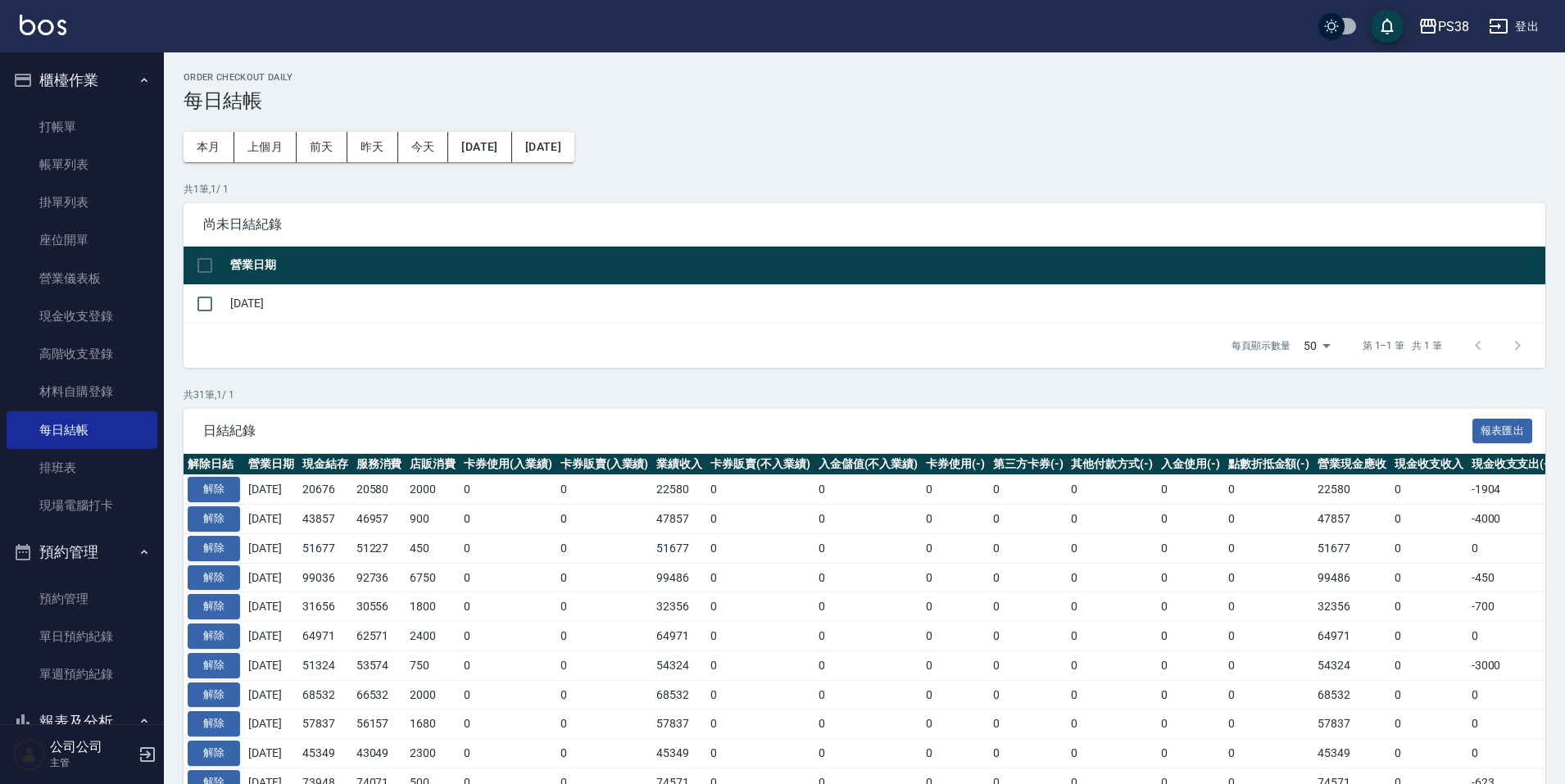
click at [203, 273] on input "checkbox" at bounding box center [205, 265] width 35 height 35
checkbox input "true"
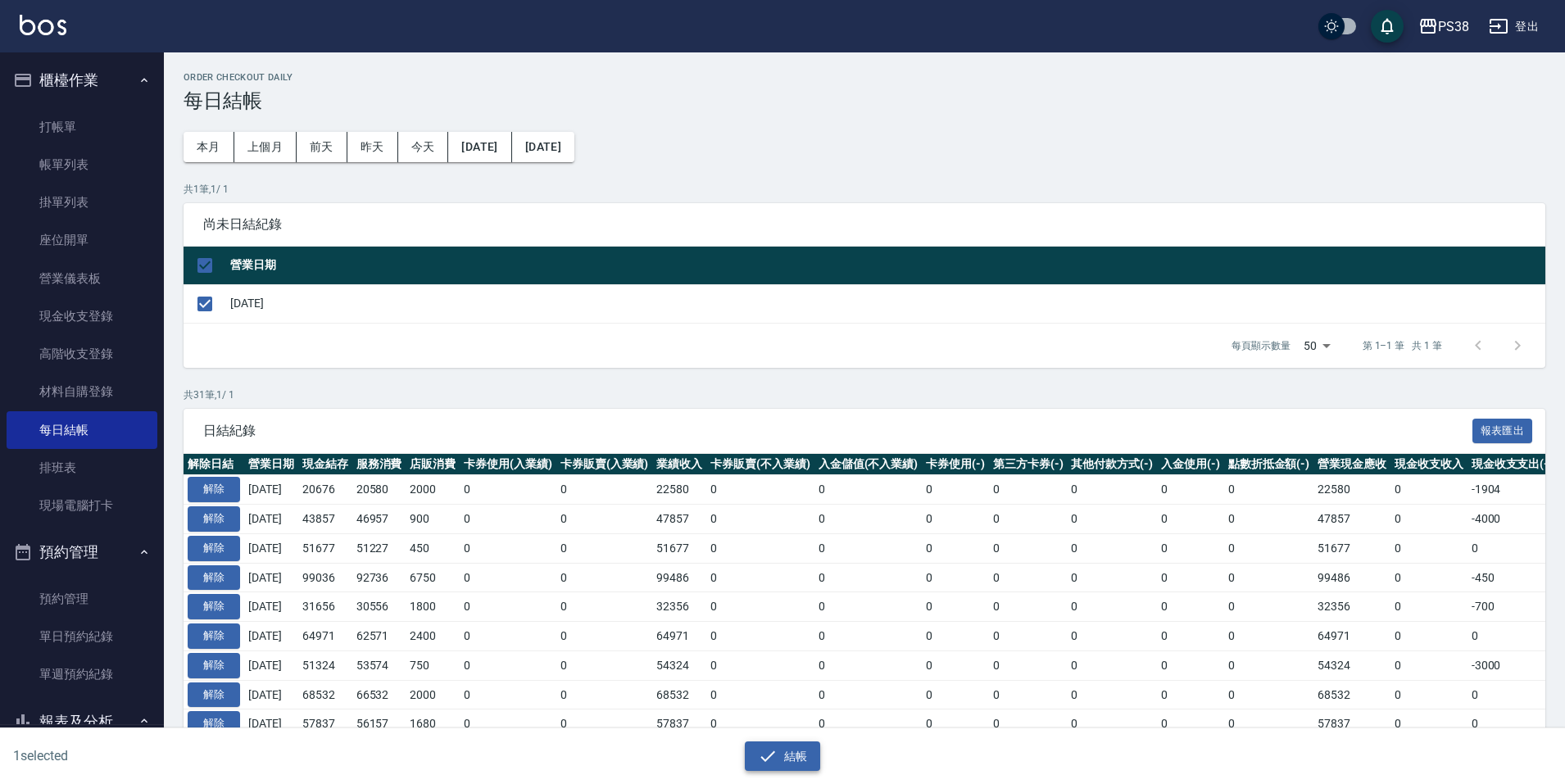
click at [775, 759] on icon "button" at bounding box center [768, 756] width 20 height 20
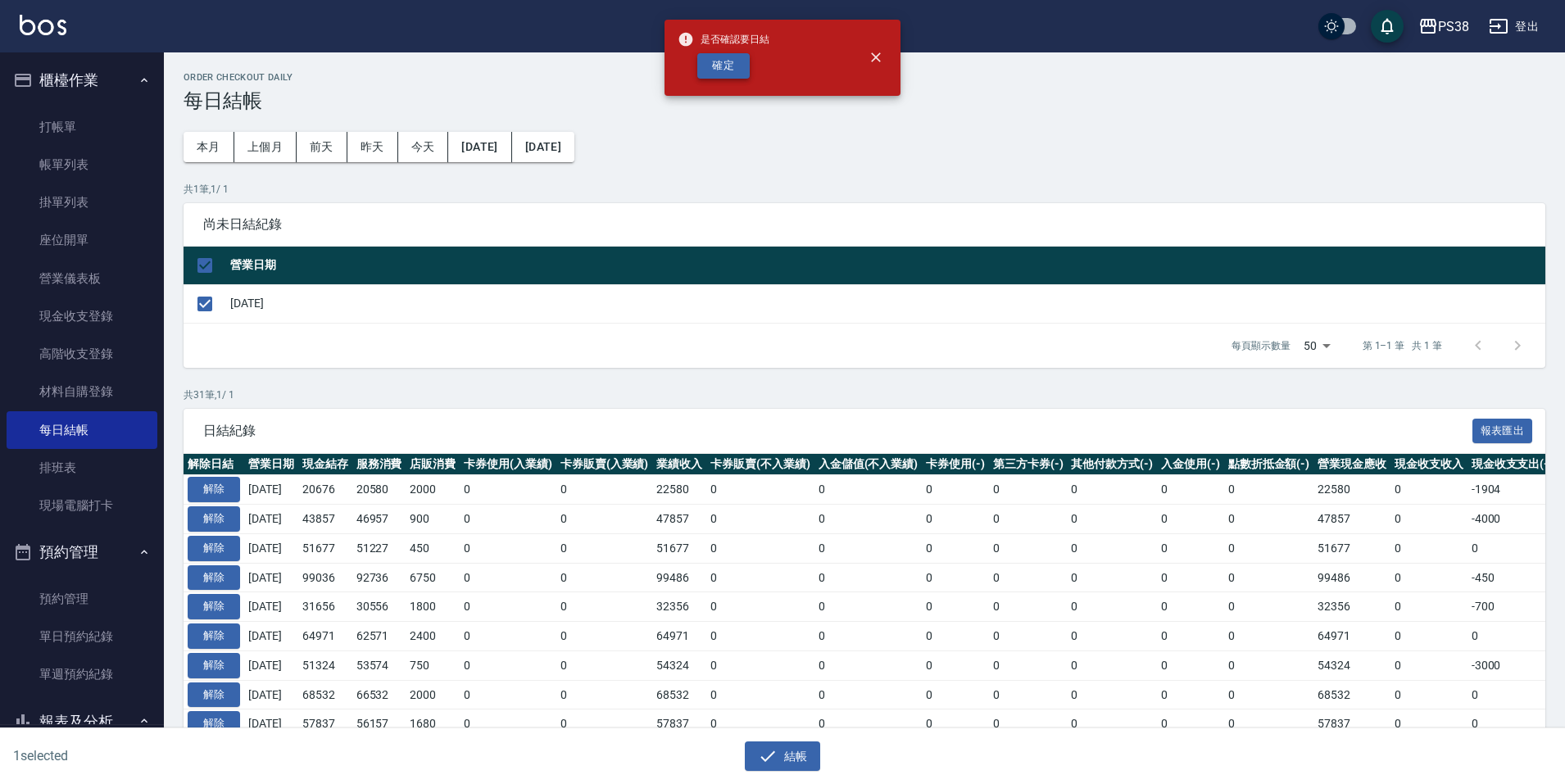
click at [717, 62] on button "確定" at bounding box center [723, 66] width 53 height 25
checkbox input "false"
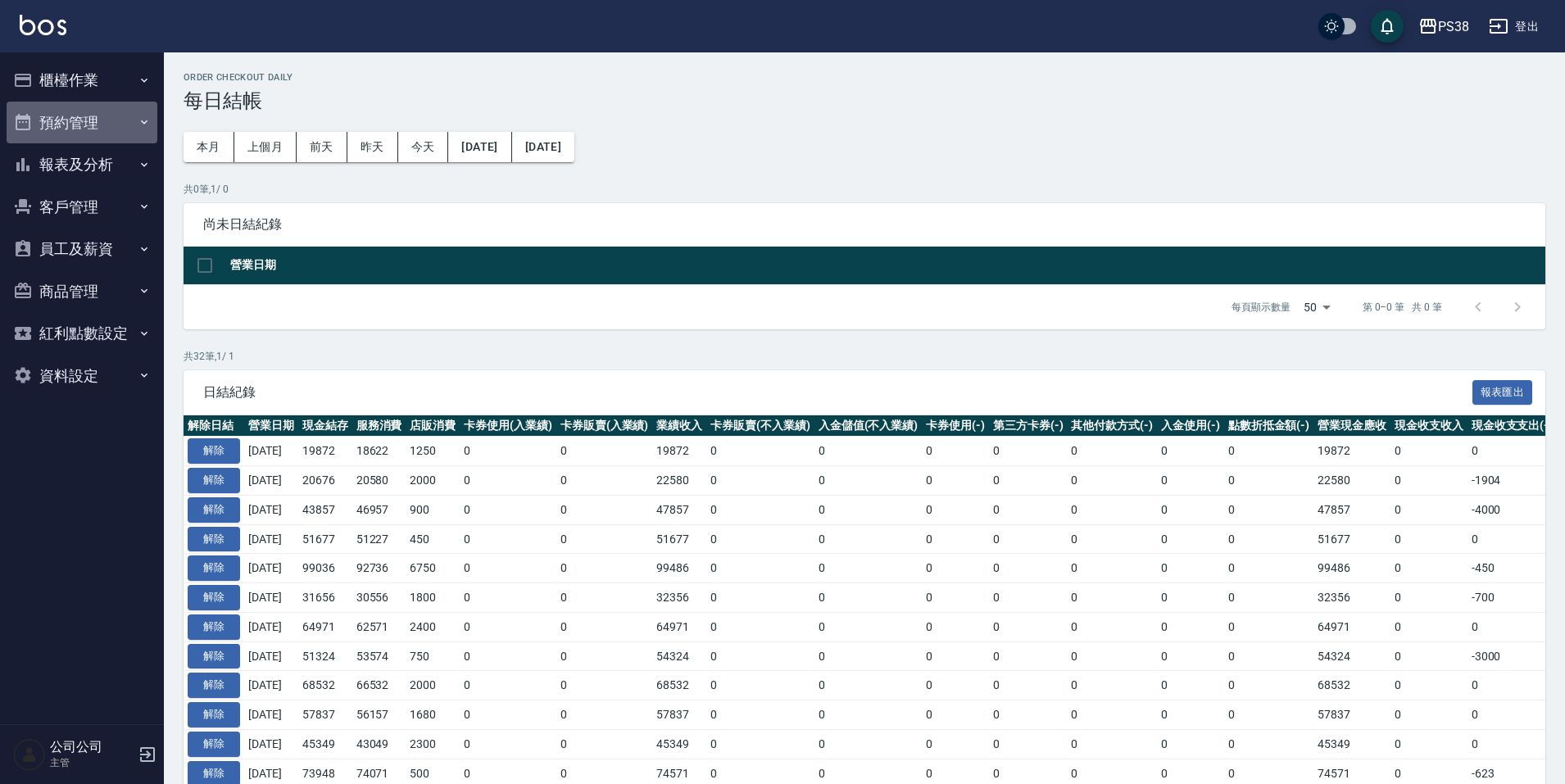
click at [117, 123] on button "預約管理" at bounding box center [81, 123] width 150 height 43
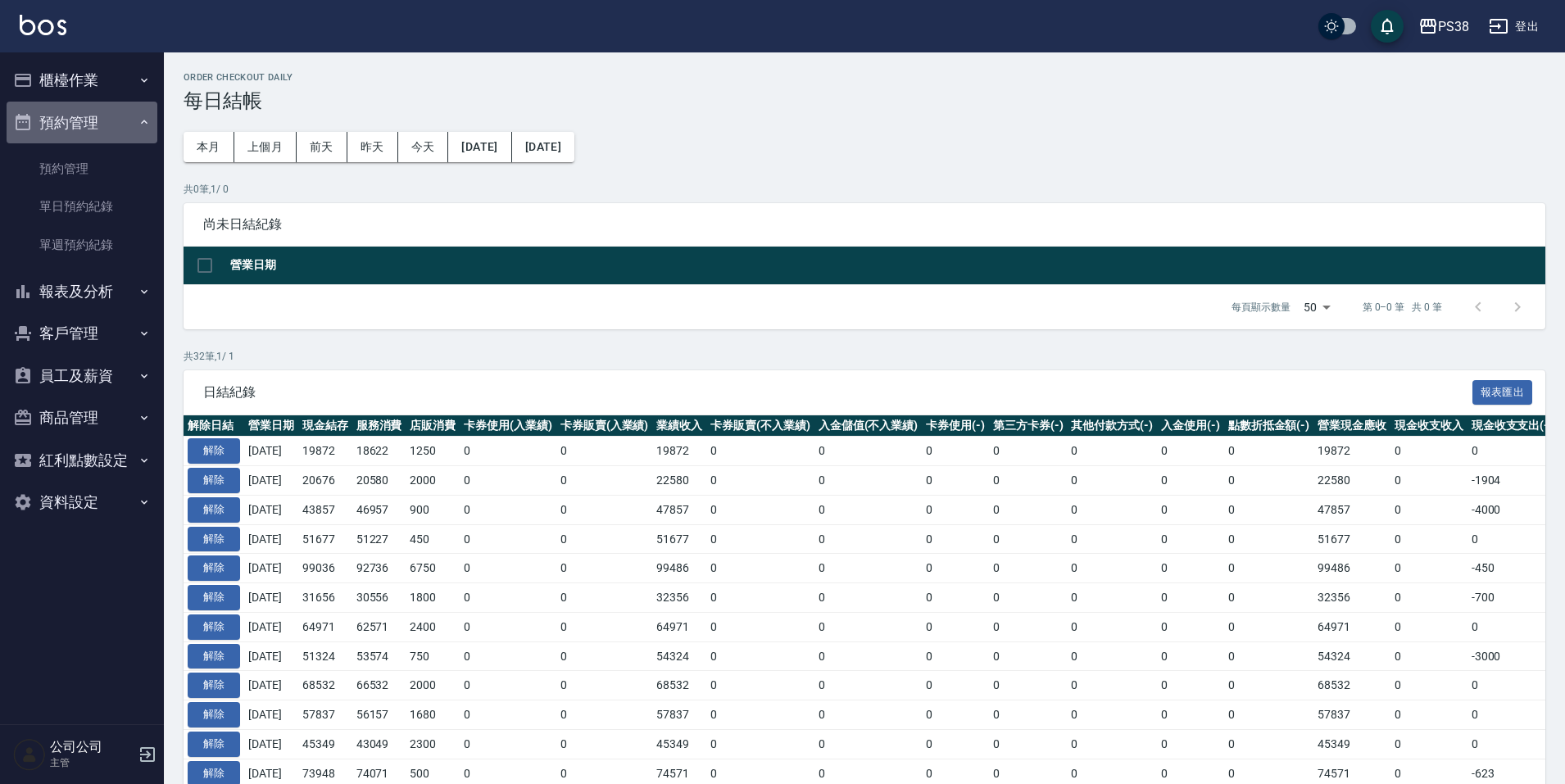
click at [117, 123] on button "預約管理" at bounding box center [81, 123] width 150 height 43
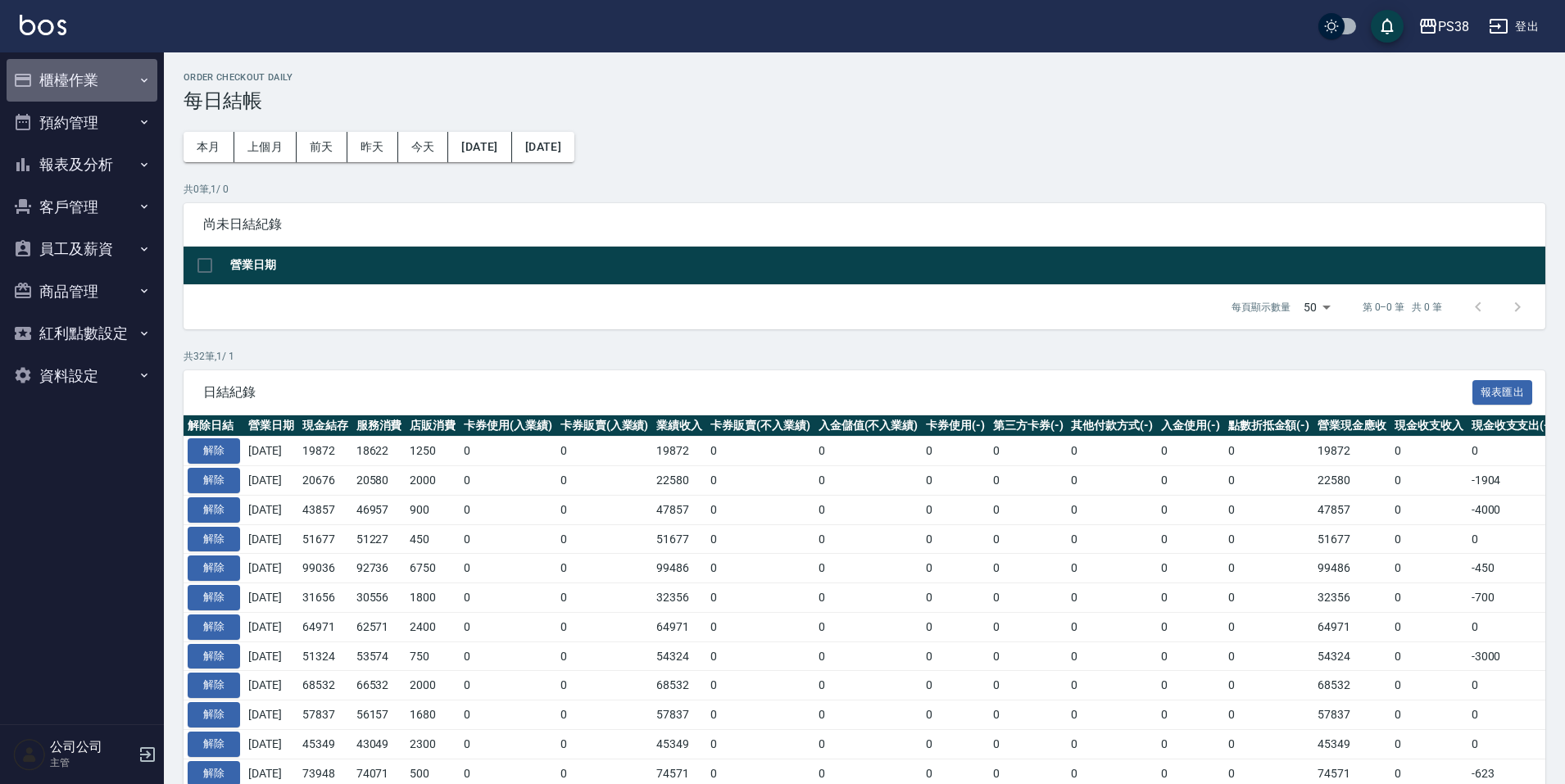
click at [114, 77] on button "櫃檯作業" at bounding box center [81, 81] width 150 height 43
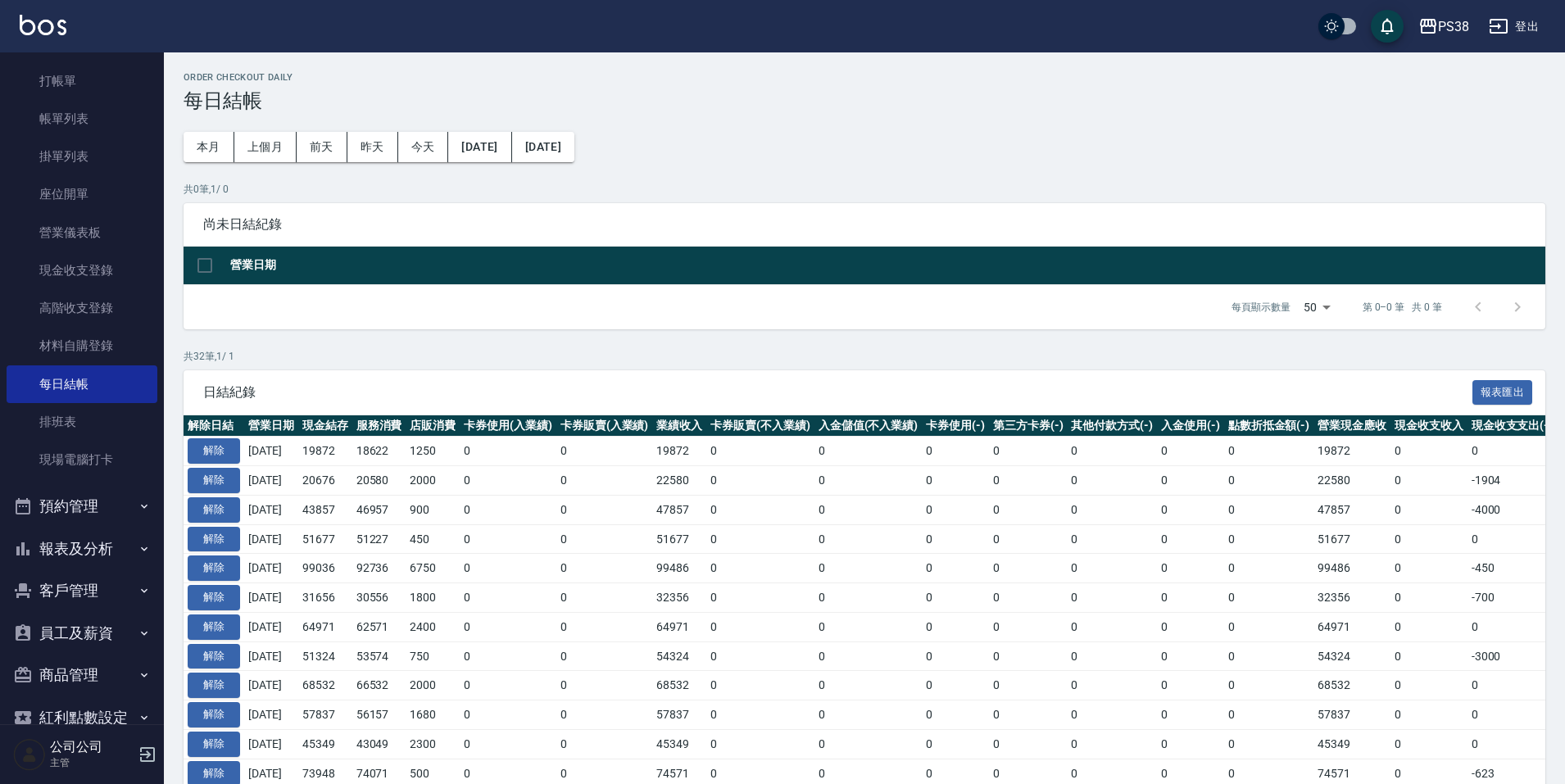
scroll to position [122, 0]
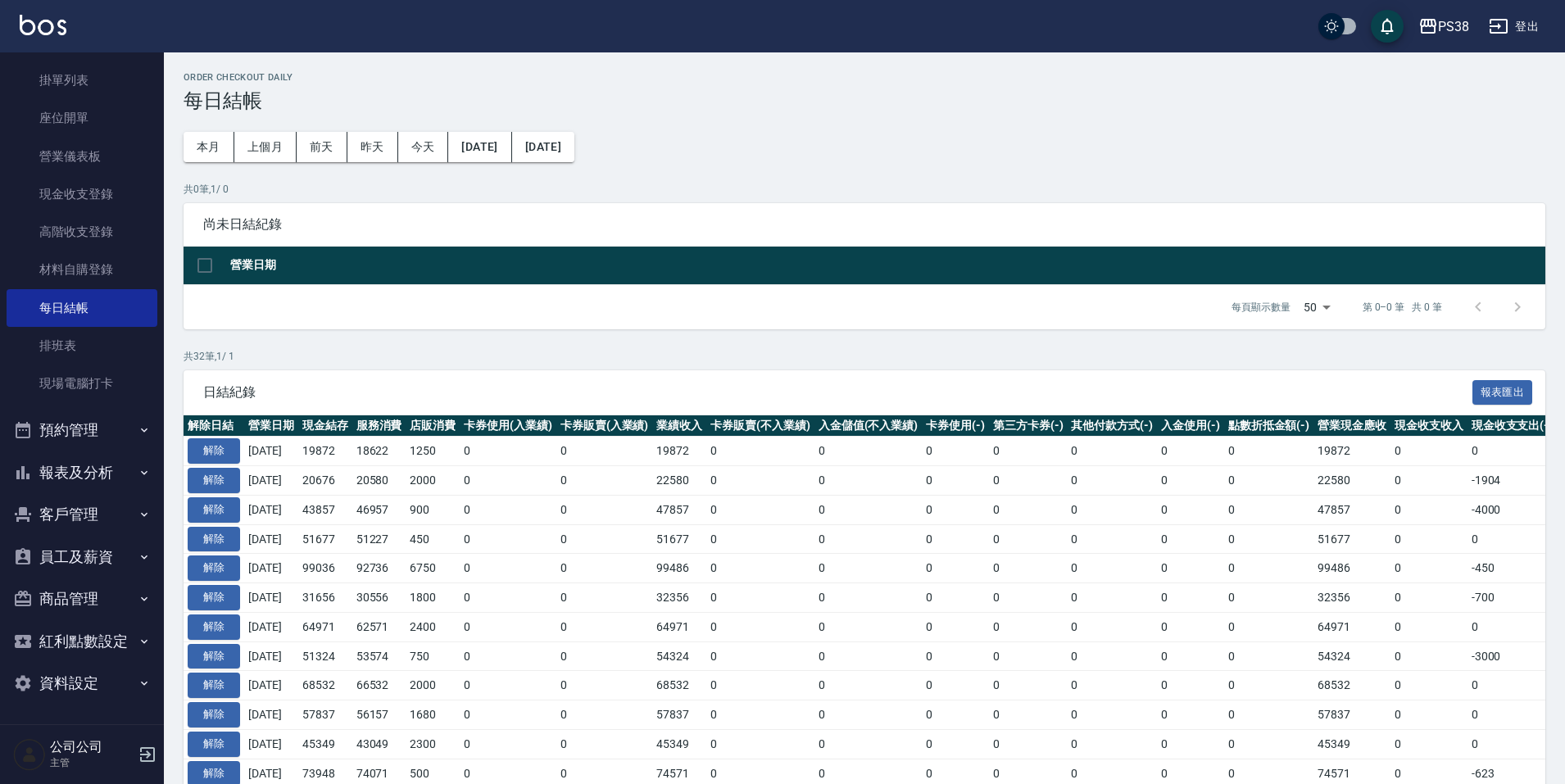
click at [70, 466] on button "報表及分析" at bounding box center [81, 473] width 150 height 43
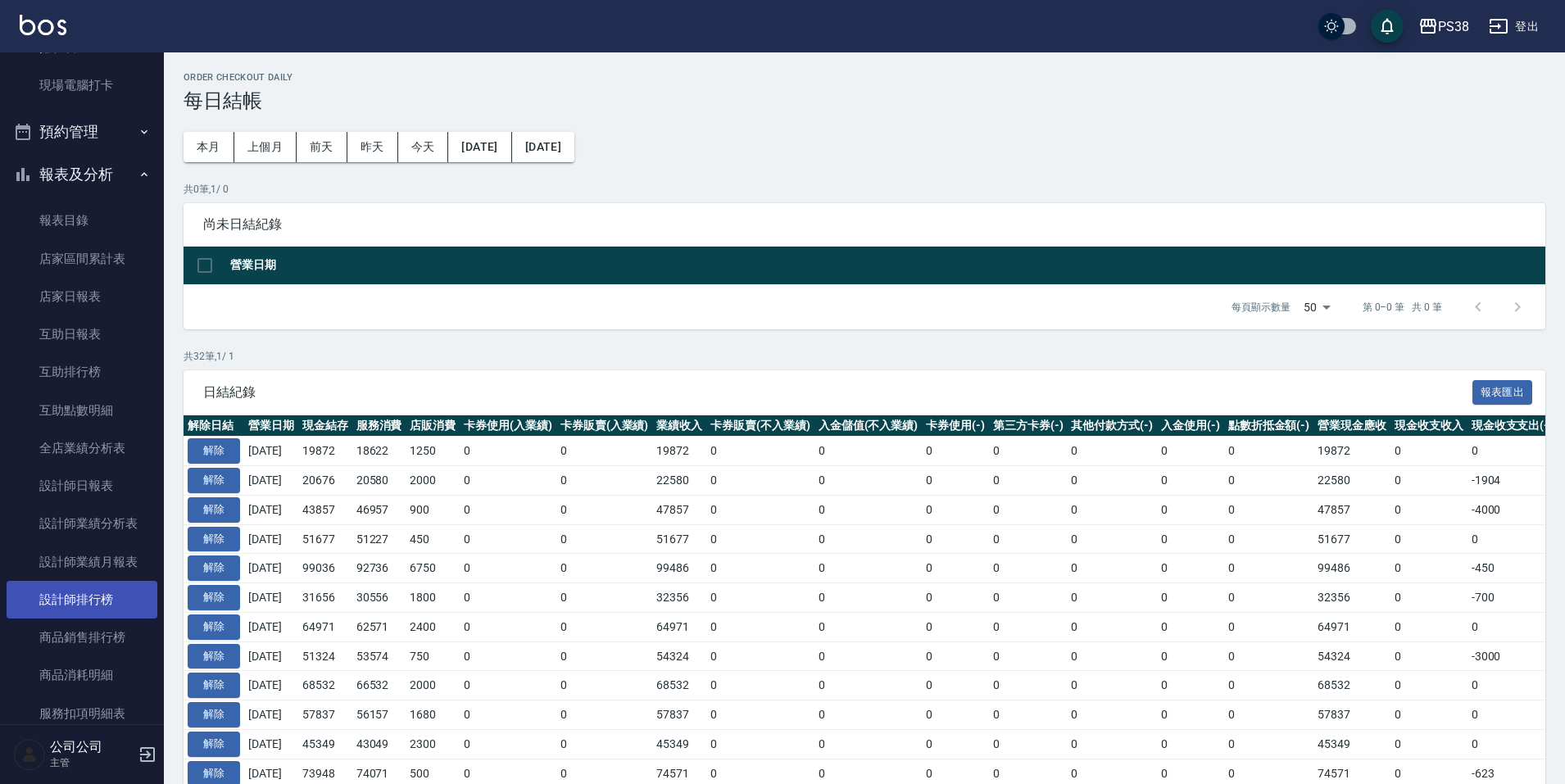
scroll to position [450, 0]
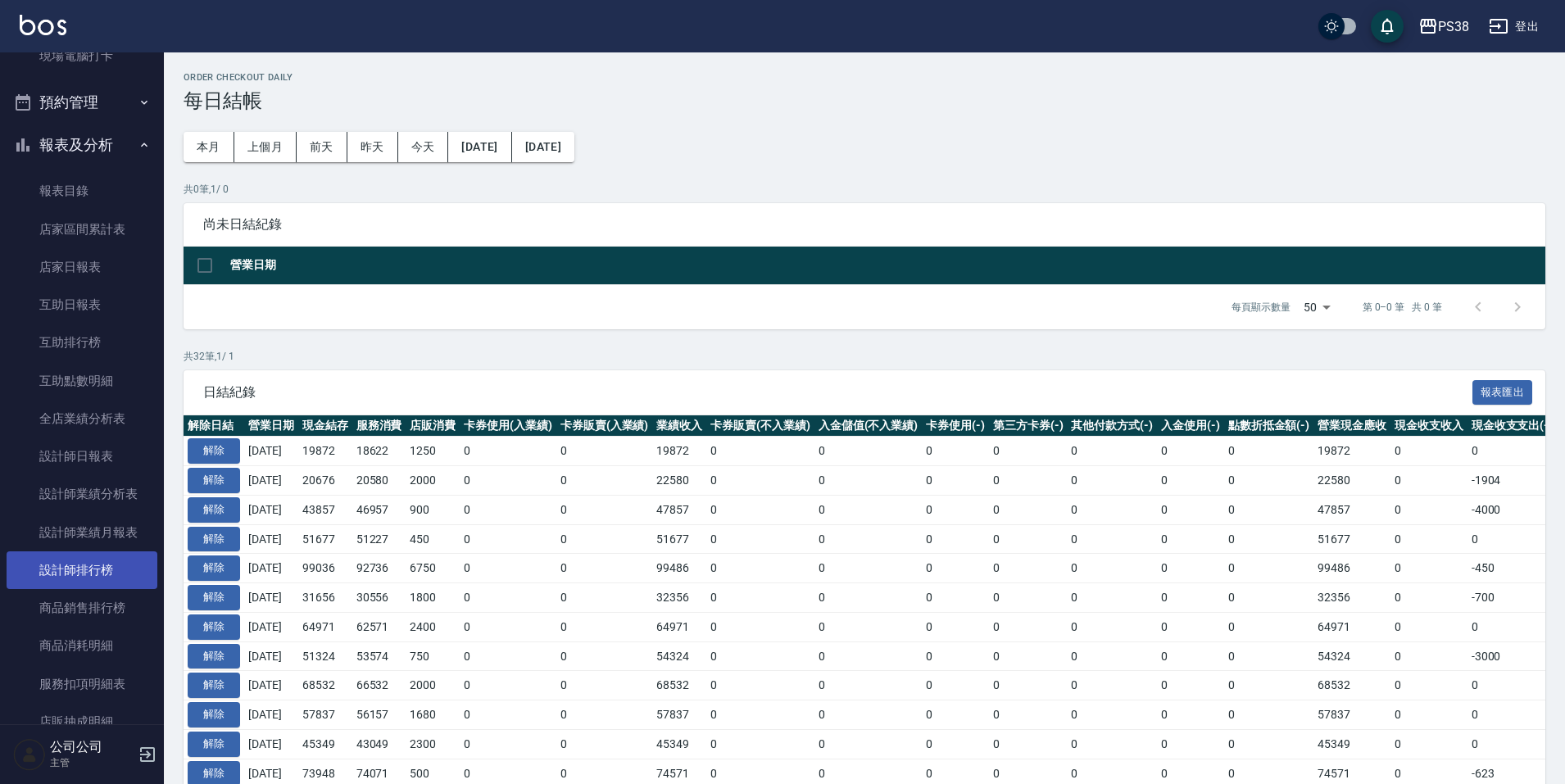
click at [110, 567] on link "設計師排行榜" at bounding box center [81, 570] width 150 height 38
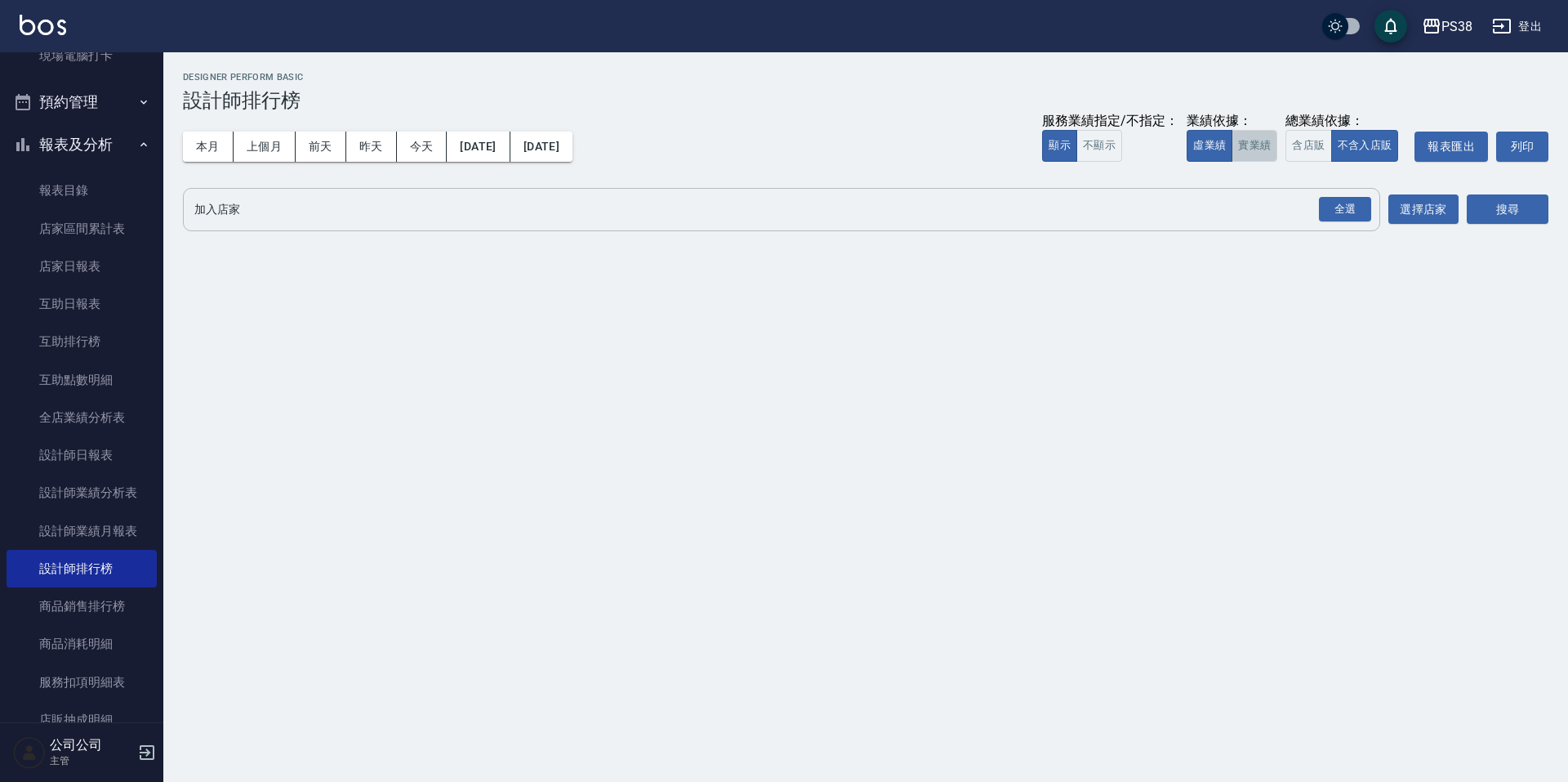
drag, startPoint x: 1260, startPoint y: 151, endPoint x: 1365, endPoint y: 230, distance: 131.4
click at [1259, 152] on button "實業績" at bounding box center [1254, 145] width 46 height 32
click at [1341, 215] on div "全選" at bounding box center [1345, 209] width 52 height 25
click at [1461, 212] on div "加入店家 PS38 全選 加入店家 選擇店家 搜尋" at bounding box center [865, 211] width 1366 height 46
click at [1539, 205] on button "搜尋" at bounding box center [1507, 210] width 82 height 30
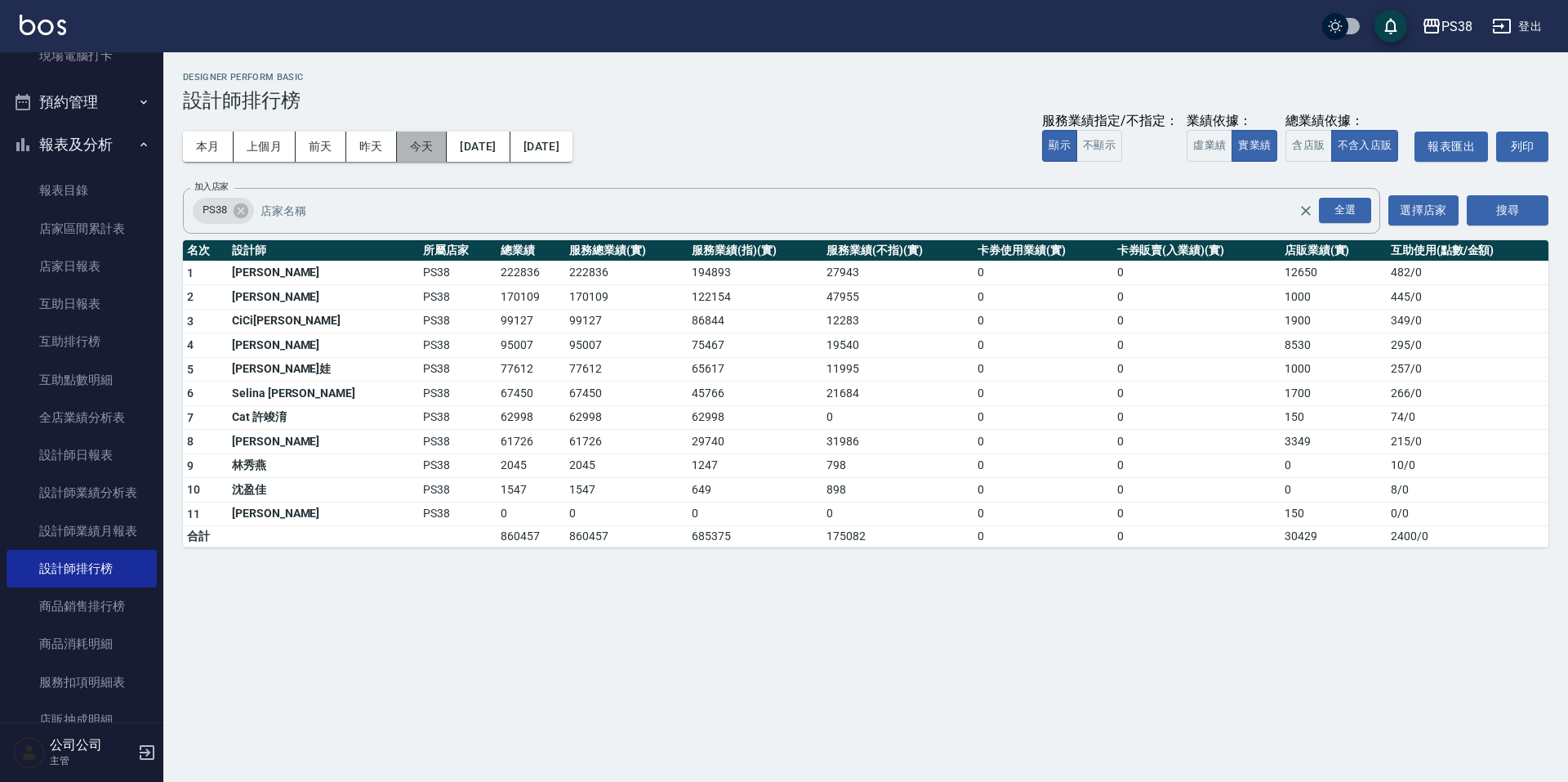
click at [419, 140] on button "今天" at bounding box center [422, 146] width 51 height 30
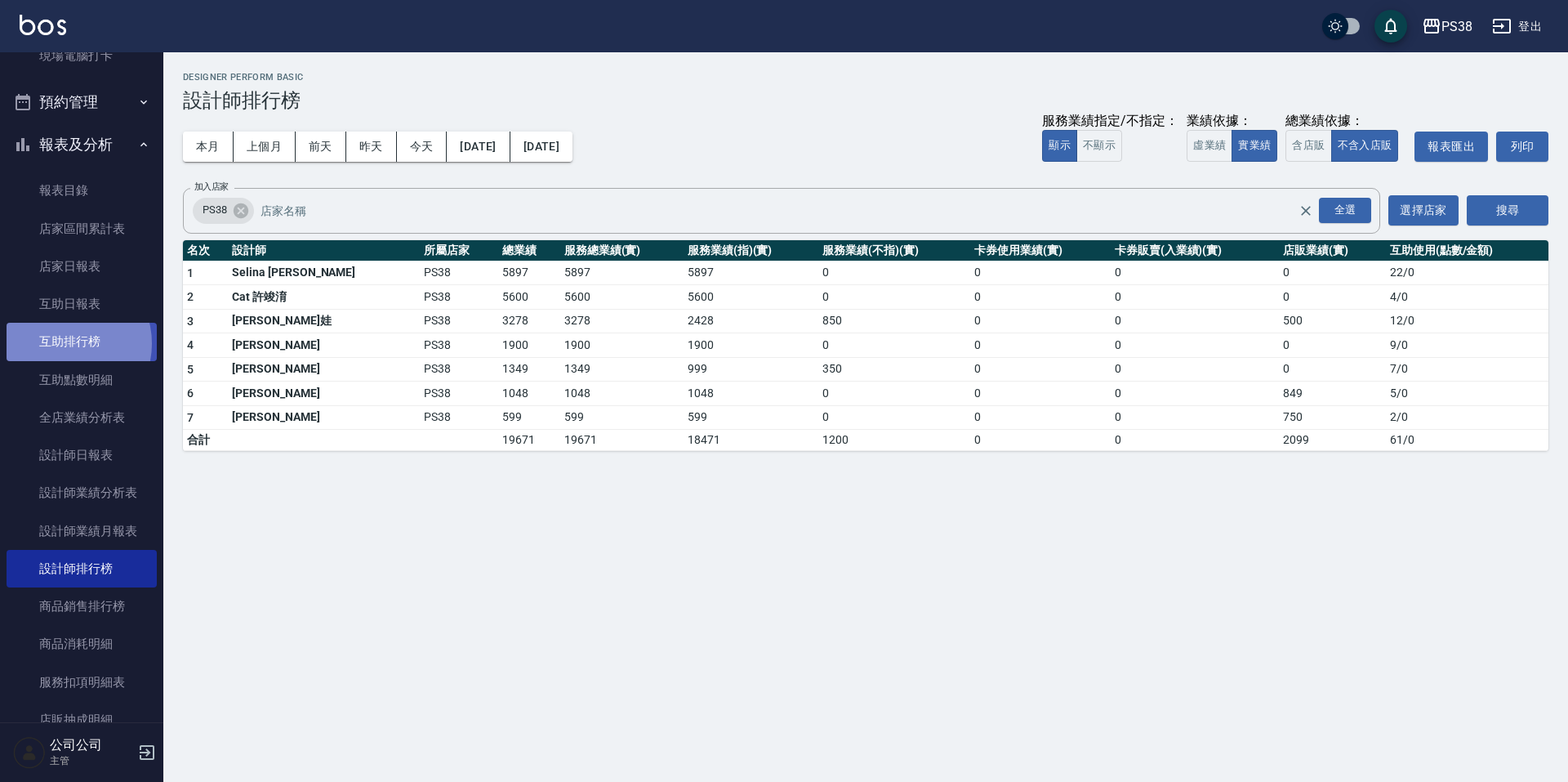
click at [66, 343] on link "互助排行榜" at bounding box center [81, 342] width 150 height 38
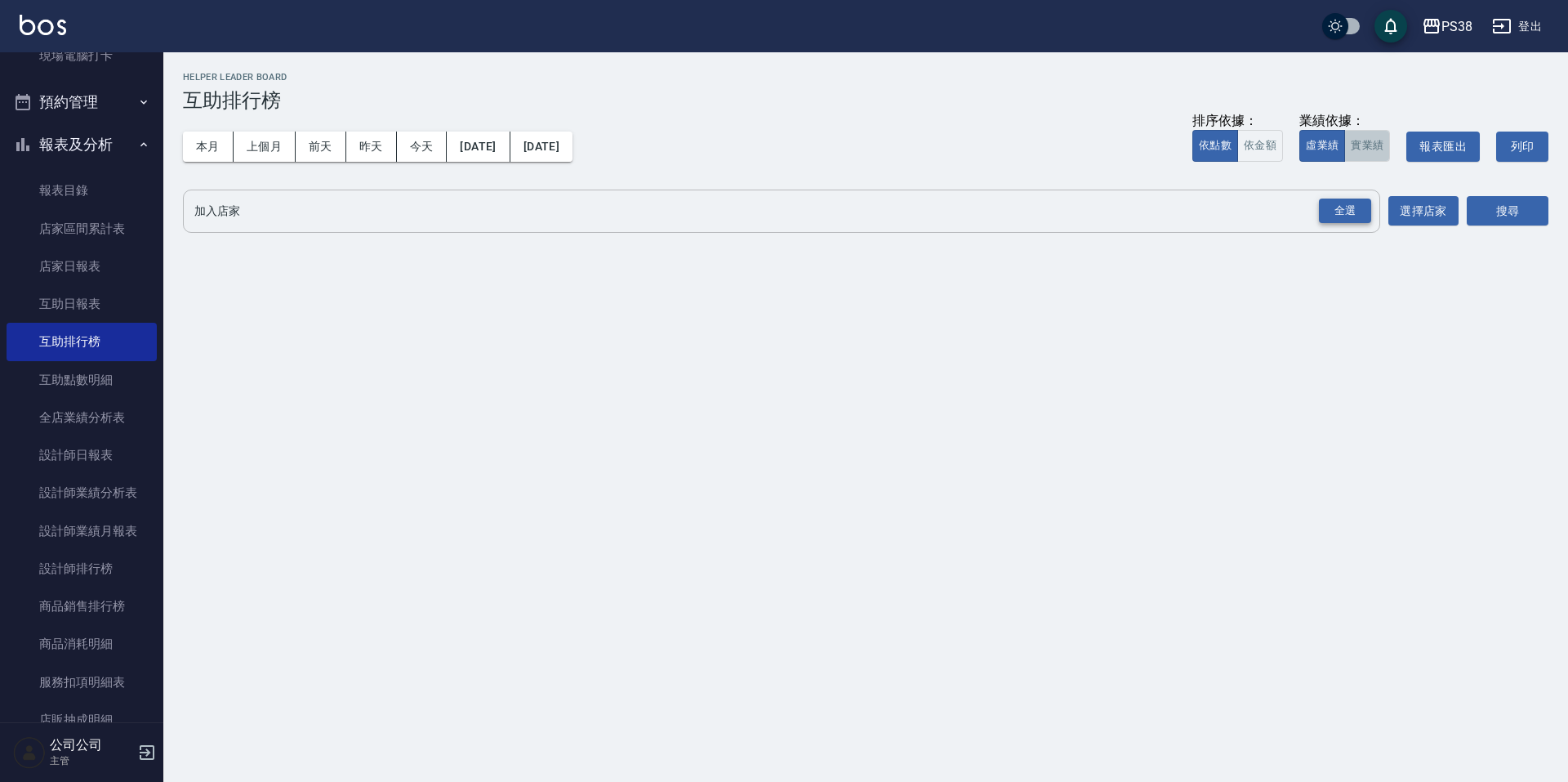
drag, startPoint x: 1363, startPoint y: 140, endPoint x: 1347, endPoint y: 204, distance: 66.0
click at [1364, 140] on button "實業績" at bounding box center [1367, 145] width 46 height 32
click at [1339, 218] on div "全選" at bounding box center [1345, 211] width 52 height 25
click at [1525, 203] on button "搜尋" at bounding box center [1507, 211] width 82 height 30
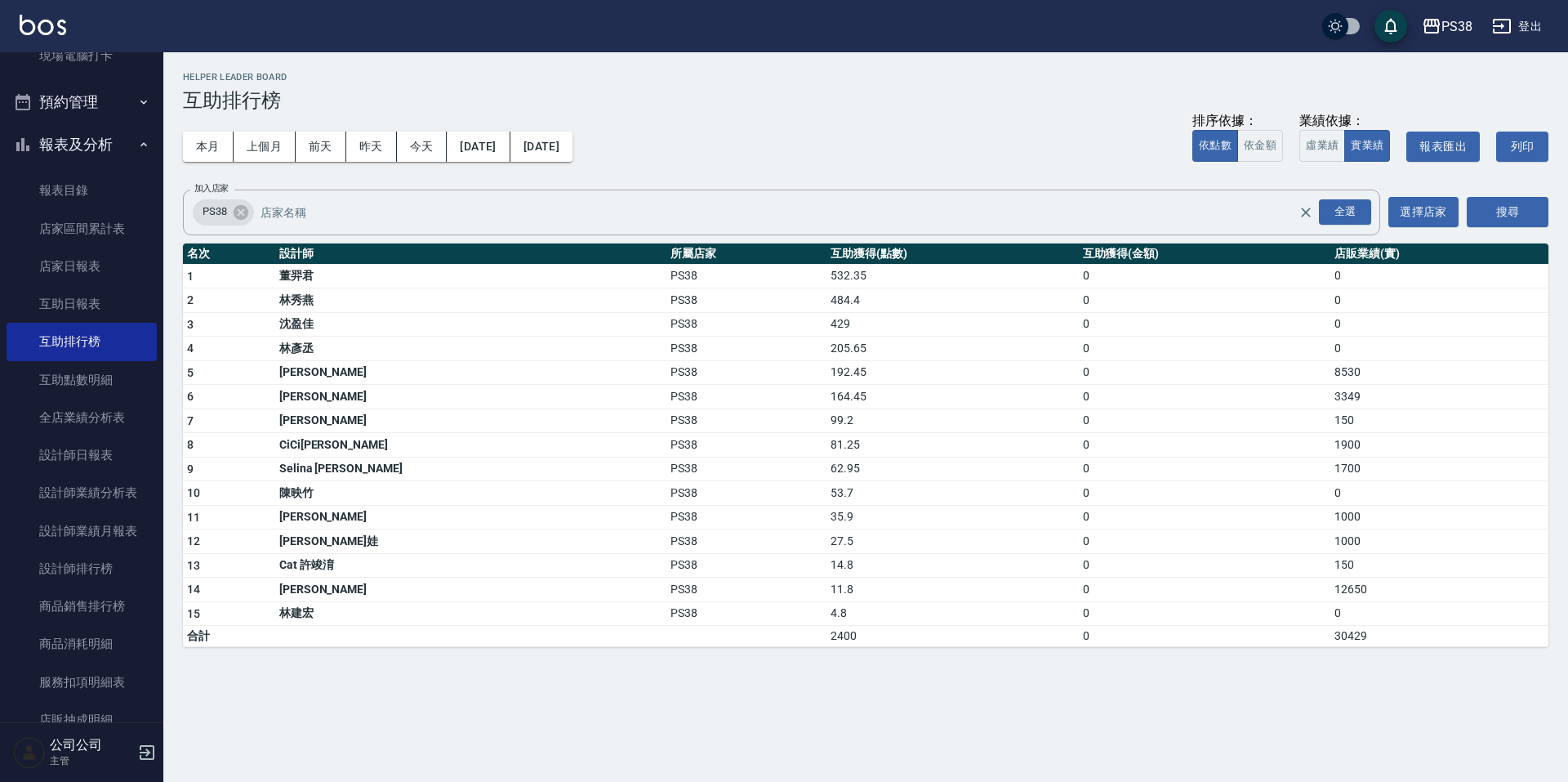
click at [428, 130] on div "本月 上個月 [DATE] [DATE] [DATE] [DATE] [DATE] 排序依據： 依點數 依金額 業績依據： 虛業績 實業績 報表匯出 列印" at bounding box center [865, 147] width 1366 height 70
click at [432, 146] on button "今天" at bounding box center [422, 146] width 51 height 30
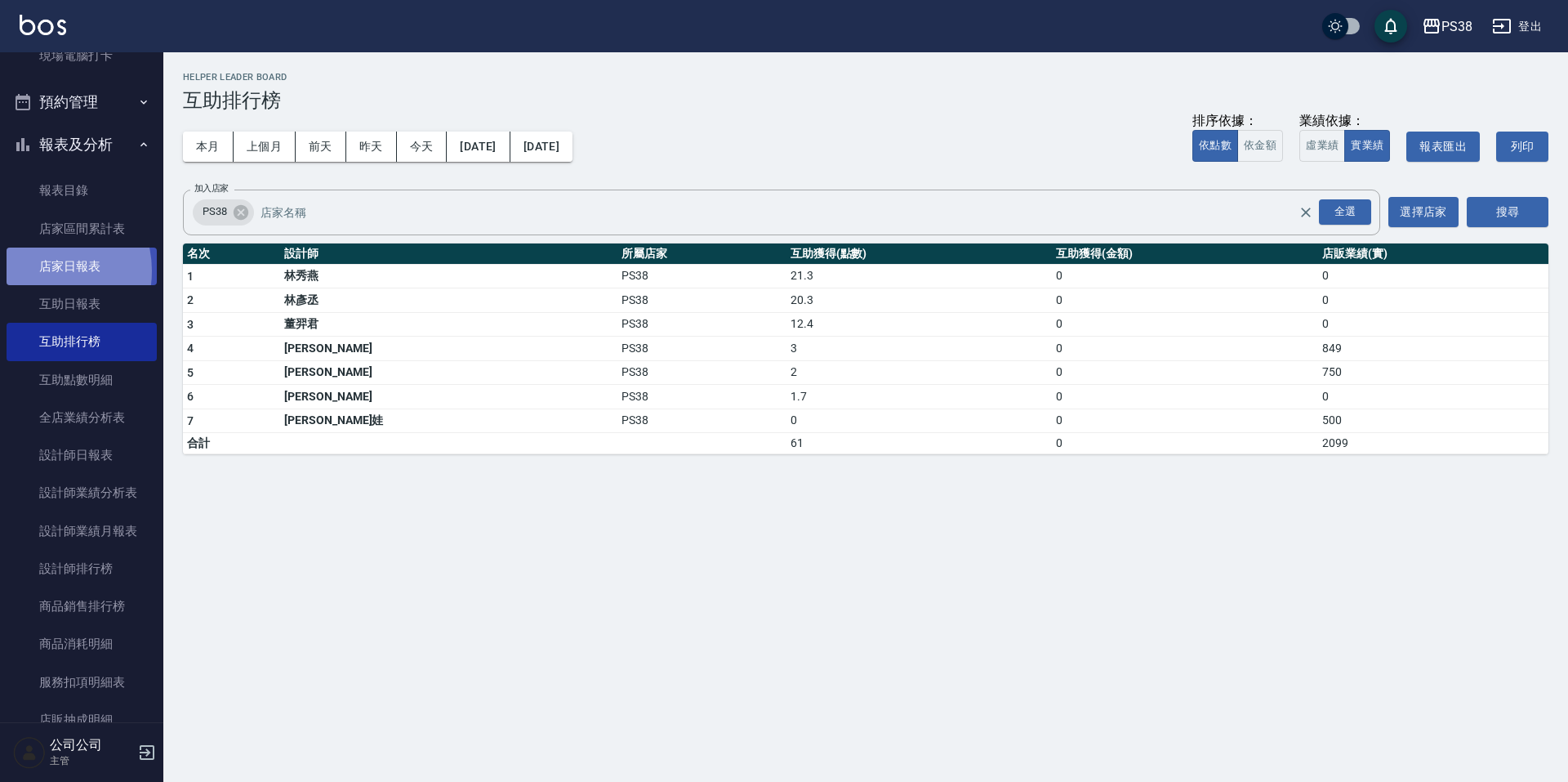
click at [44, 271] on link "店家日報表" at bounding box center [81, 266] width 150 height 38
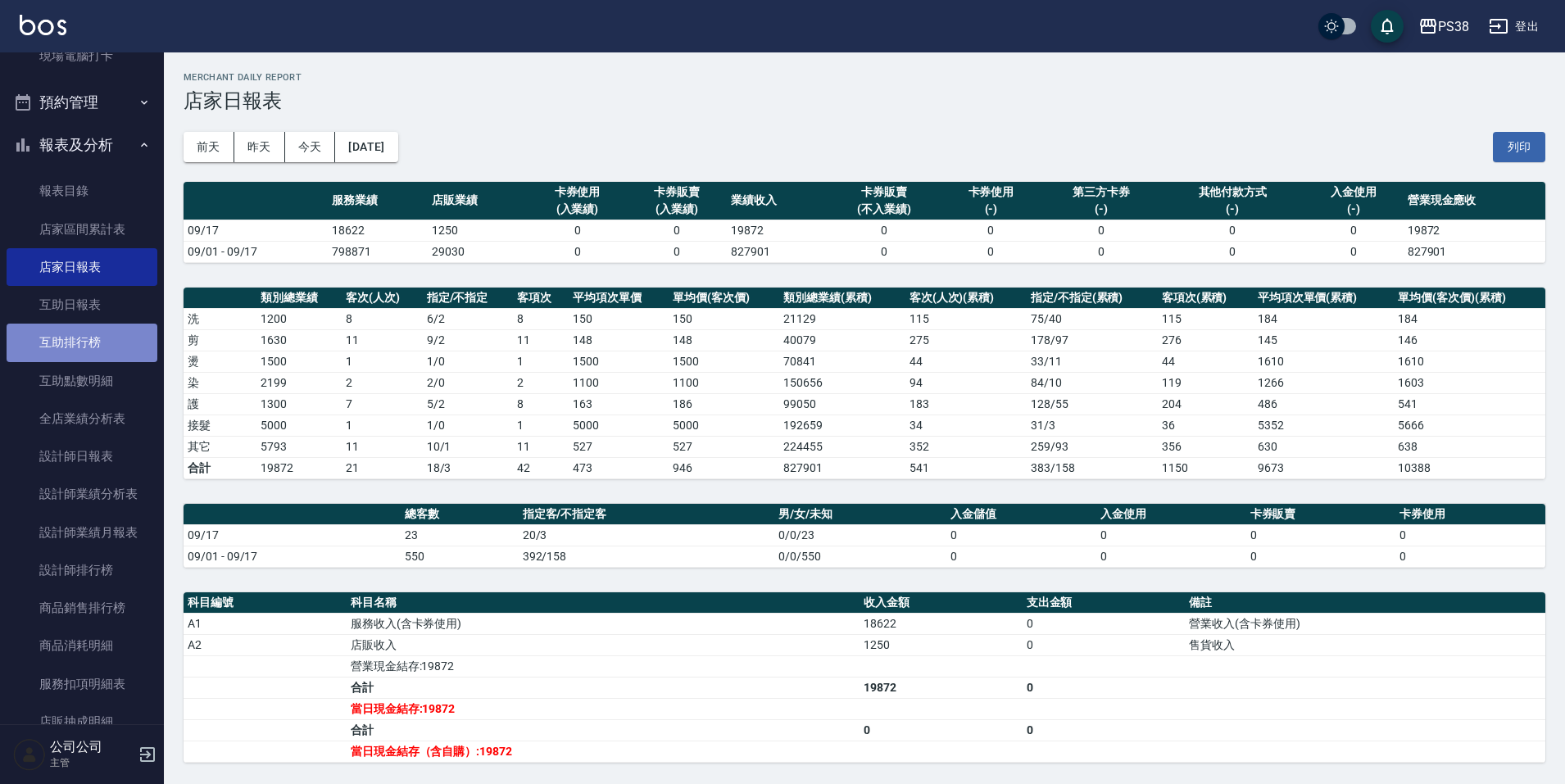
click at [95, 347] on link "互助排行榜" at bounding box center [81, 343] width 150 height 38
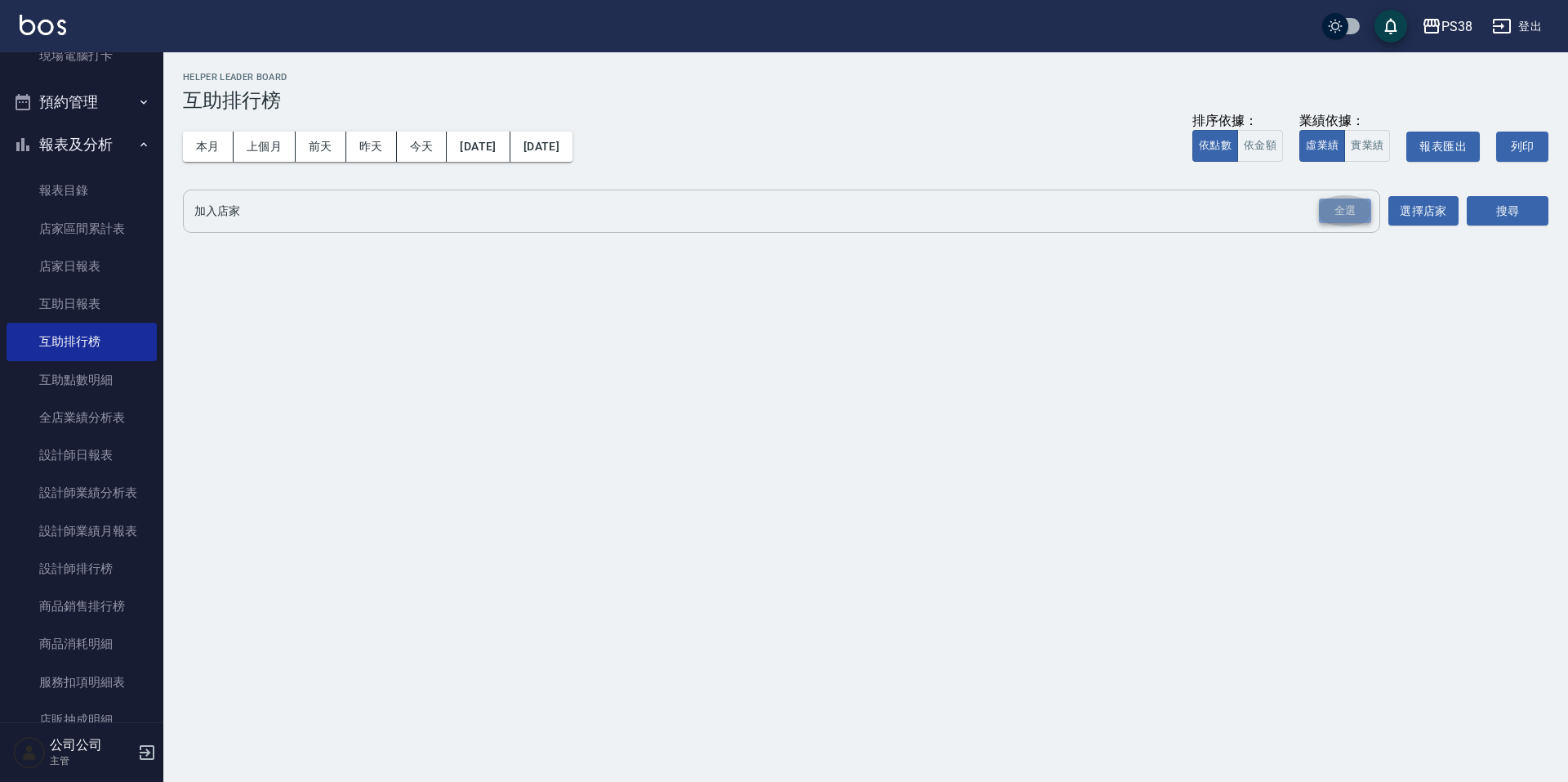
click at [1351, 207] on div "全選" at bounding box center [1345, 211] width 52 height 25
click at [1525, 202] on button "搜尋" at bounding box center [1507, 211] width 82 height 30
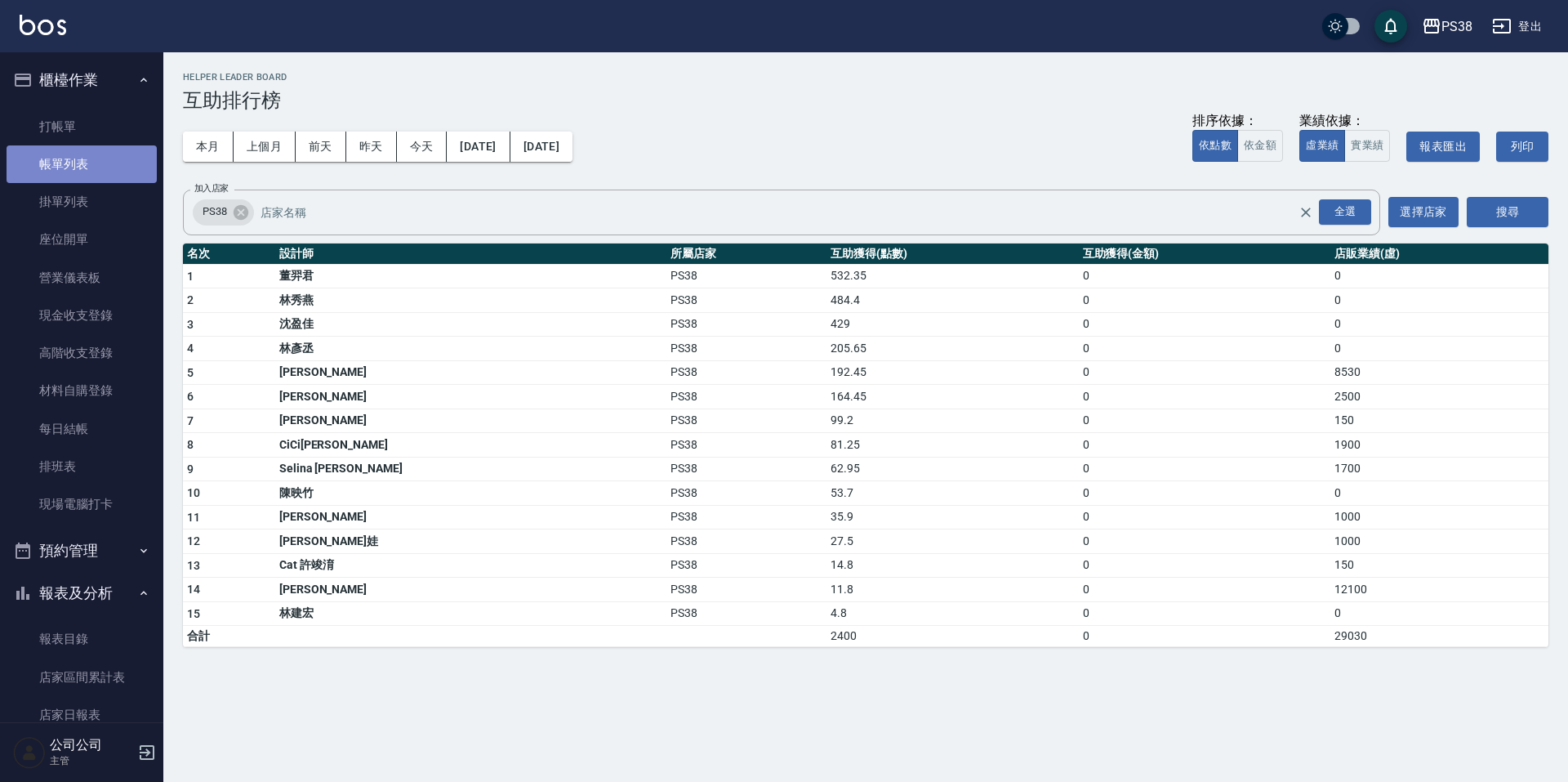
click at [119, 150] on link "帳單列表" at bounding box center [81, 164] width 150 height 38
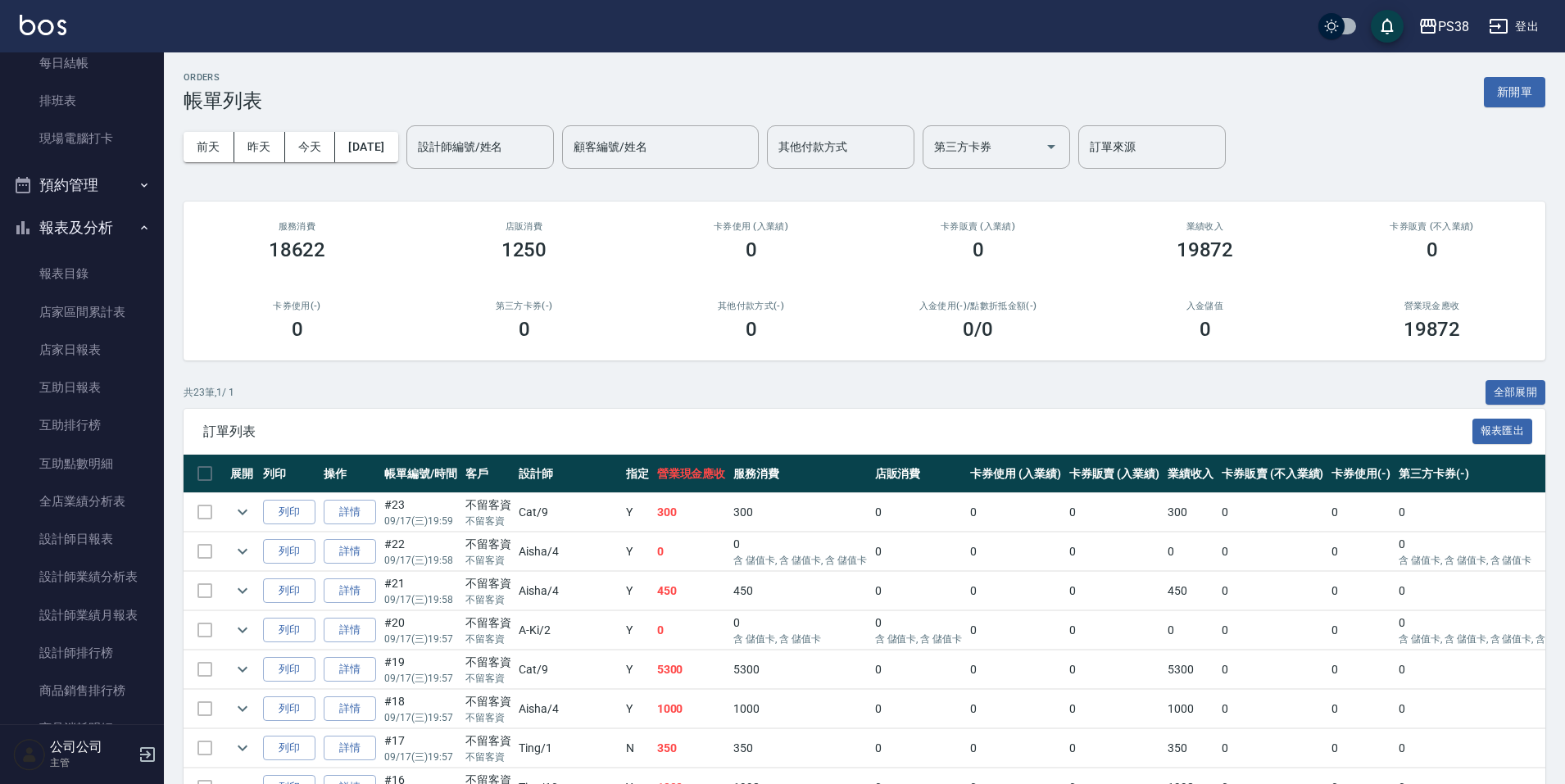
scroll to position [409, 0]
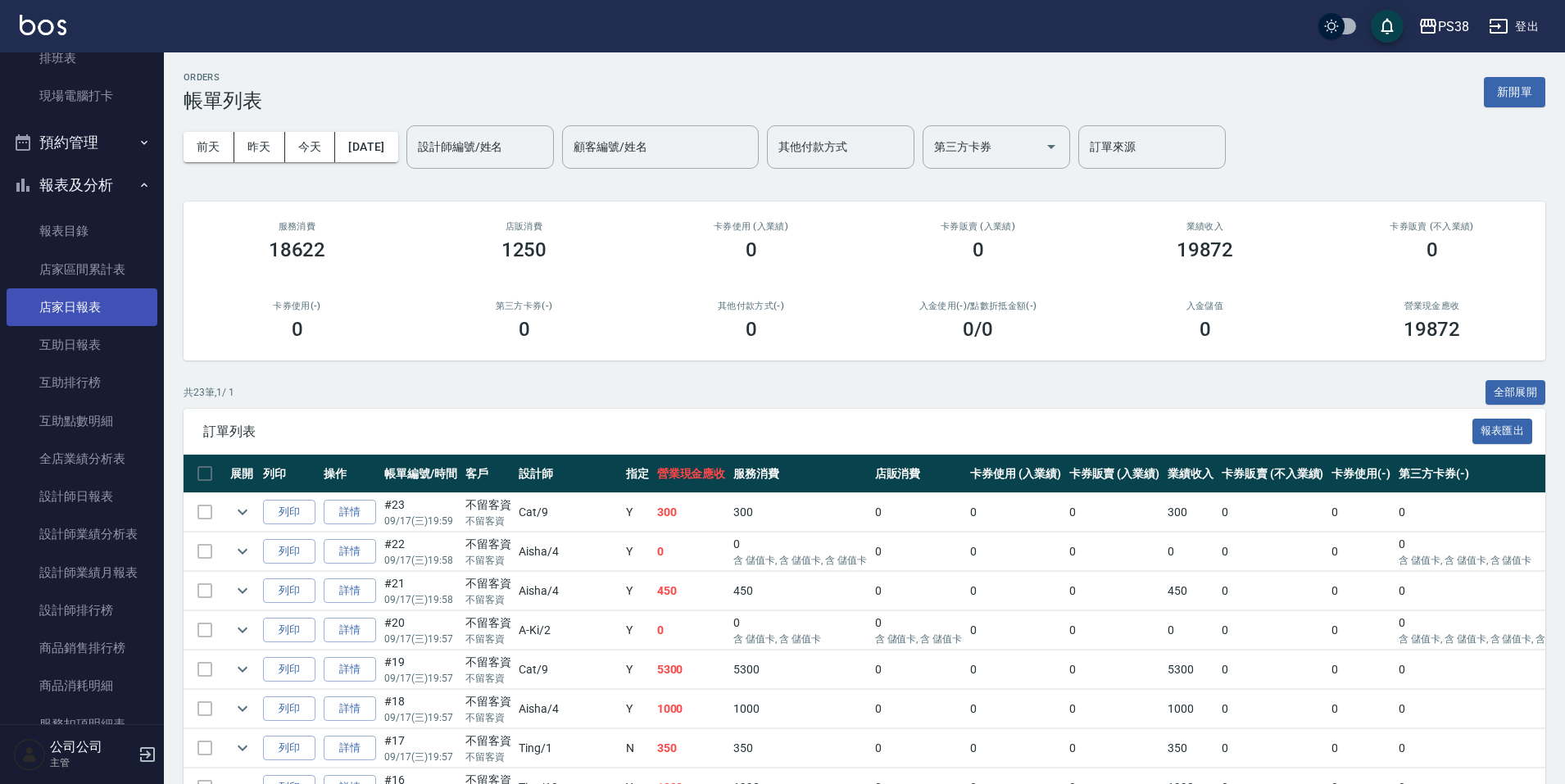
click at [96, 321] on link "店家日報表" at bounding box center [81, 307] width 150 height 38
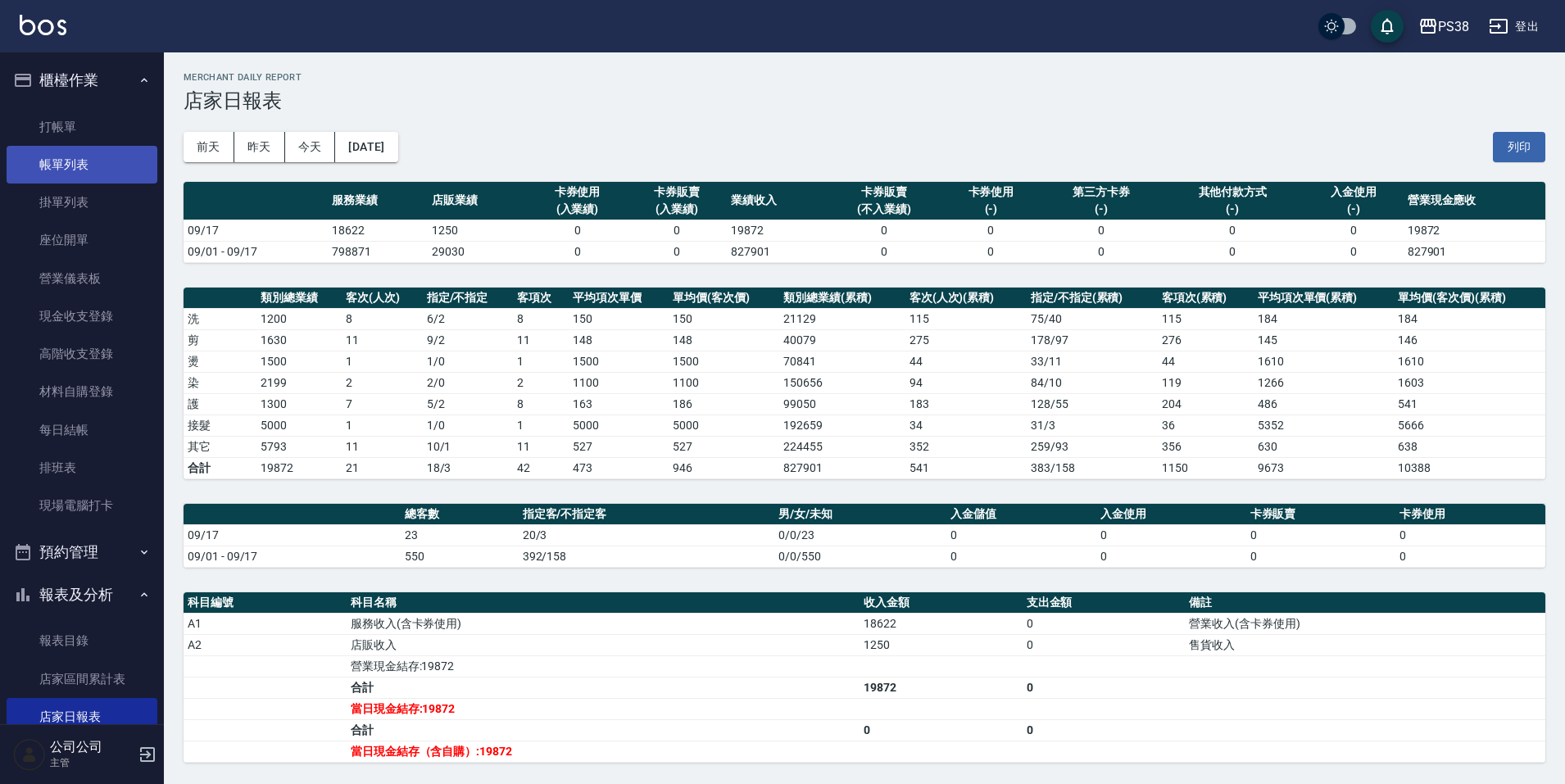
click at [76, 174] on link "帳單列表" at bounding box center [81, 164] width 150 height 38
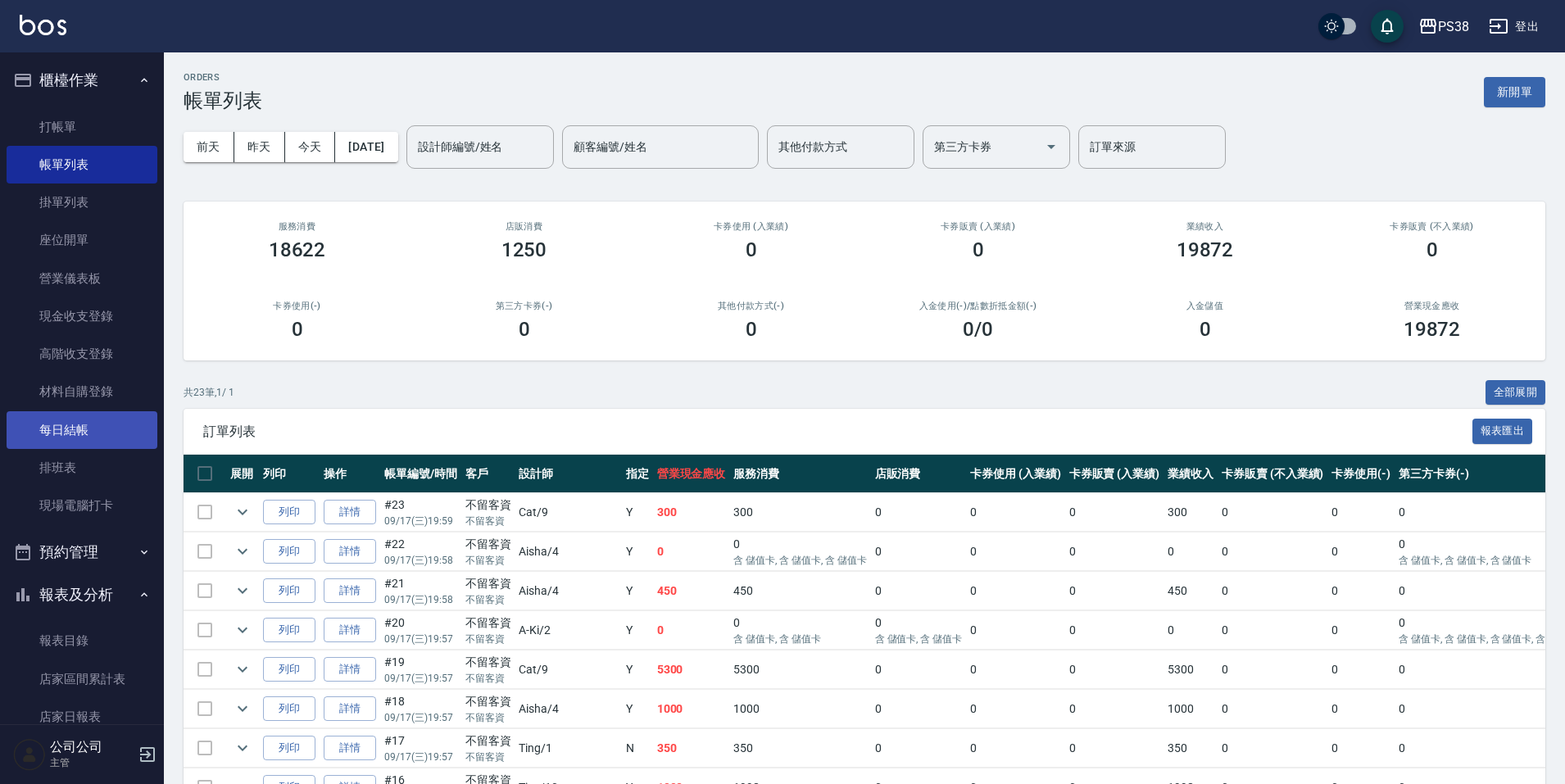
click at [79, 431] on link "每日結帳" at bounding box center [81, 430] width 150 height 38
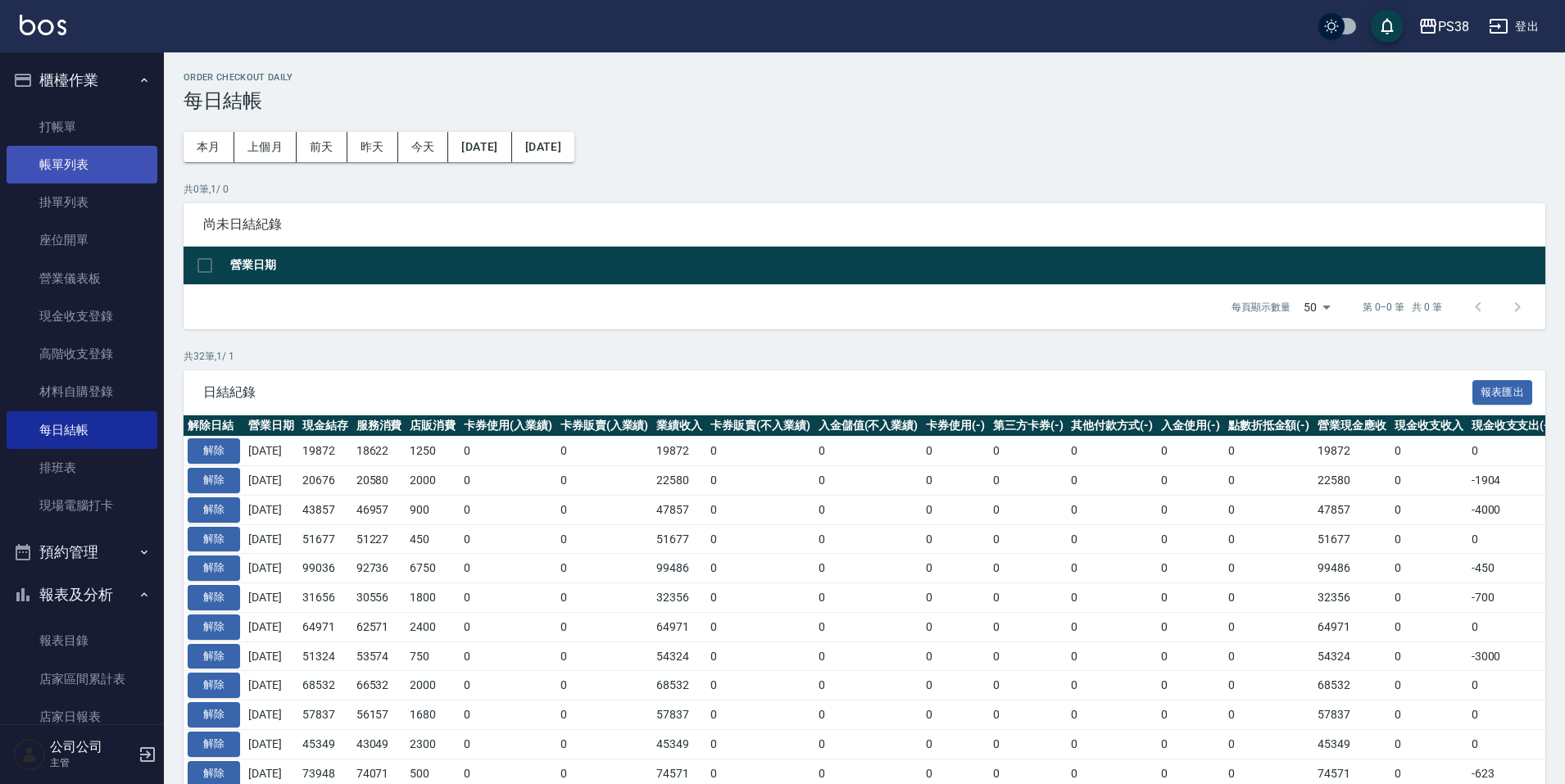
click at [94, 168] on link "帳單列表" at bounding box center [81, 164] width 150 height 38
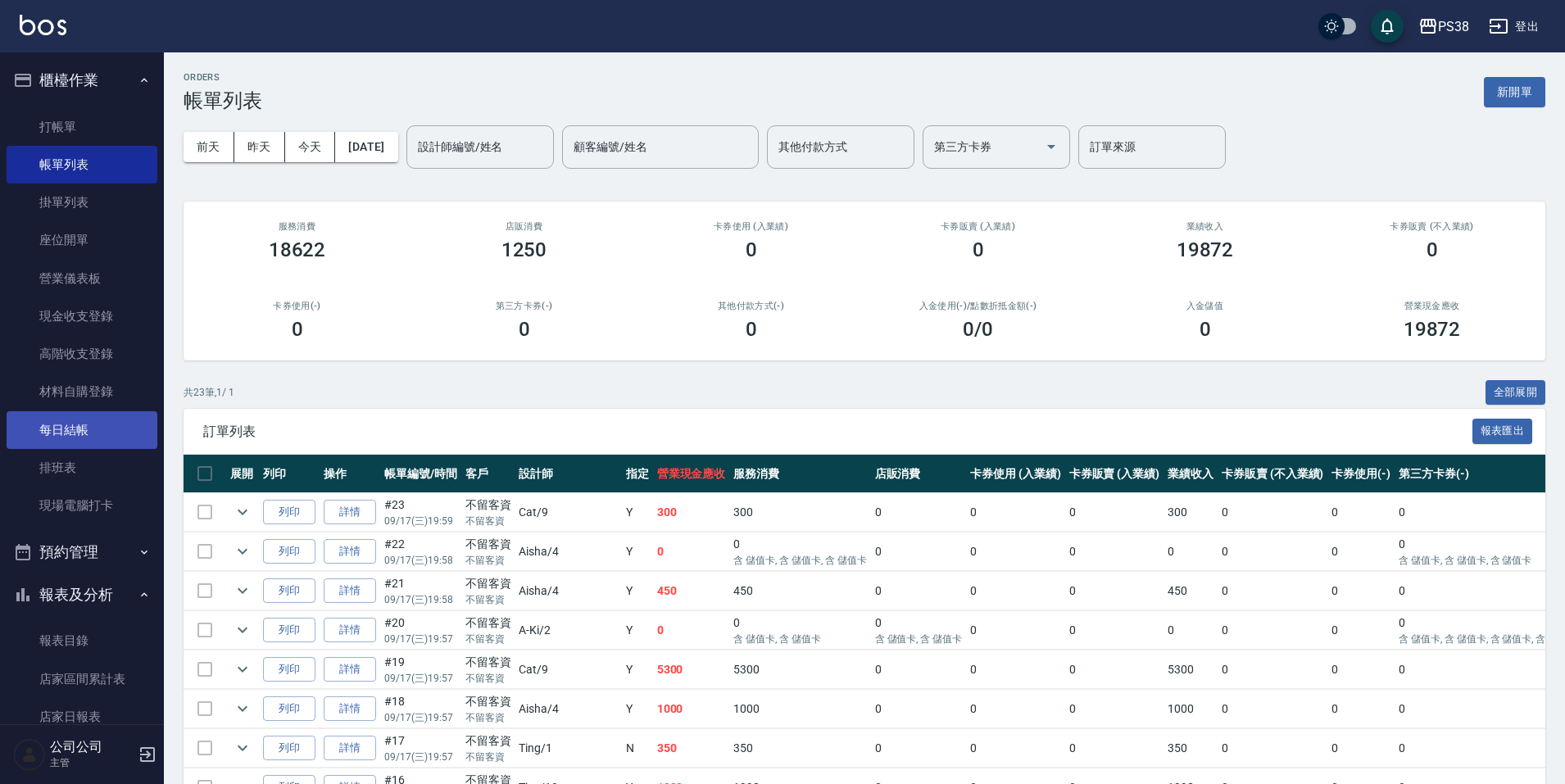
click at [83, 419] on link "每日結帳" at bounding box center [81, 430] width 150 height 38
